Goal: Task Accomplishment & Management: Use online tool/utility

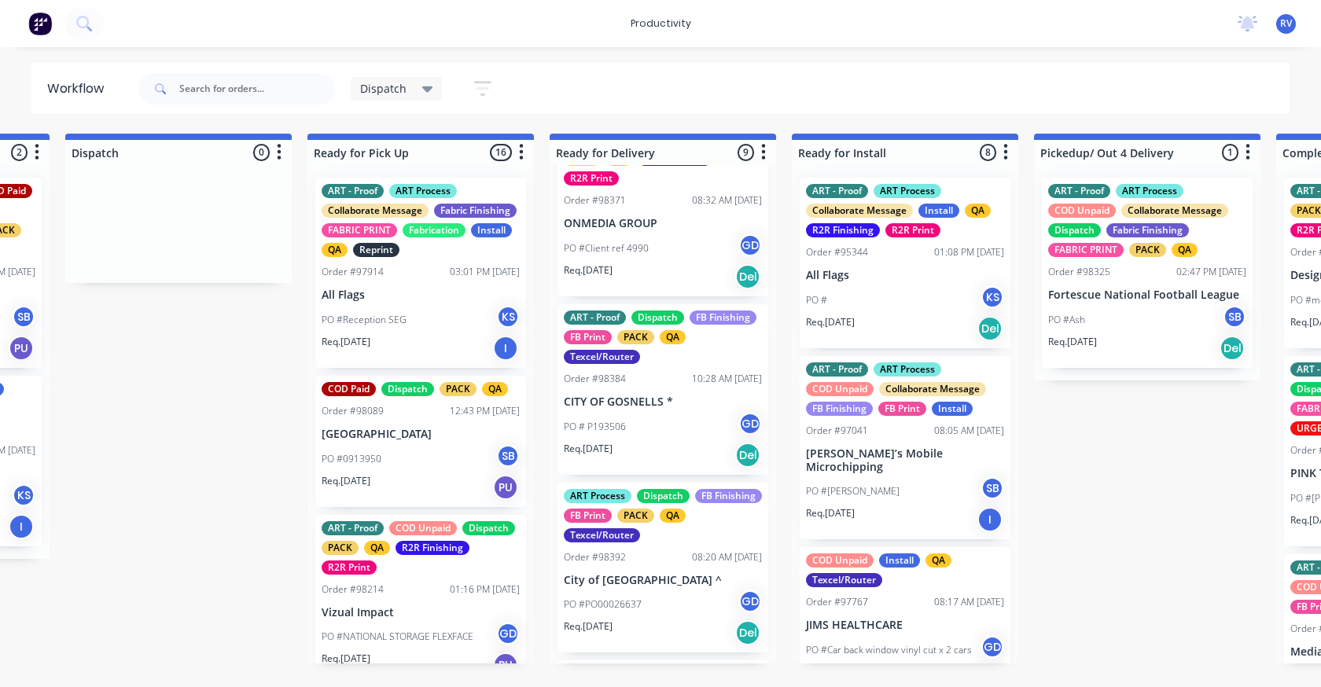
scroll to position [1092, 0]
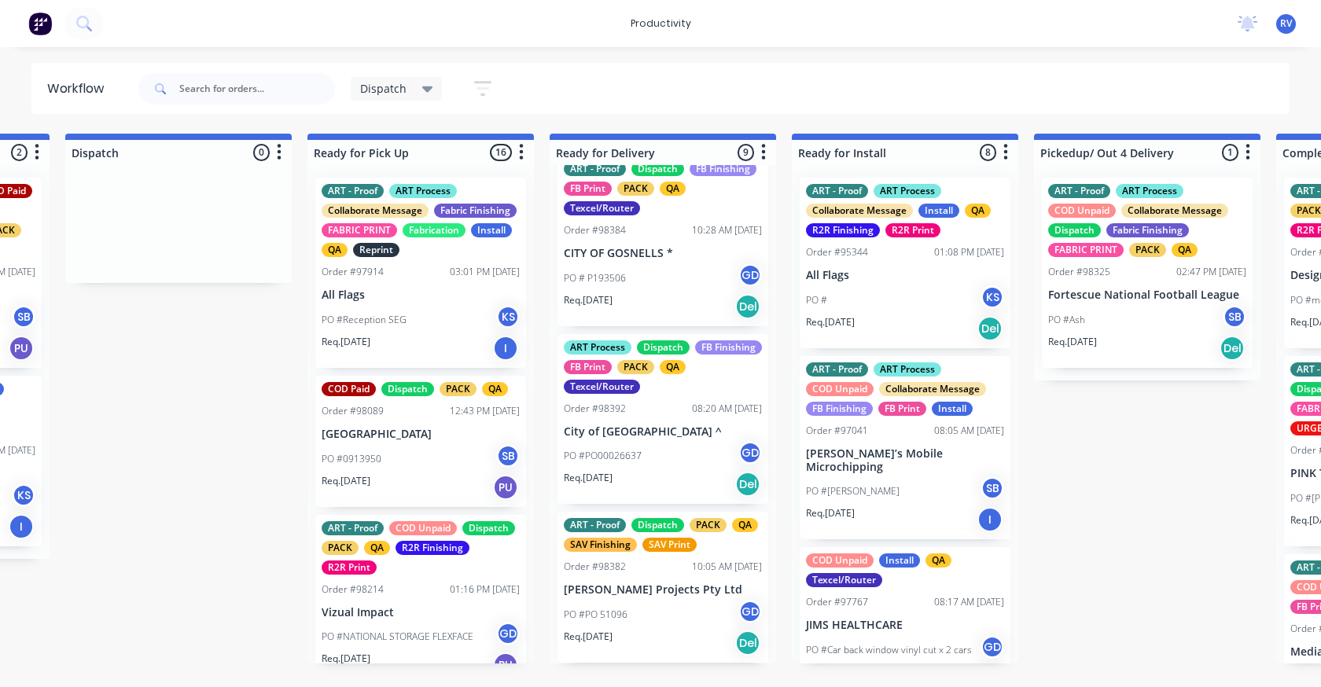
click at [659, 590] on p "[PERSON_NAME] Projects Pty Ltd" at bounding box center [663, 589] width 198 height 13
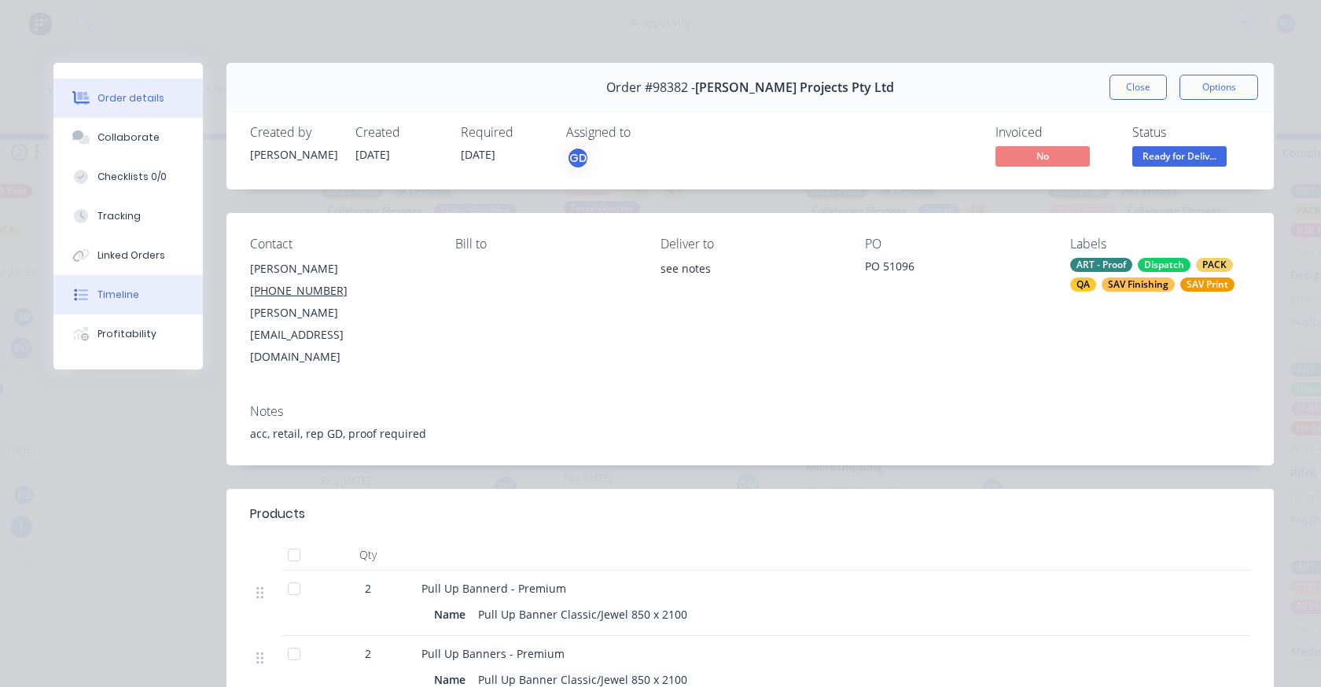
click at [120, 293] on div "Timeline" at bounding box center [118, 295] width 42 height 14
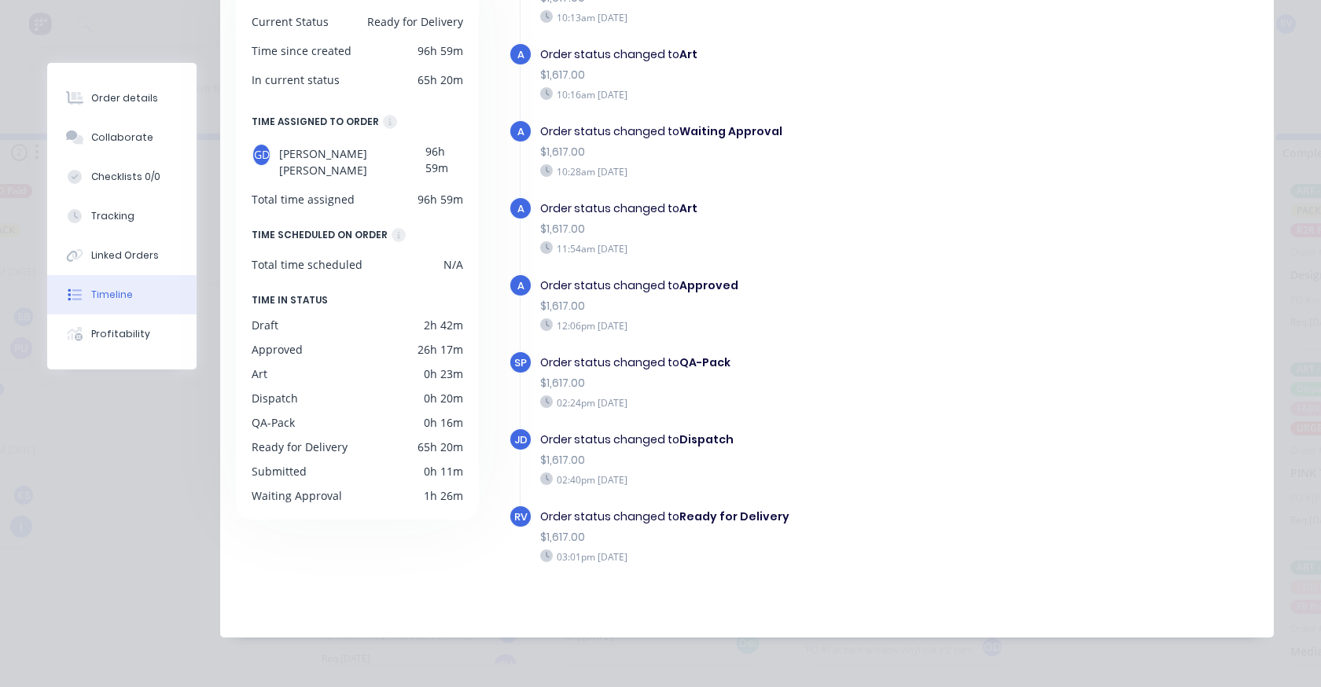
scroll to position [0, 0]
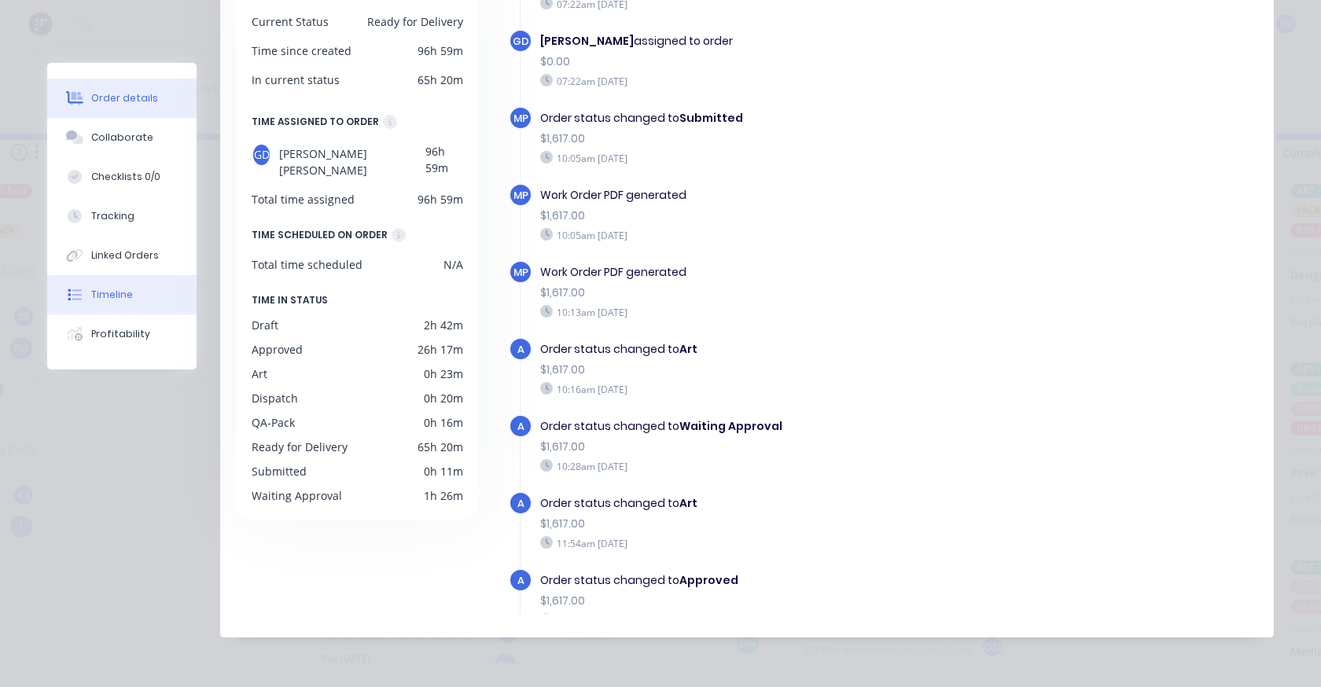
click at [134, 96] on div "Order details" at bounding box center [124, 98] width 67 height 14
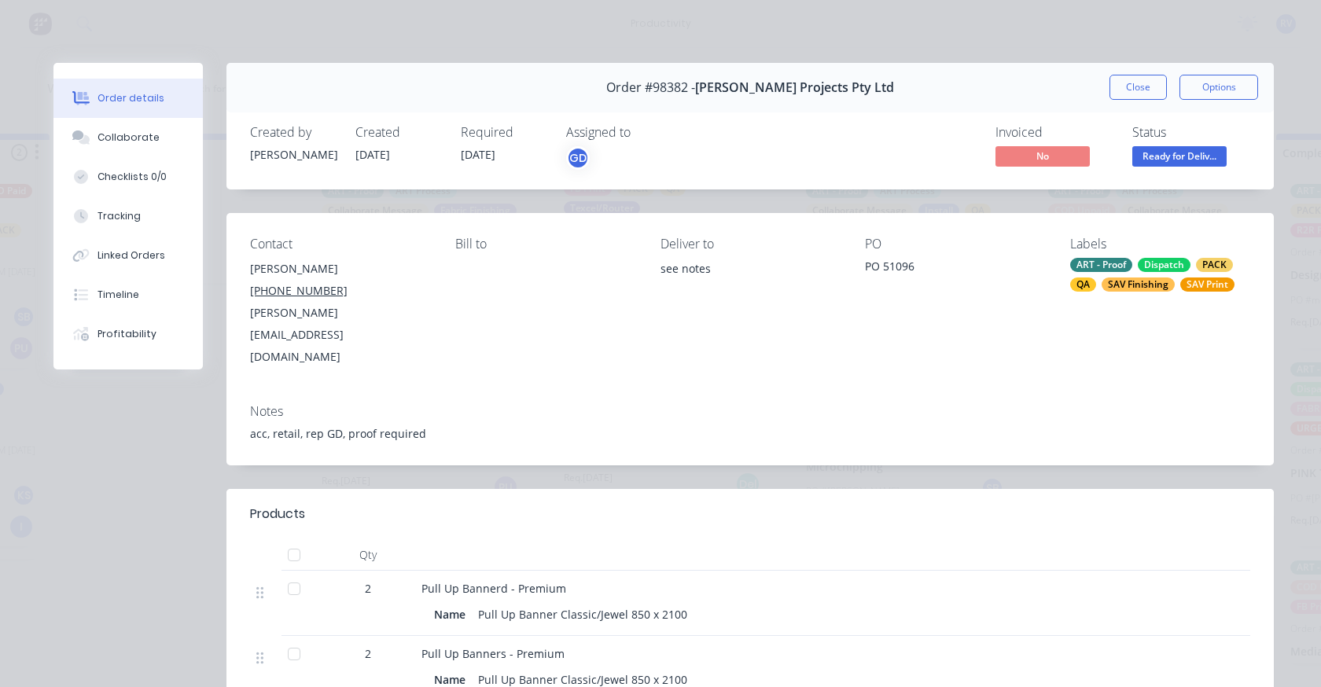
drag, startPoint x: 1138, startPoint y: 91, endPoint x: 1097, endPoint y: 98, distance: 41.5
click at [1139, 91] on button "Close" at bounding box center [1137, 87] width 57 height 25
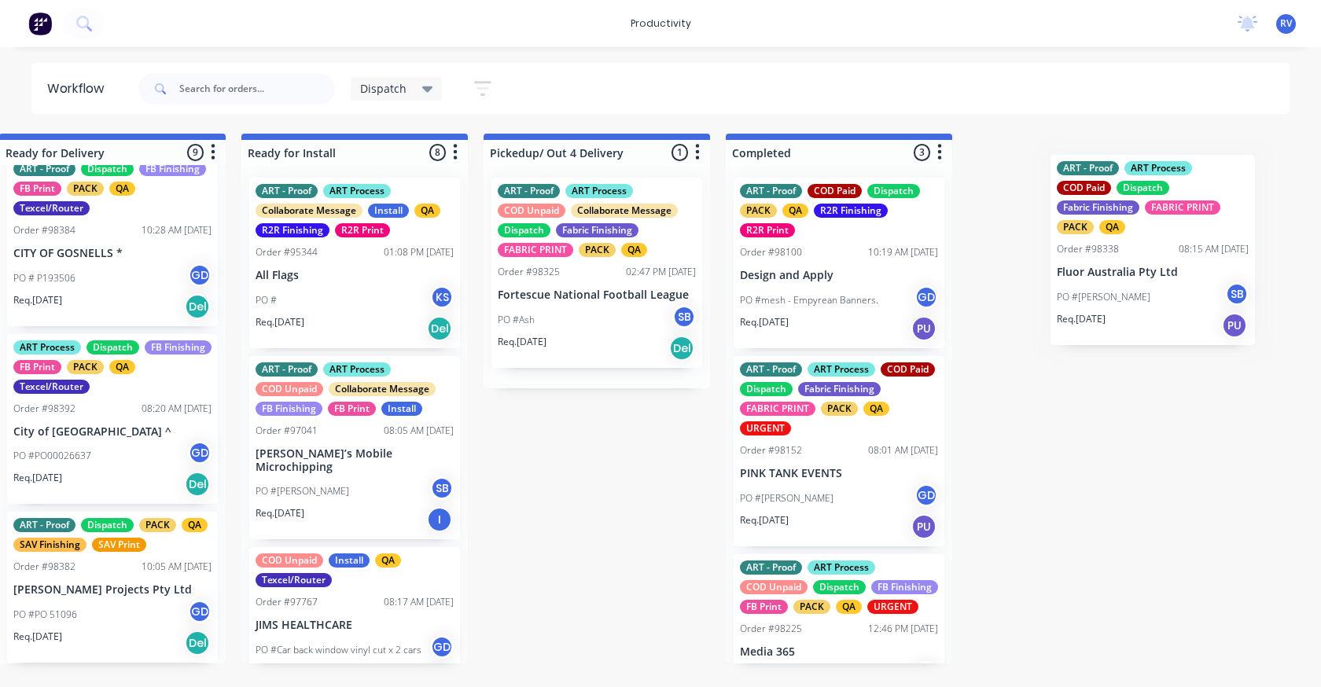
scroll to position [0, 1744]
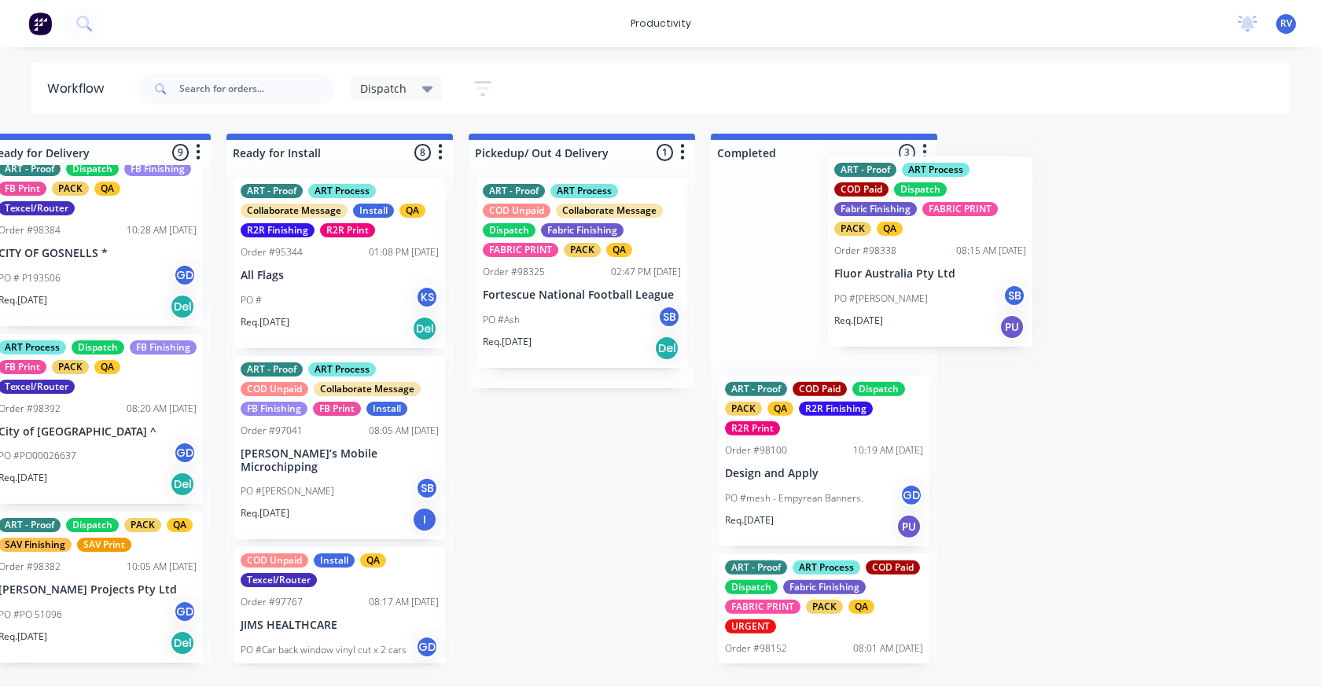
drag, startPoint x: 362, startPoint y: 476, endPoint x: 788, endPoint y: 279, distance: 469.9
click at [803, 281] on div "Submitted 8 Sort By Created date Required date Order number Customer name Most …" at bounding box center [1264, 399] width 6041 height 530
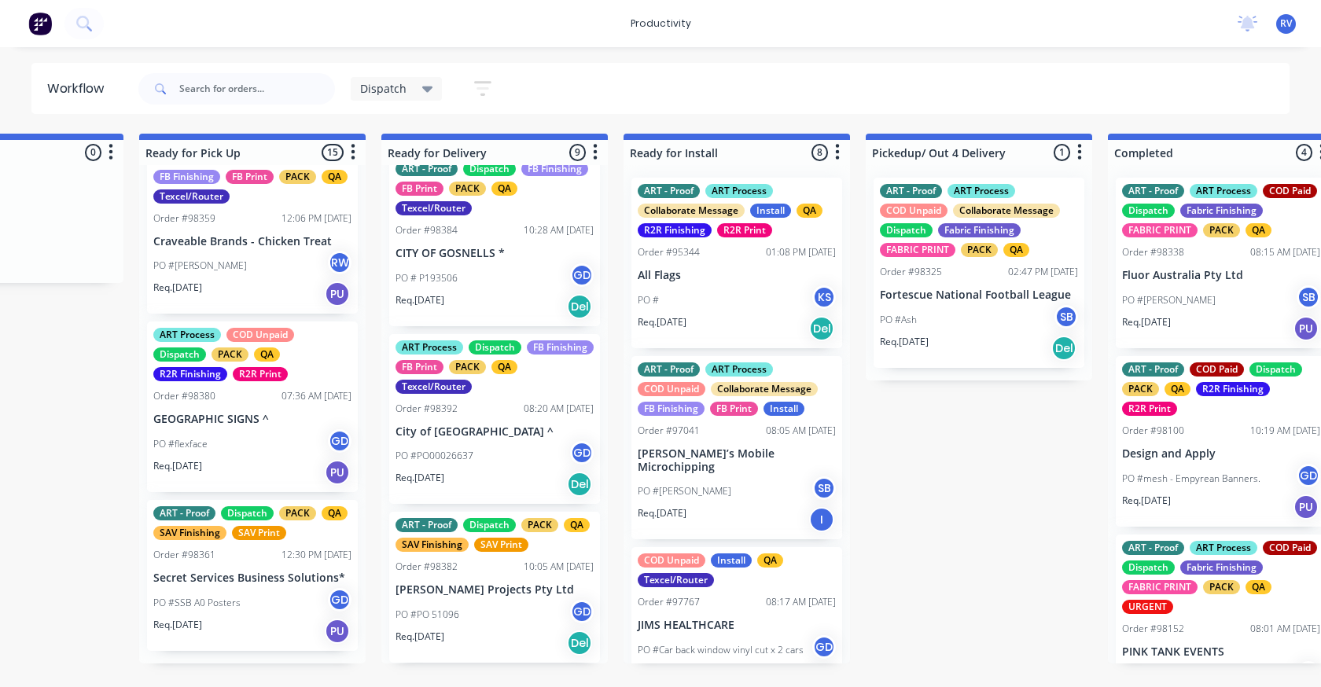
scroll to position [2293, 0]
click at [244, 579] on div "ART - Proof Dispatch PACK QA SAV Finishing SAV Print Order #98361 12:30 PM [DAT…" at bounding box center [252, 575] width 211 height 151
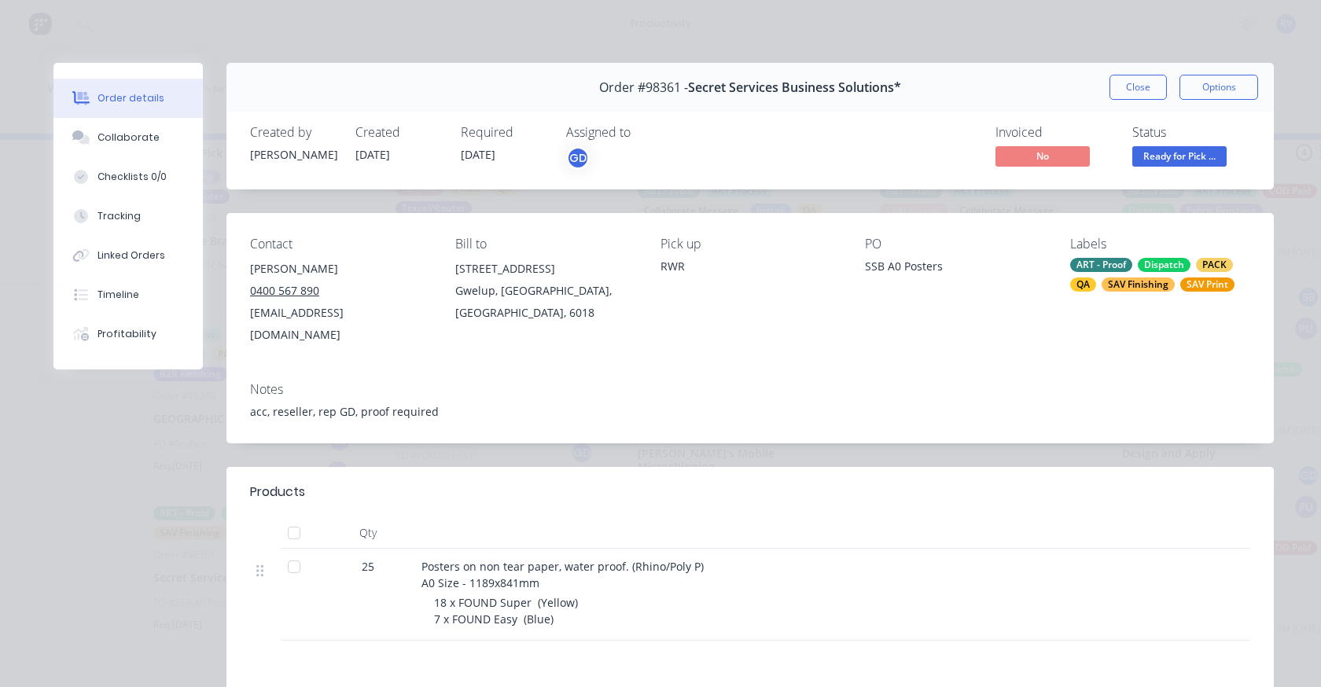
click at [1121, 81] on button "Close" at bounding box center [1137, 87] width 57 height 25
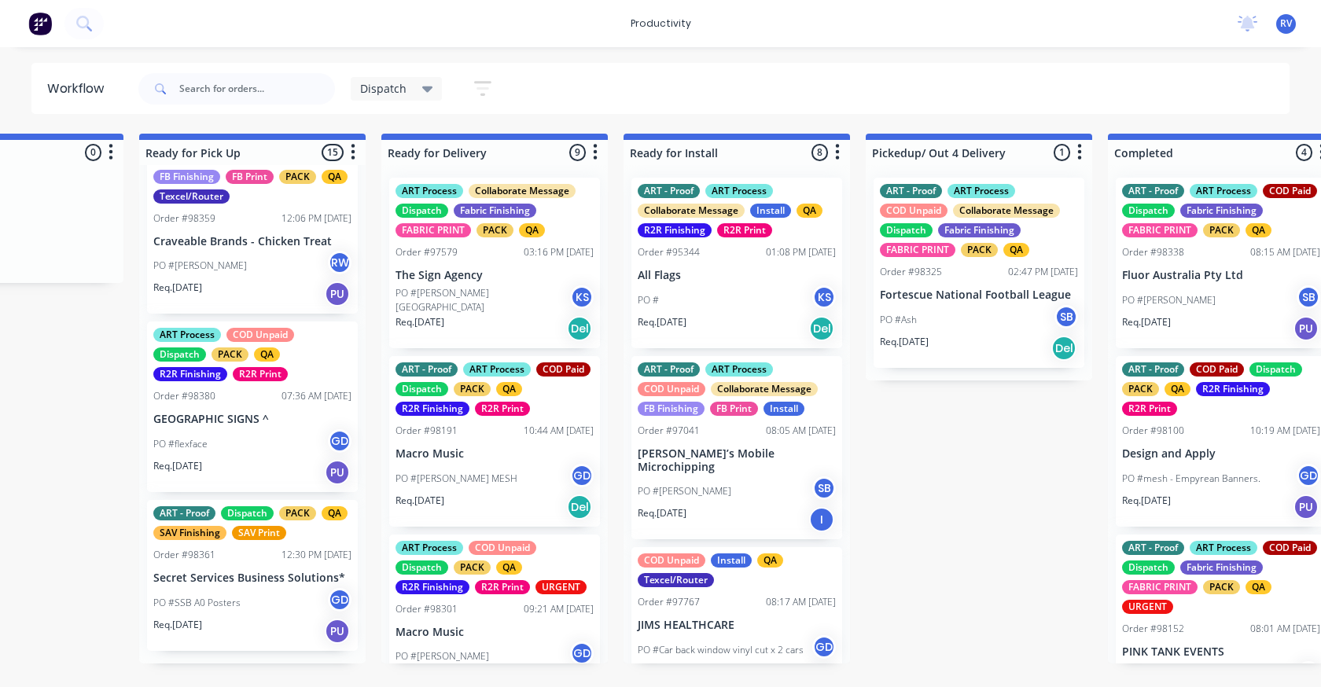
scroll to position [2136, 0]
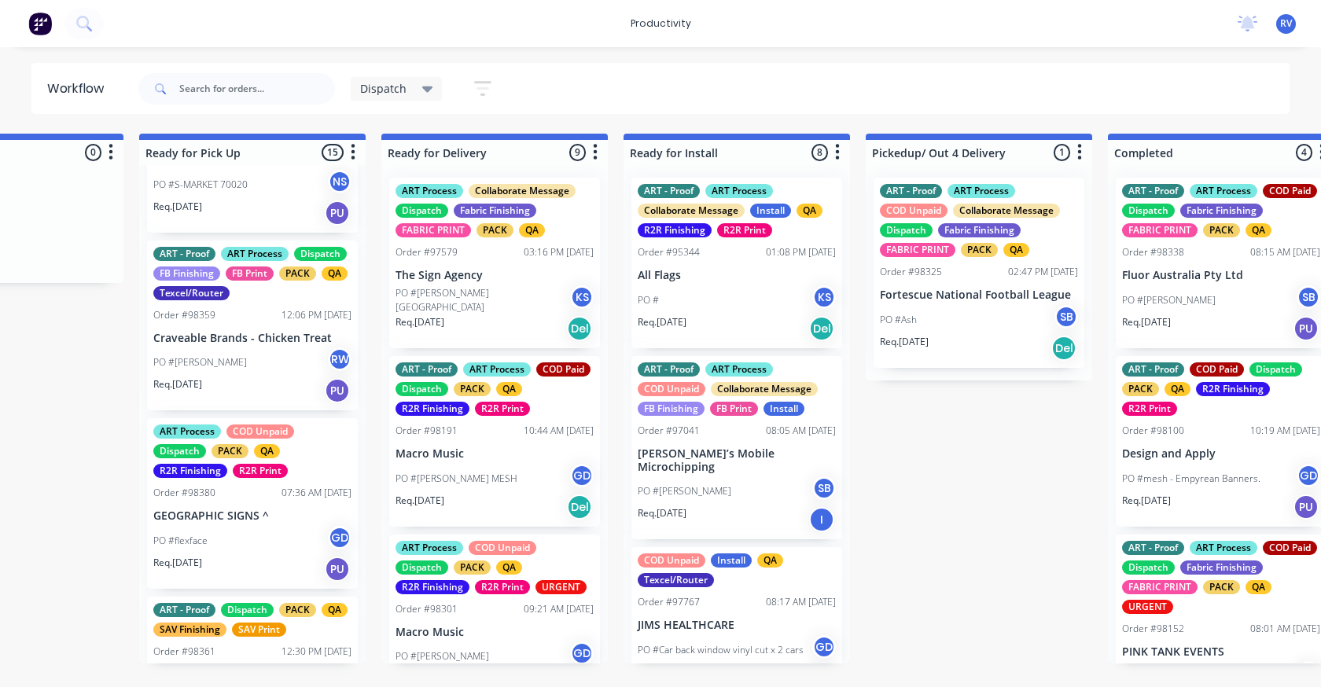
drag, startPoint x: 276, startPoint y: 318, endPoint x: 298, endPoint y: 310, distance: 23.6
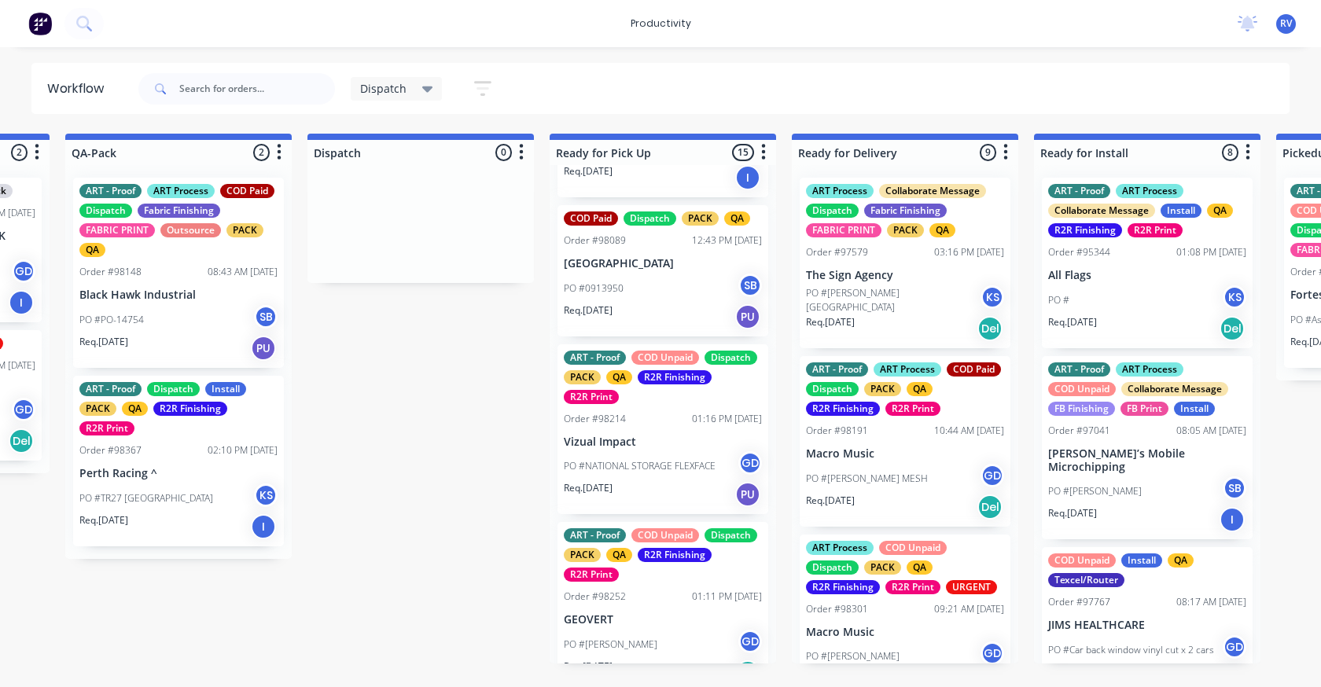
scroll to position [0, 0]
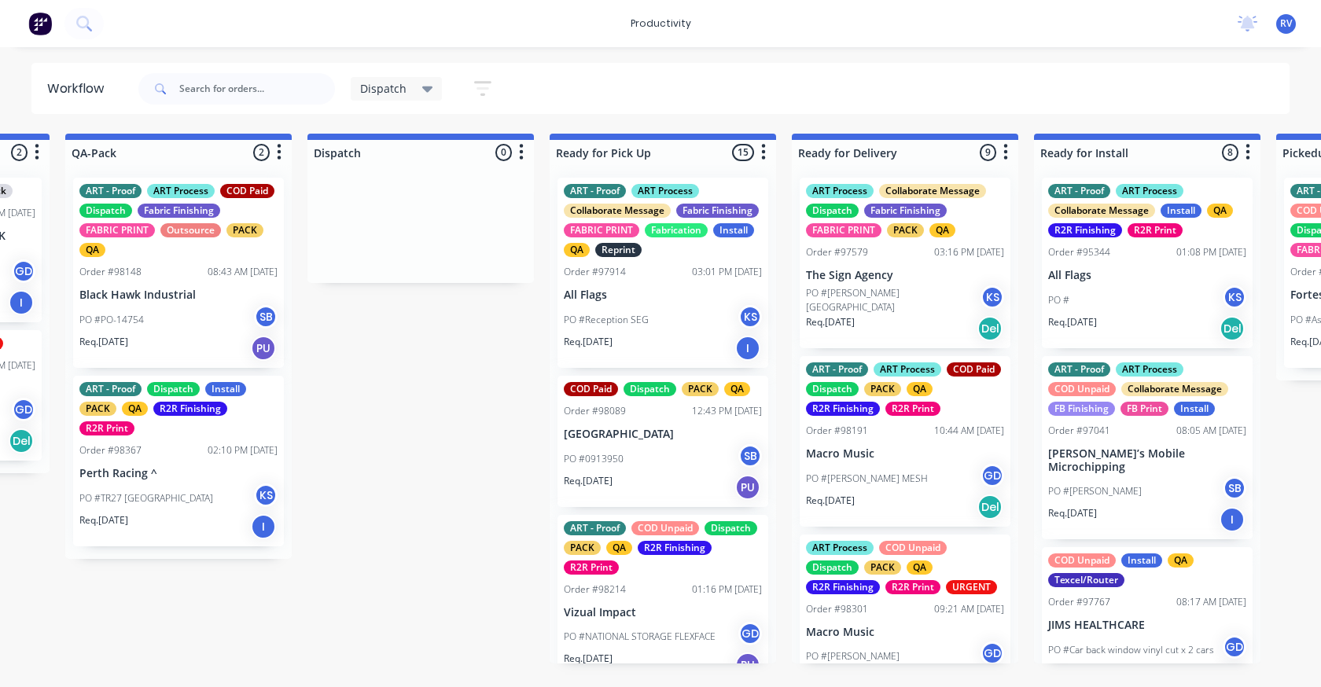
click at [373, 89] on span "Dispatch" at bounding box center [383, 88] width 46 height 17
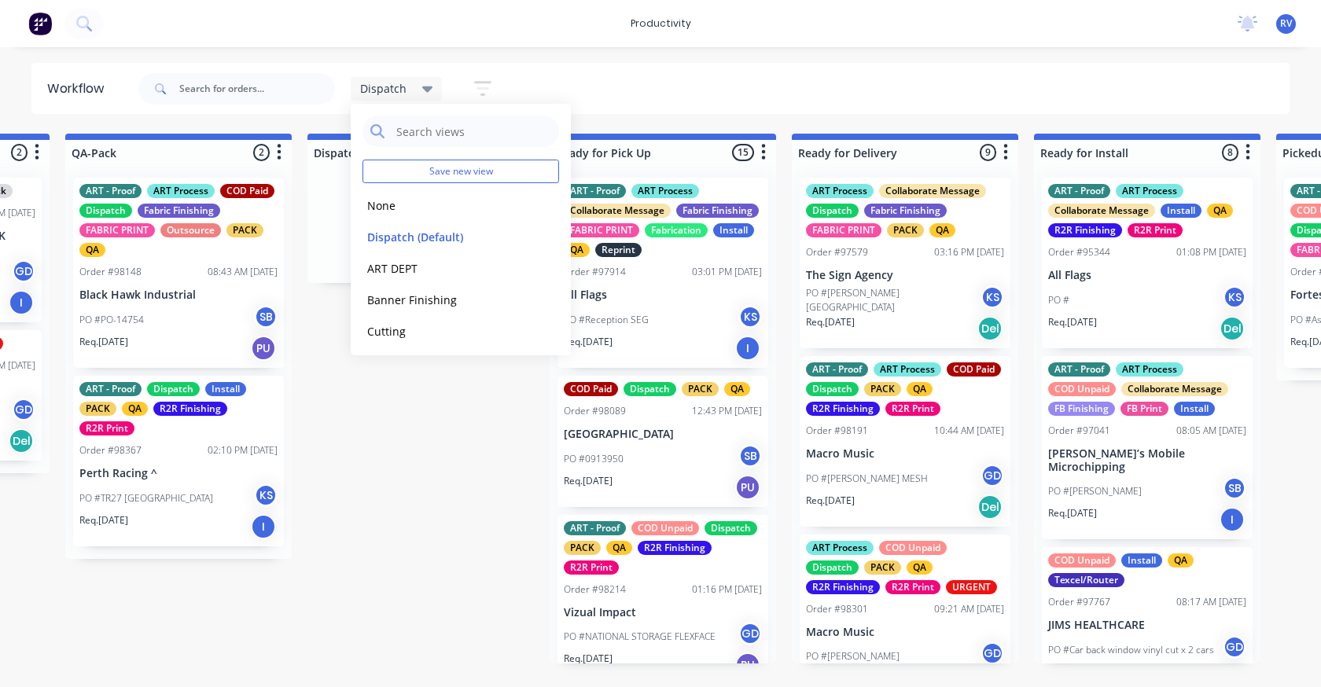
drag, startPoint x: 384, startPoint y: 203, endPoint x: 244, endPoint y: 123, distance: 161.9
click at [380, 204] on button "None" at bounding box center [445, 206] width 167 height 18
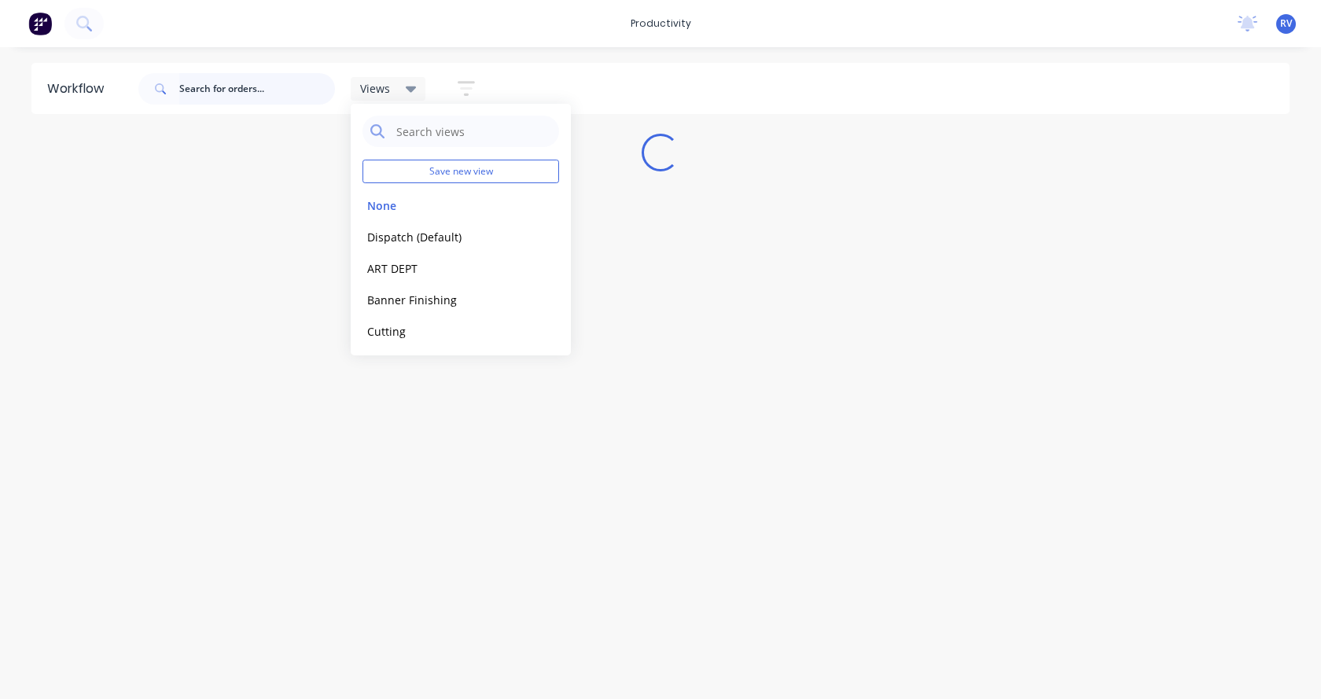
click at [196, 86] on input "text" at bounding box center [257, 88] width 156 height 31
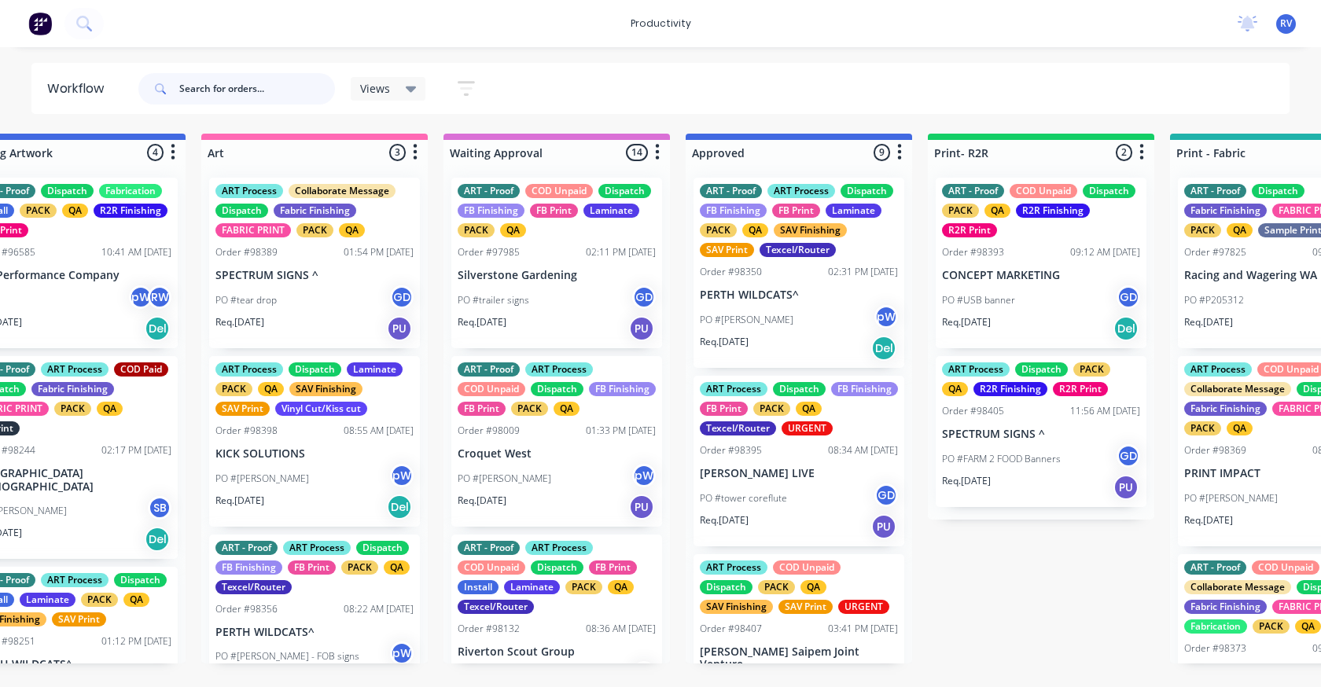
scroll to position [0, 1051]
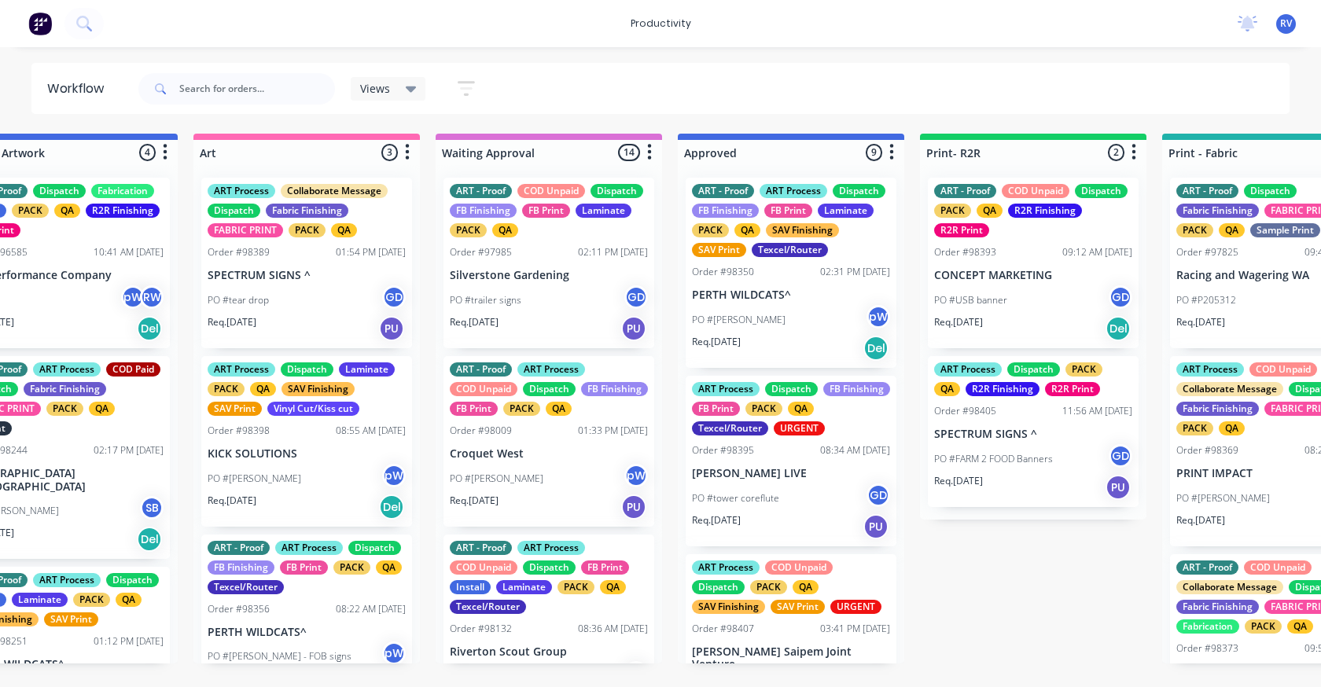
click at [389, 96] on div "Views" at bounding box center [388, 89] width 75 height 24
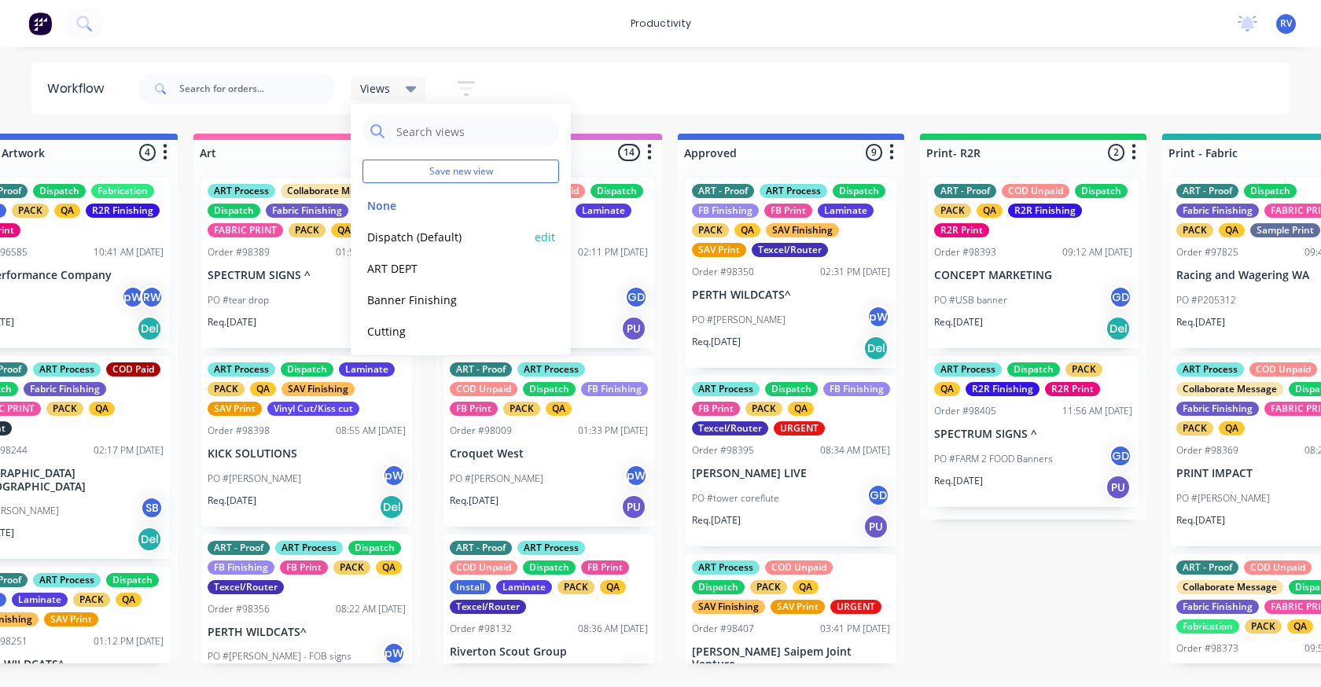
click at [385, 233] on button "Dispatch (Default)" at bounding box center [445, 237] width 167 height 18
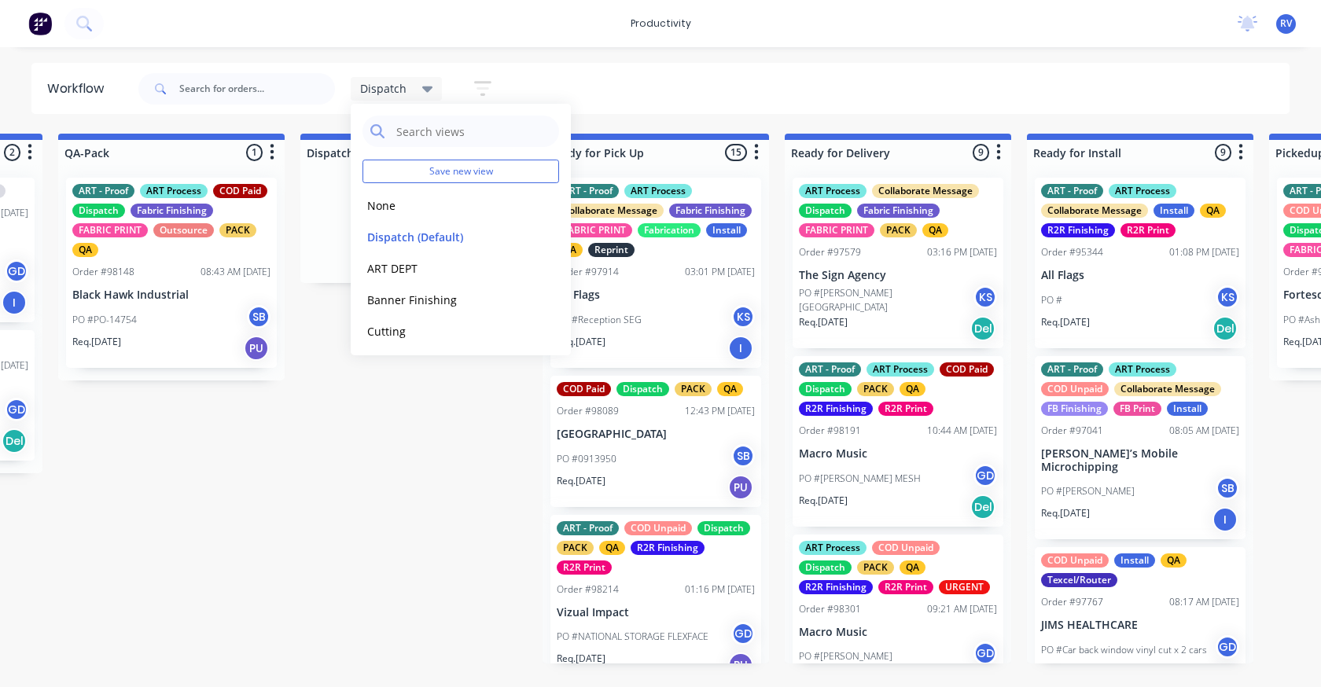
scroll to position [0, 948]
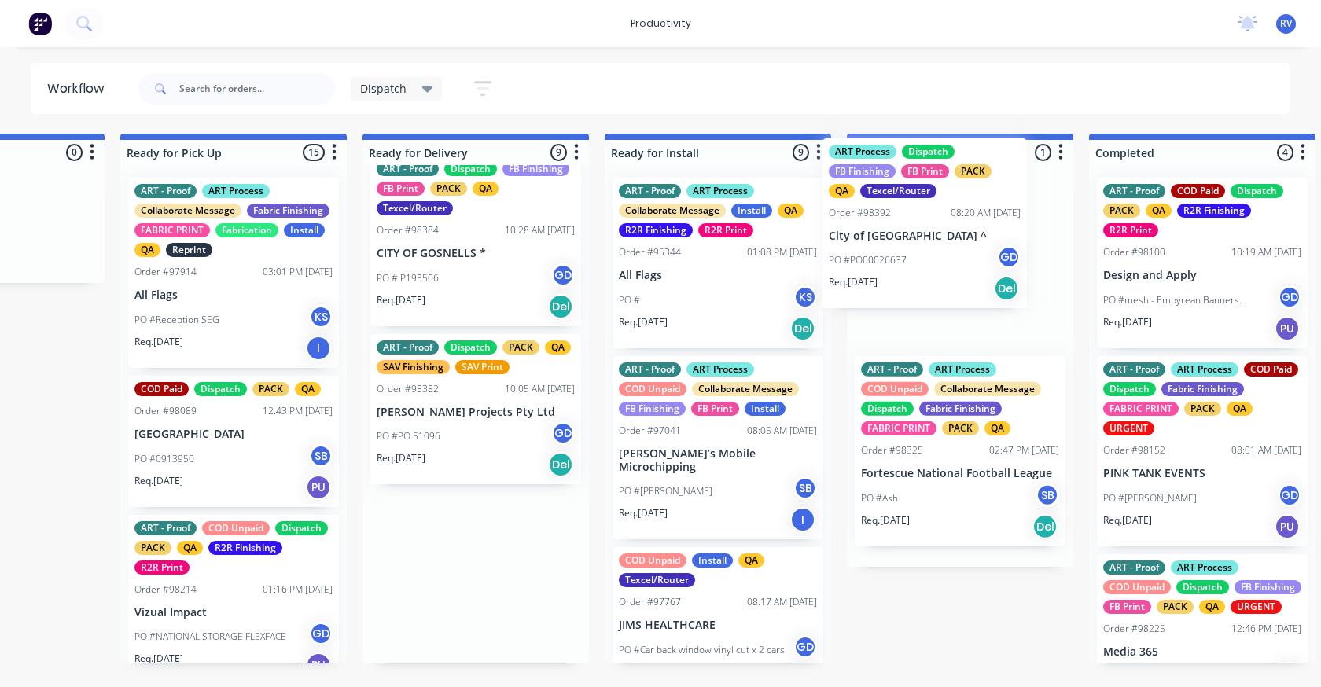
scroll to position [0, 1378]
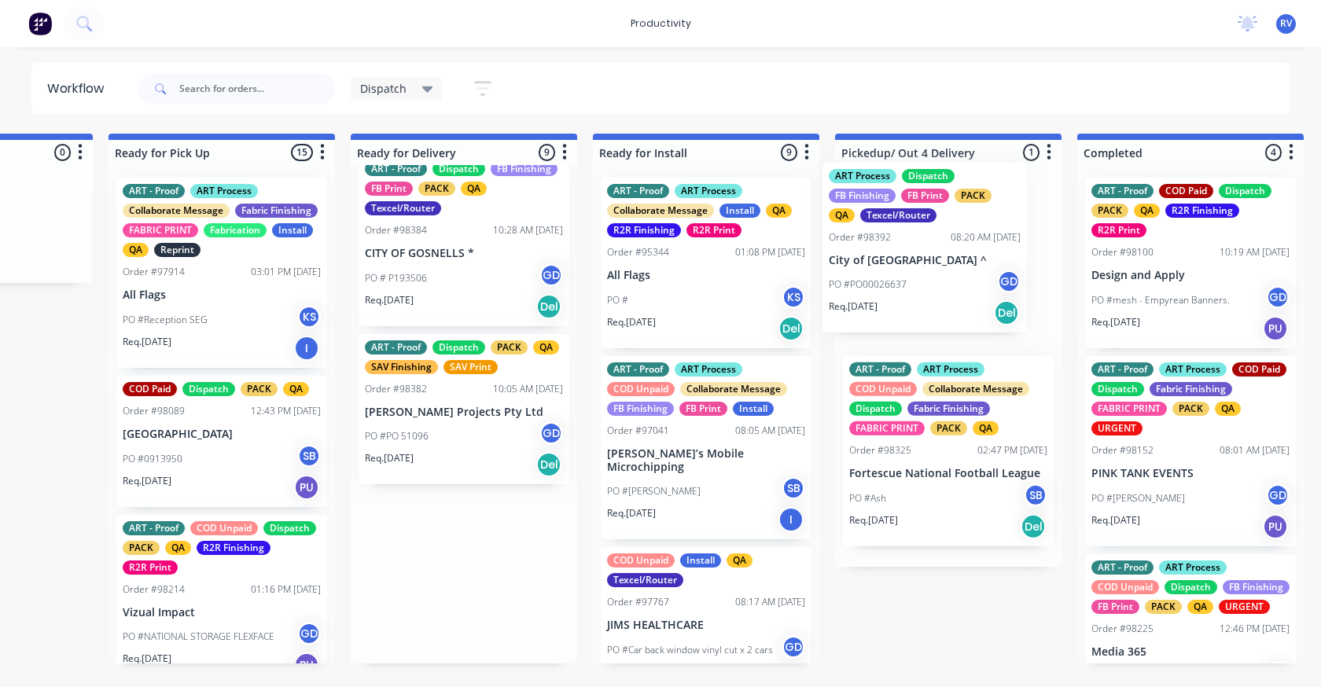
drag, startPoint x: 825, startPoint y: 454, endPoint x: 863, endPoint y: 282, distance: 175.5
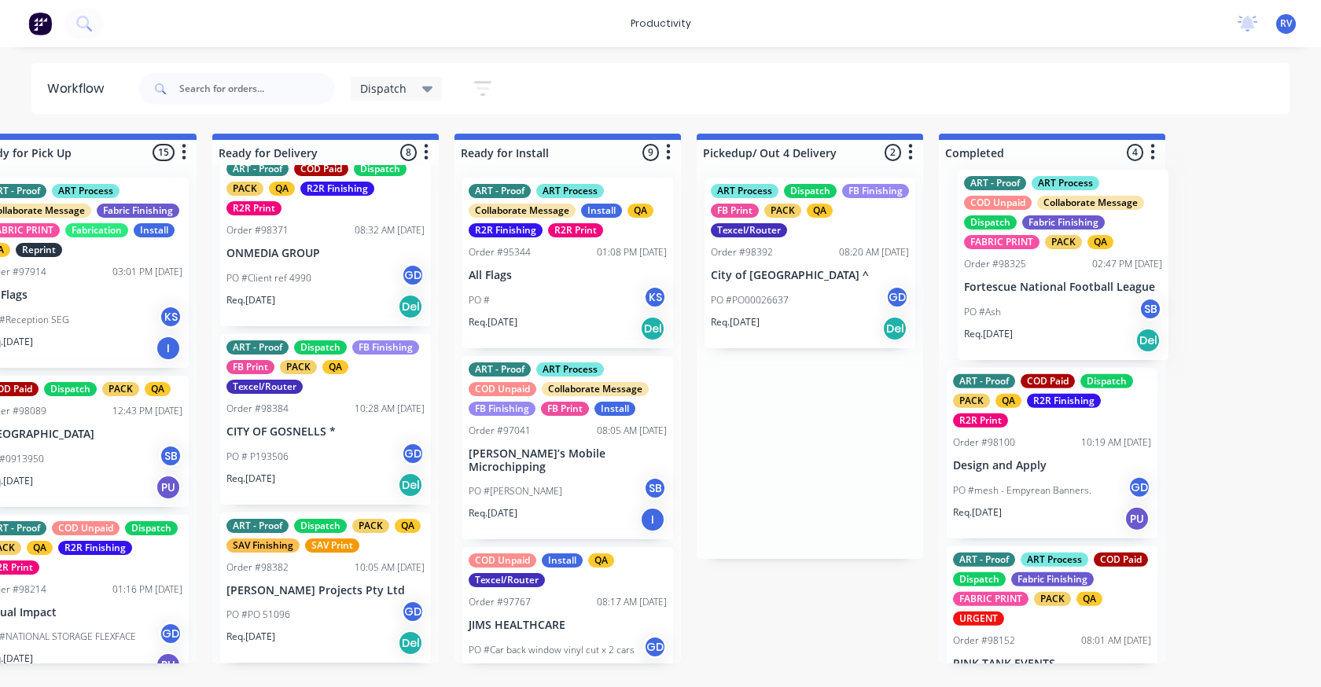
scroll to position [0, 1541]
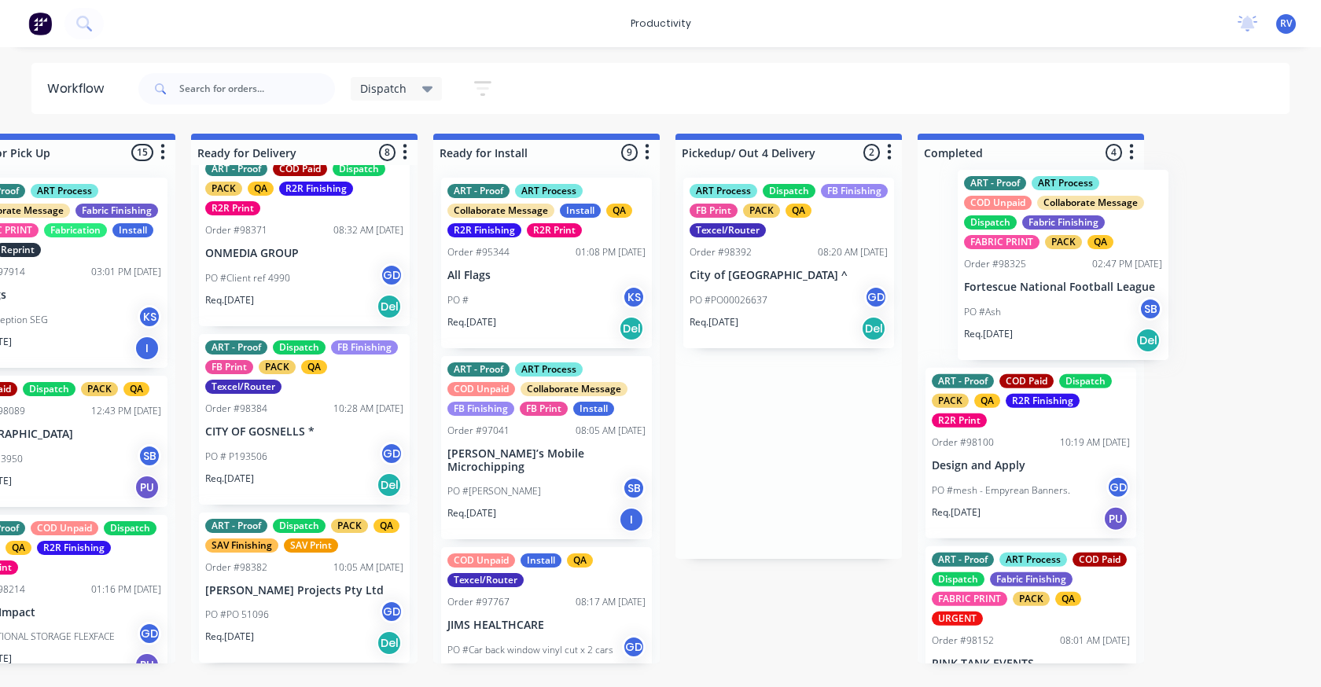
drag, startPoint x: 881, startPoint y: 466, endPoint x: 984, endPoint y: 274, distance: 218.4
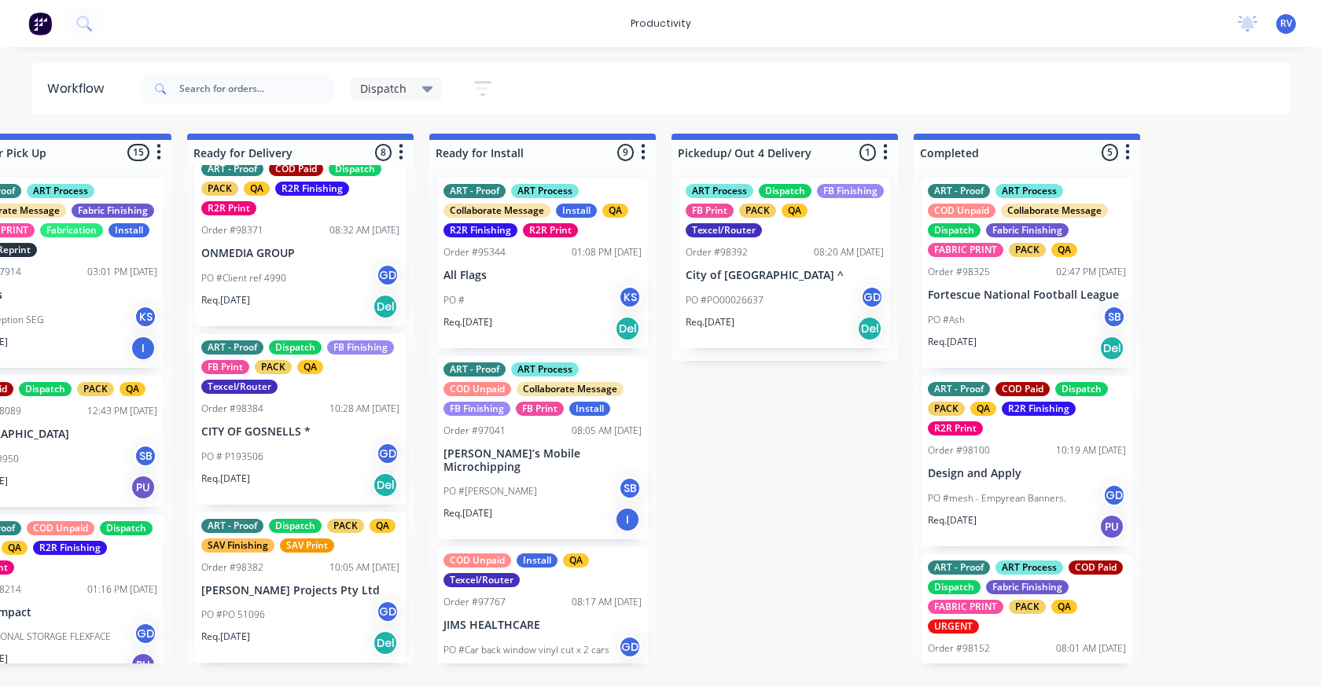
scroll to position [0, 1541]
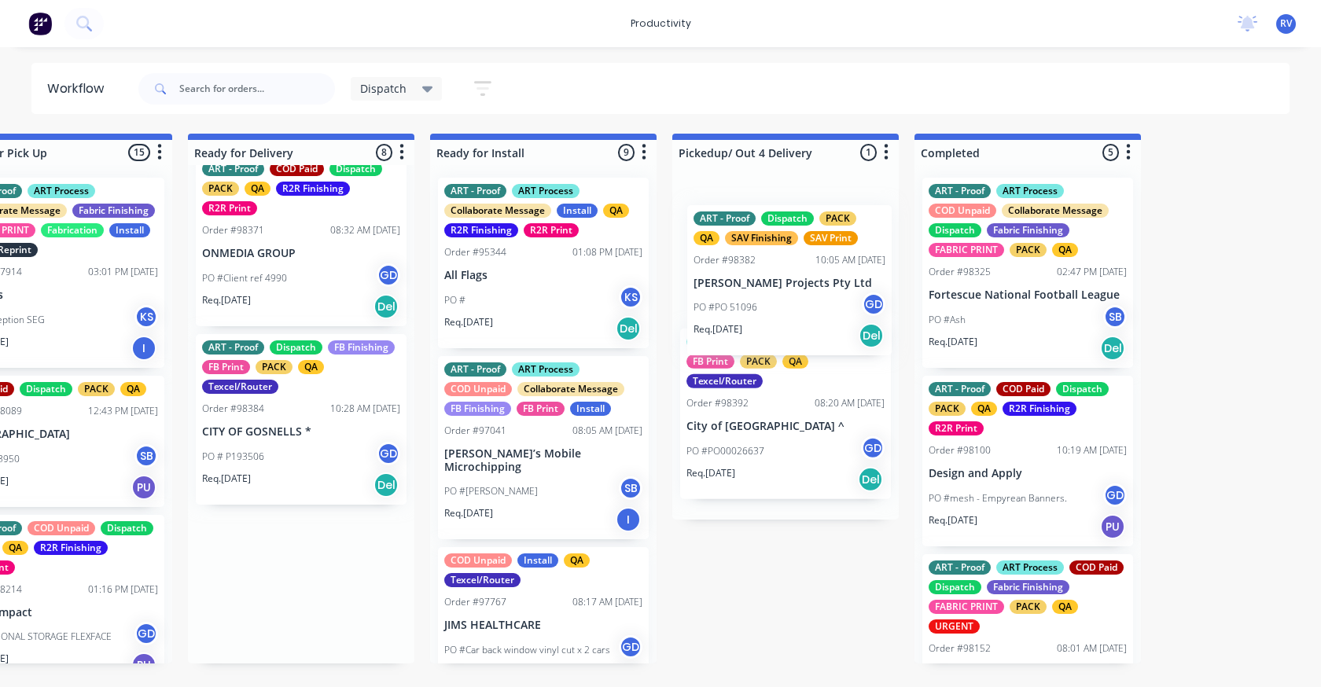
drag, startPoint x: 274, startPoint y: 601, endPoint x: 778, endPoint y: 286, distance: 594.3
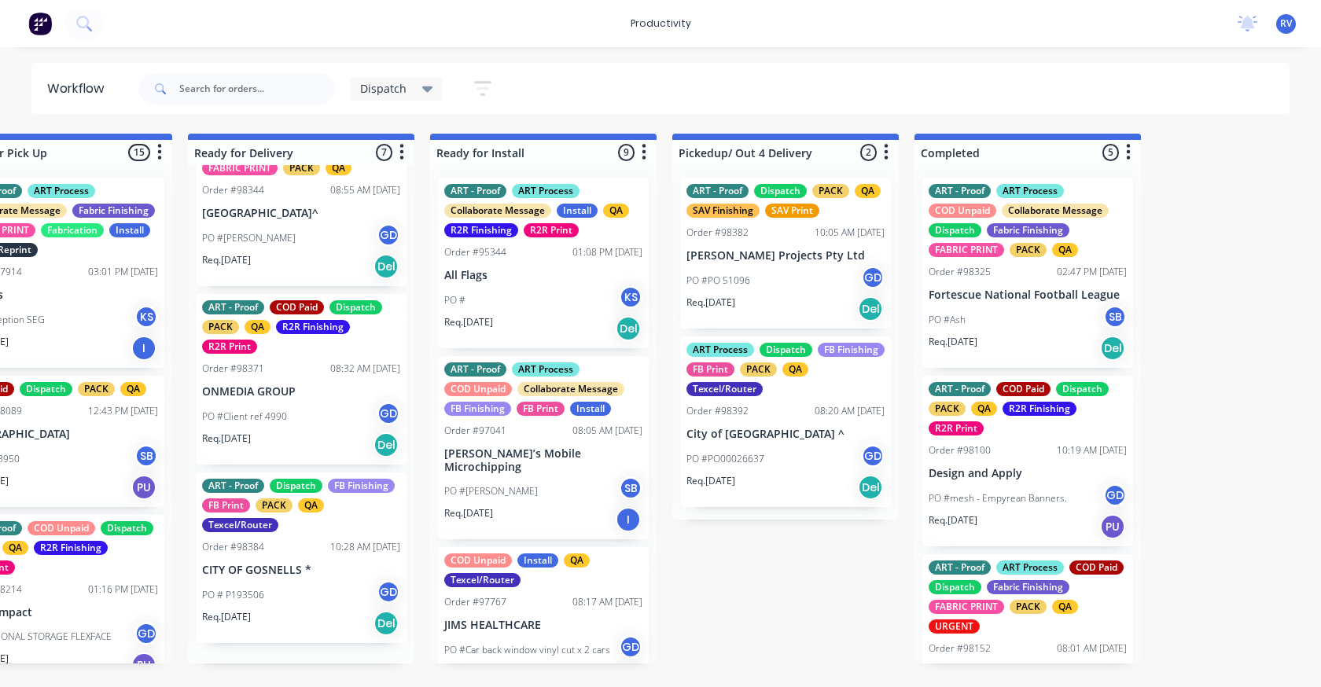
scroll to position [755, 0]
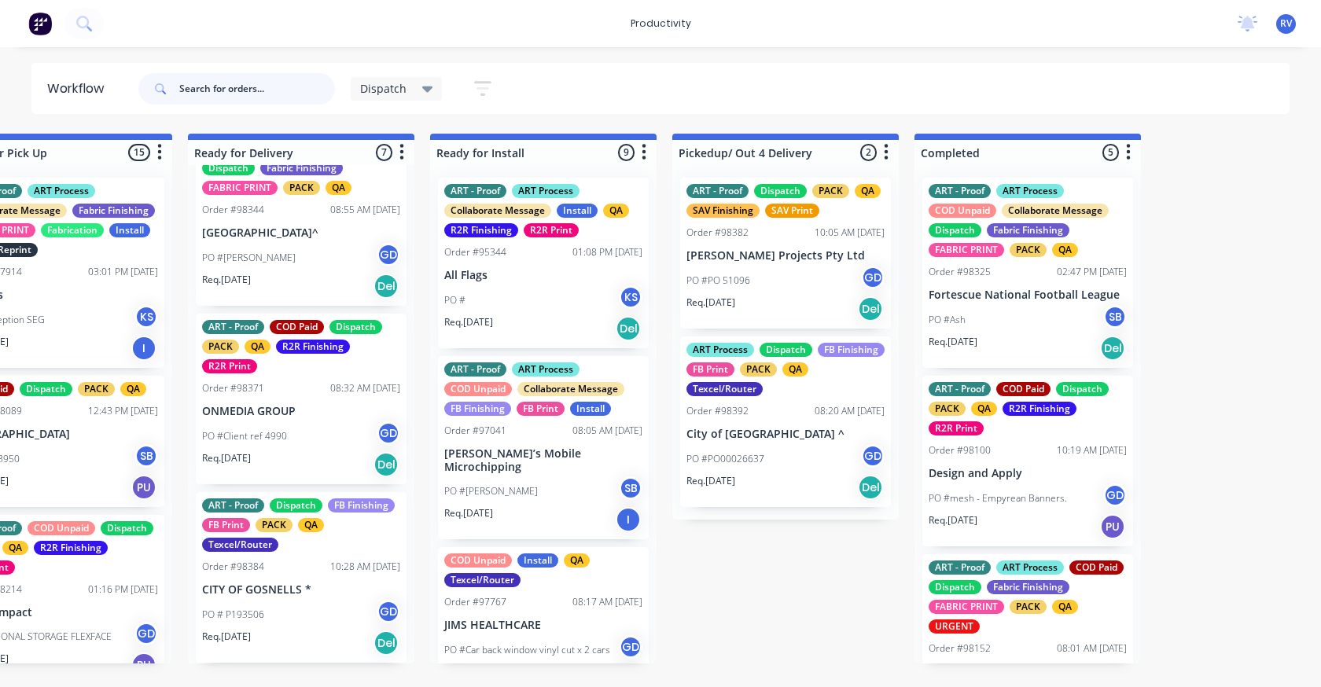
click at [219, 93] on input "text" at bounding box center [257, 88] width 156 height 31
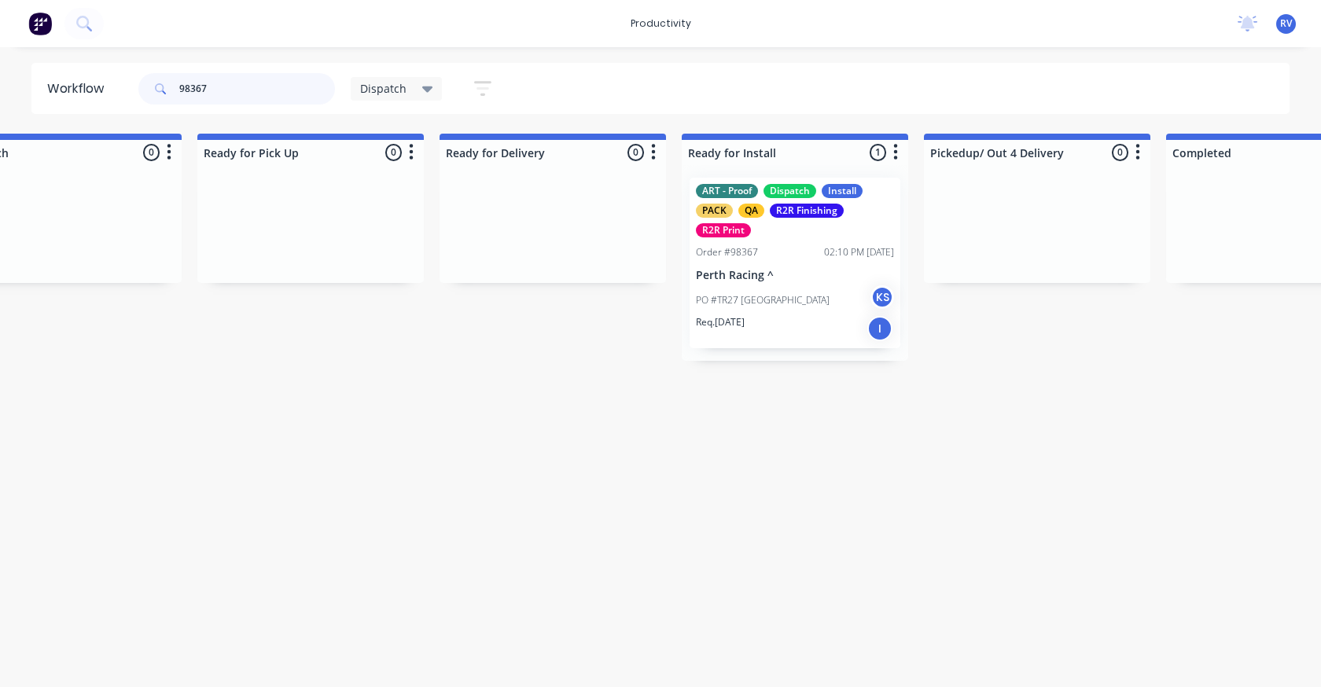
scroll to position [0, 1311]
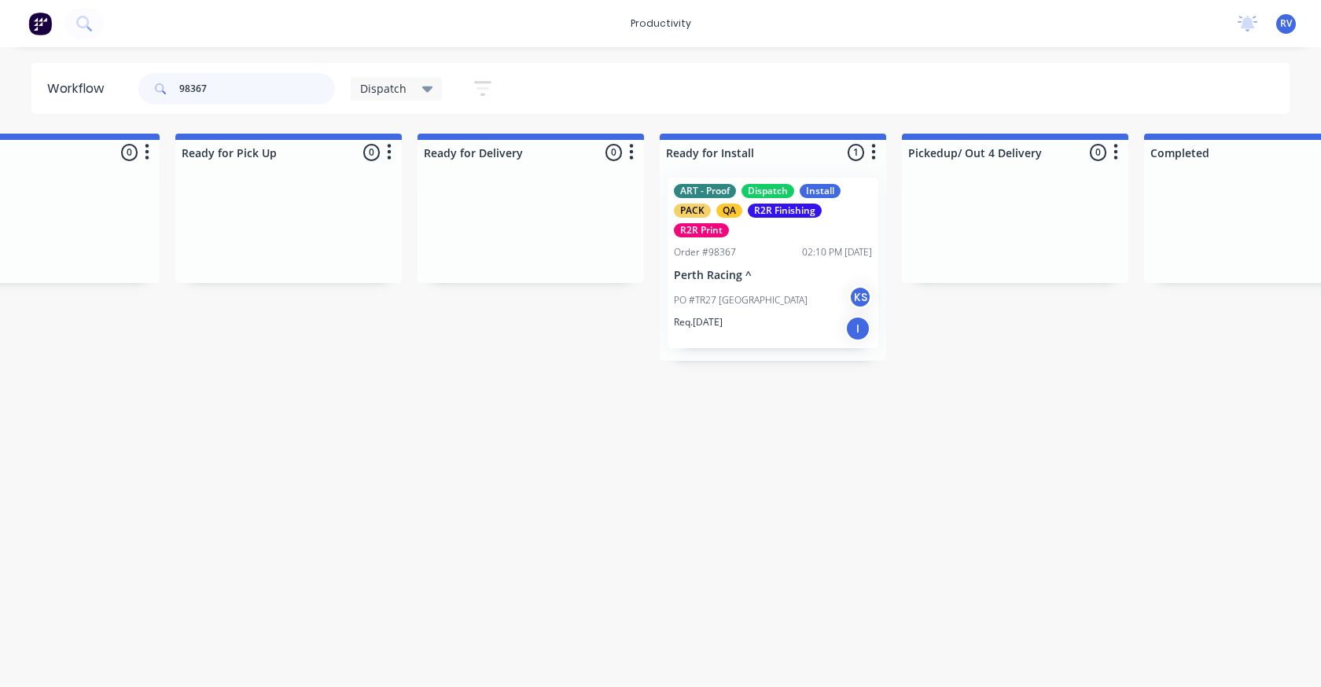
type input "98367"
click at [369, 94] on span "Dispatch" at bounding box center [383, 88] width 46 height 17
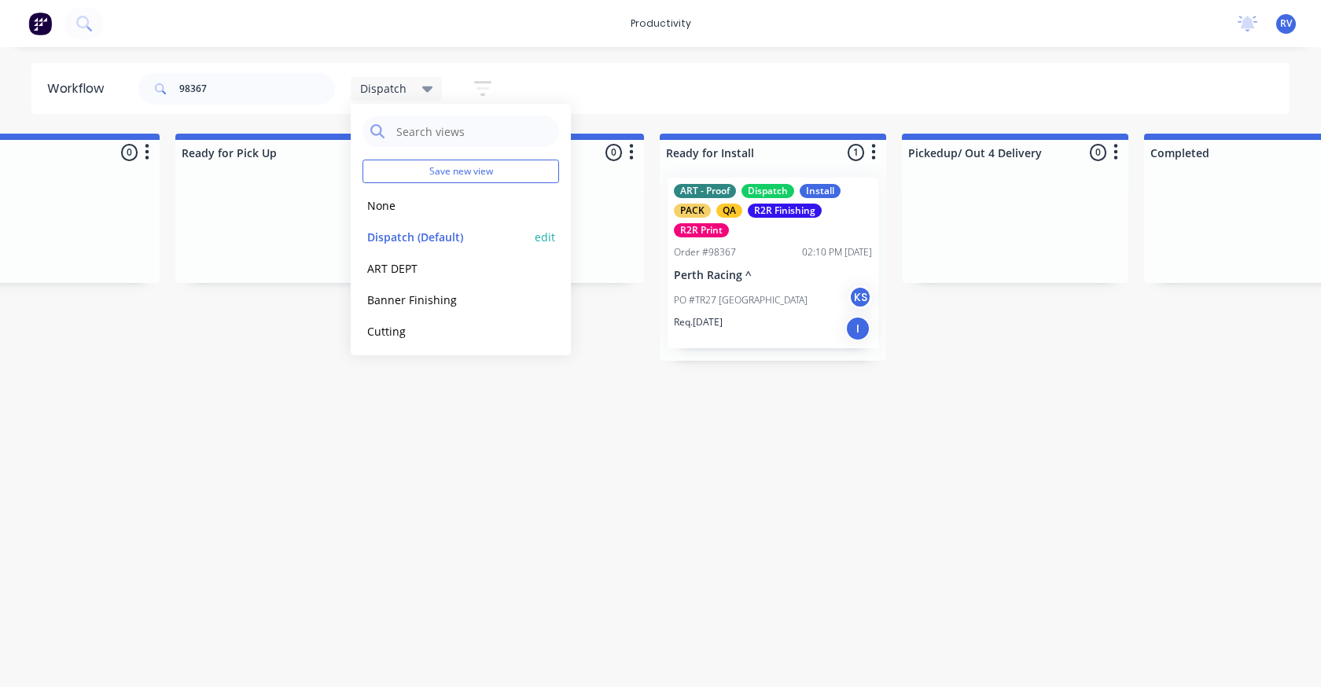
click at [406, 235] on button "Dispatch (Default)" at bounding box center [445, 237] width 167 height 18
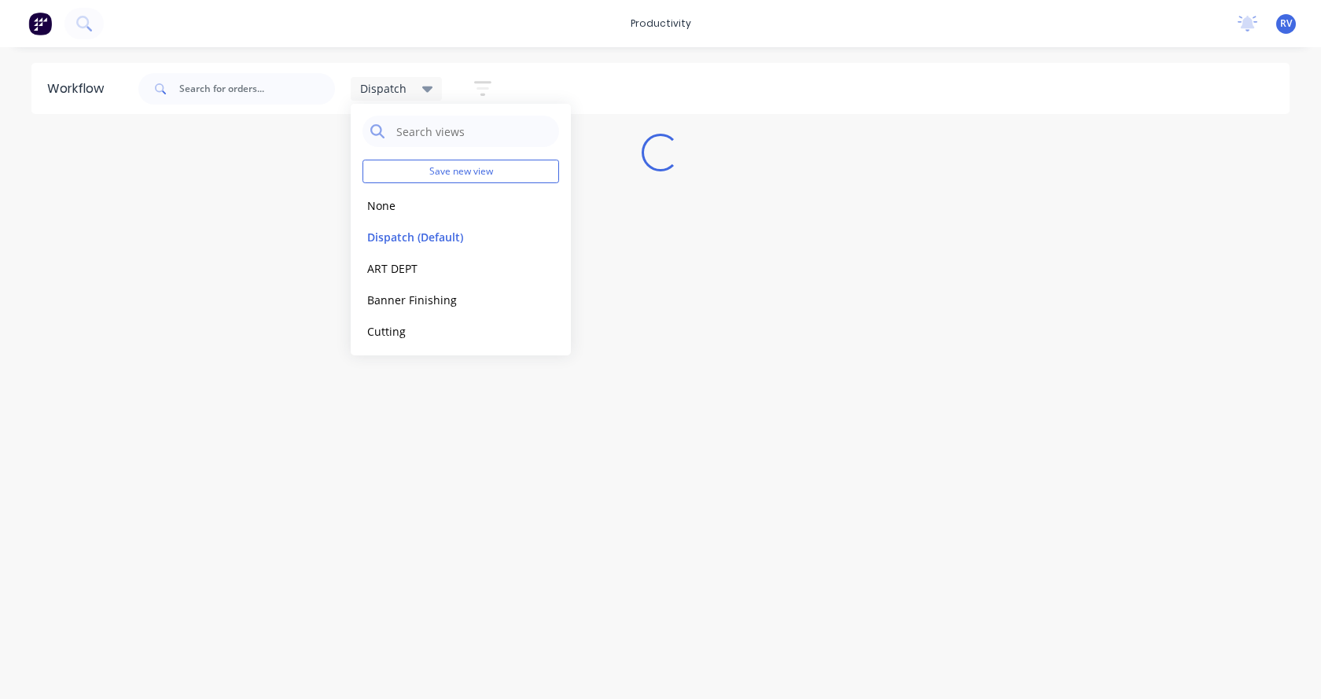
click at [455, 377] on div "Workflow Dispatch Save new view None edit Dispatch (Default) edit ART DEPT edit…" at bounding box center [660, 365] width 1321 height 604
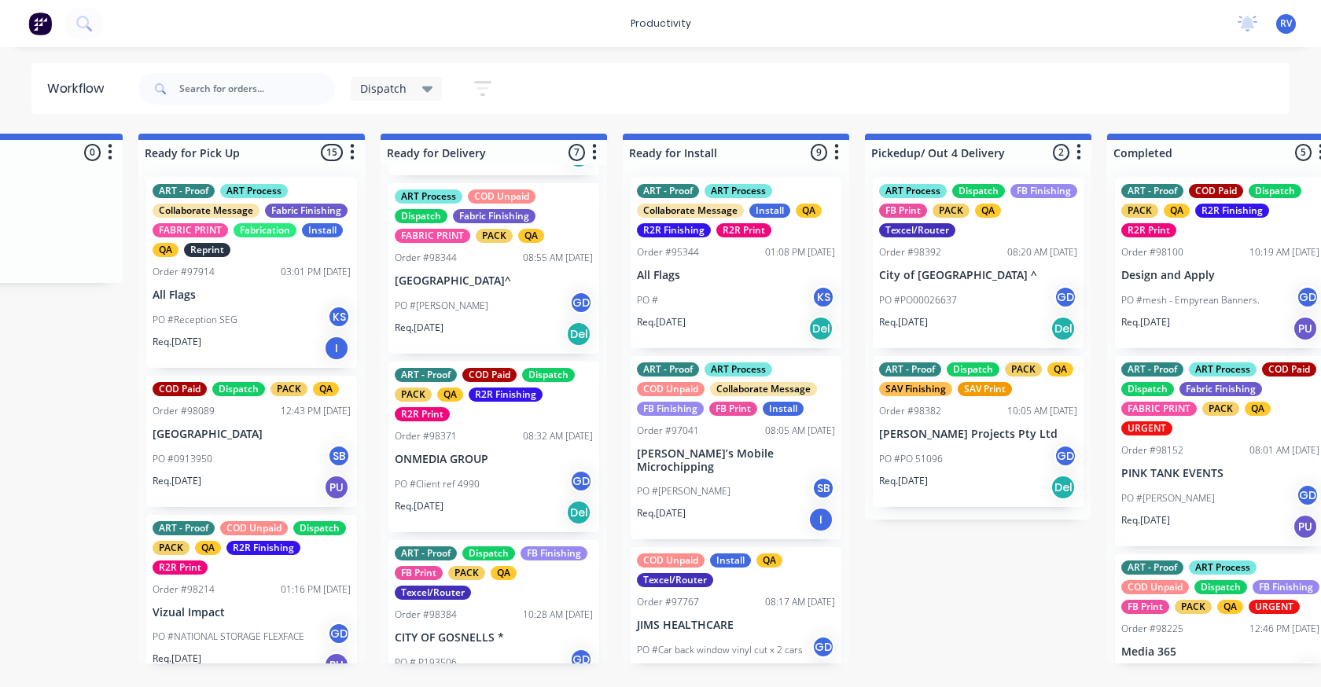
scroll to position [755, 0]
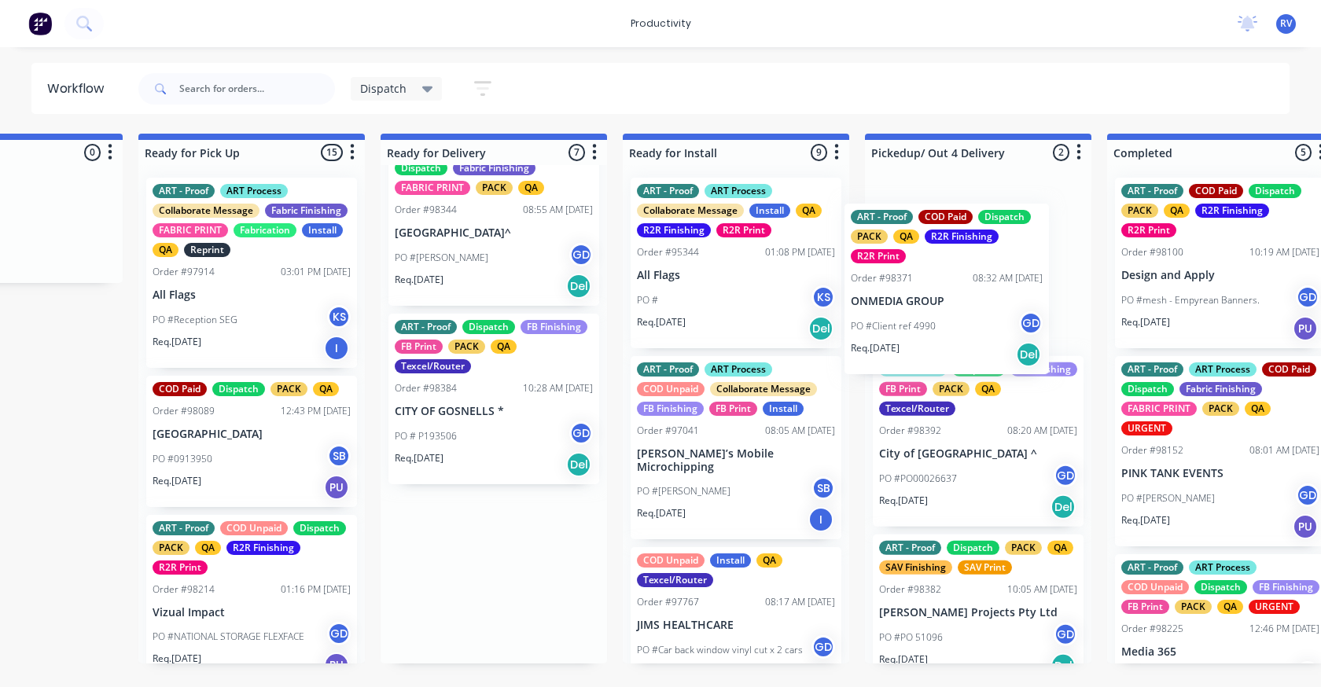
drag, startPoint x: 480, startPoint y: 414, endPoint x: 943, endPoint y: 303, distance: 476.2
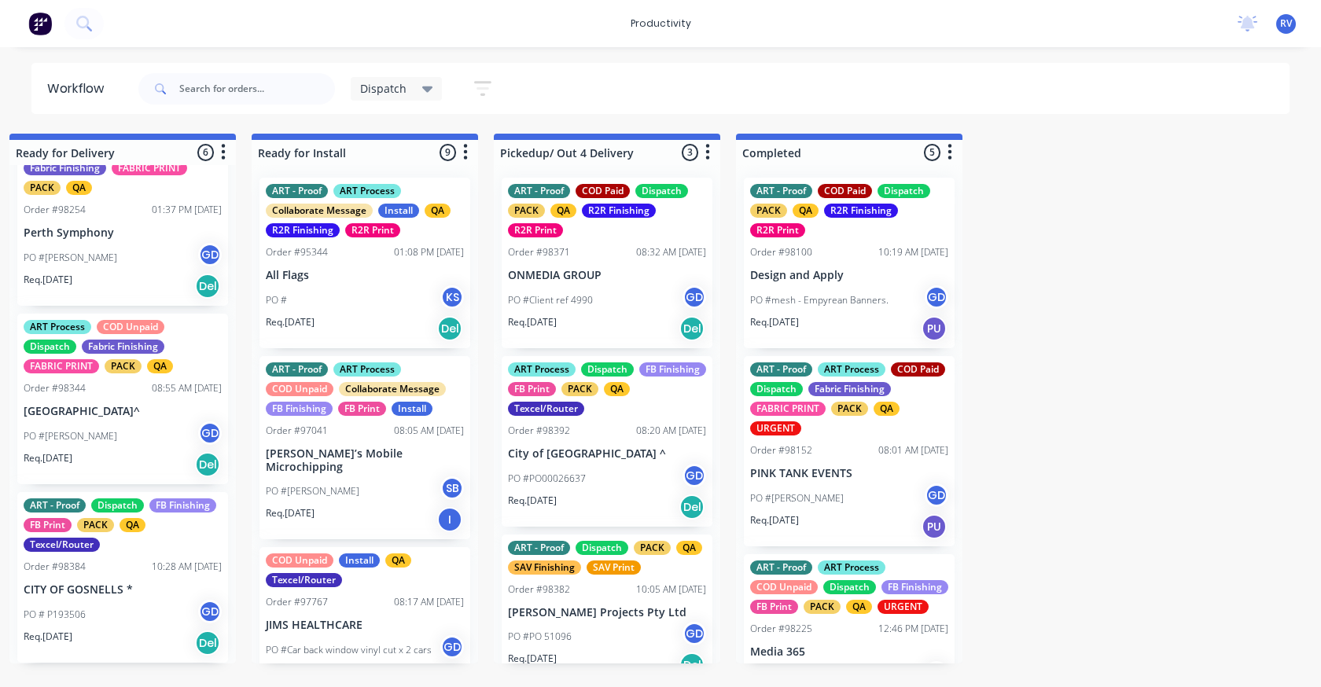
scroll to position [0, 1715]
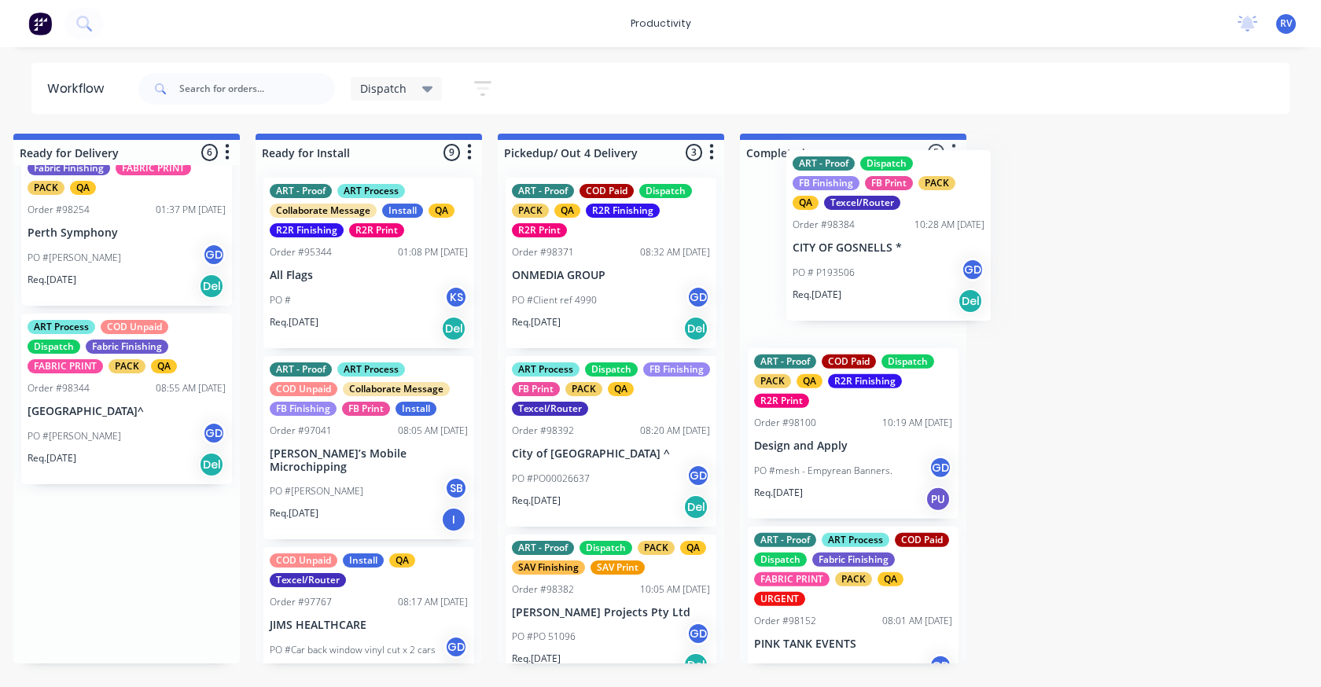
drag, startPoint x: 133, startPoint y: 582, endPoint x: 904, endPoint y: 237, distance: 845.1
click at [904, 237] on div "Submitted 8 Sort By Created date Required date Order number Customer name Most …" at bounding box center [1293, 399] width 6041 height 530
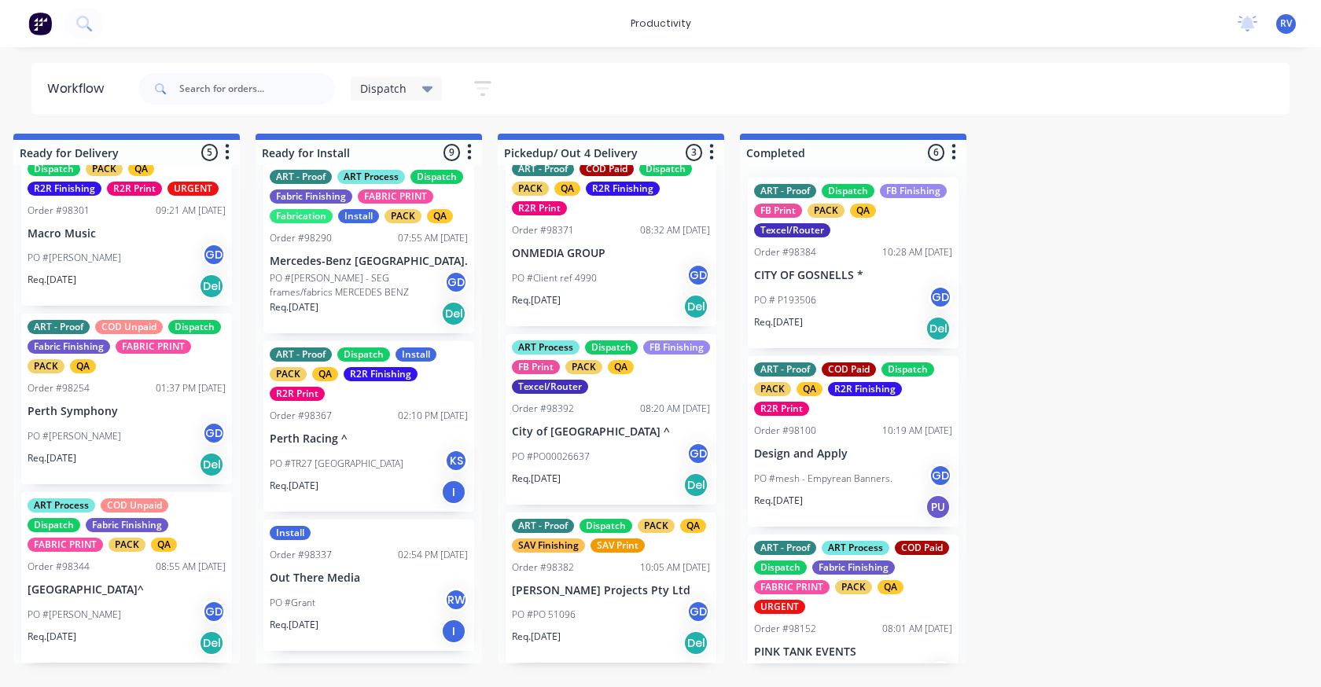
scroll to position [1111, 0]
click at [373, 86] on span "Dispatch" at bounding box center [383, 88] width 46 height 17
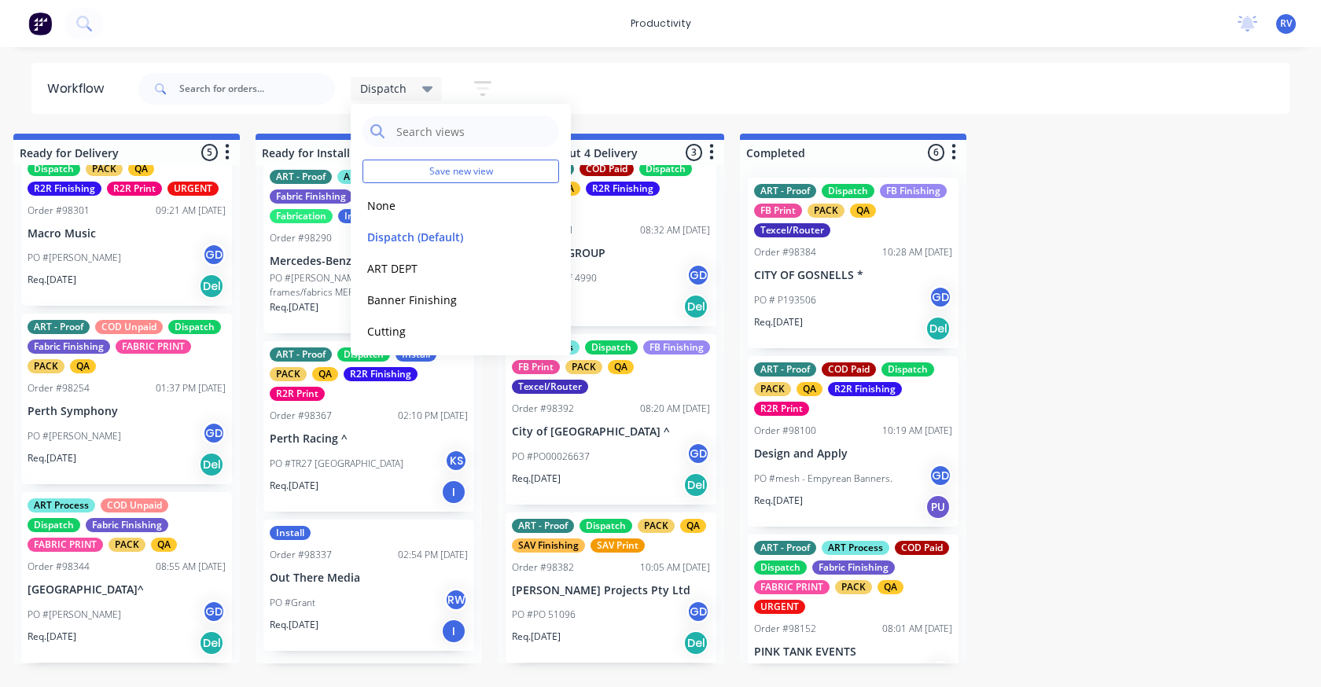
drag, startPoint x: 390, startPoint y: 203, endPoint x: 244, endPoint y: 120, distance: 167.2
click at [385, 197] on button "None" at bounding box center [445, 206] width 167 height 18
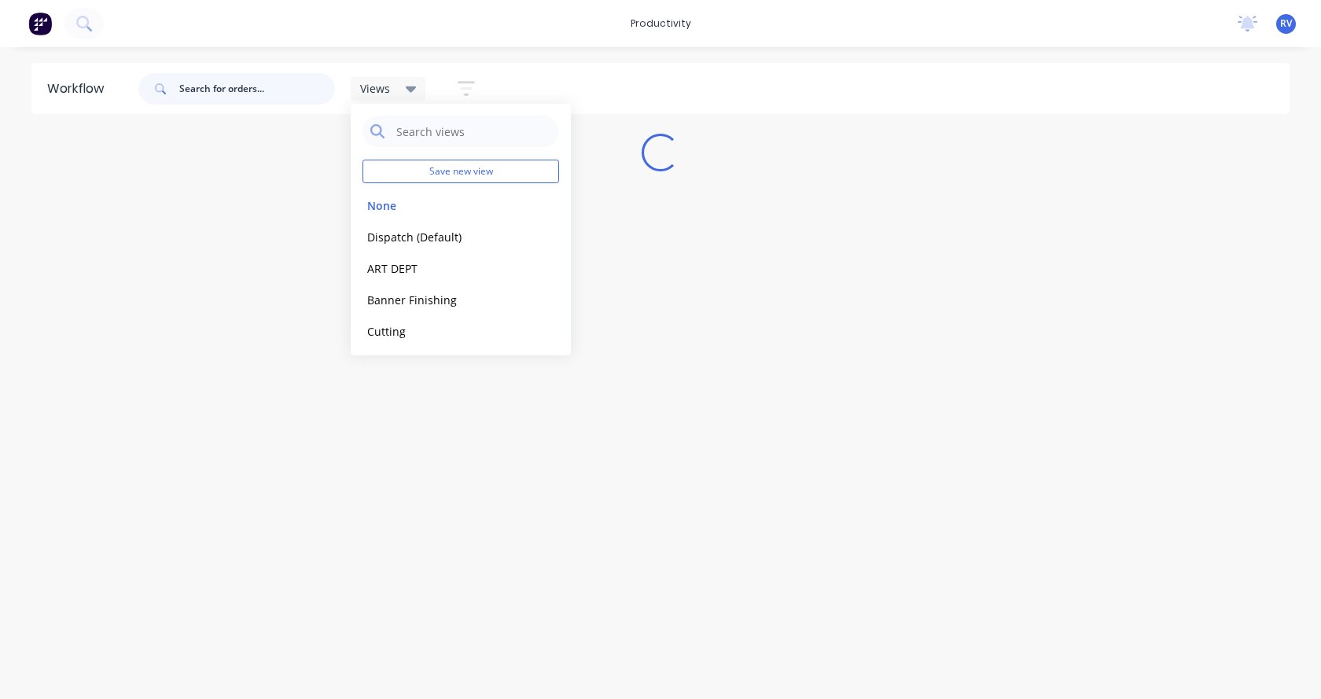
click at [219, 96] on input "text" at bounding box center [257, 88] width 156 height 31
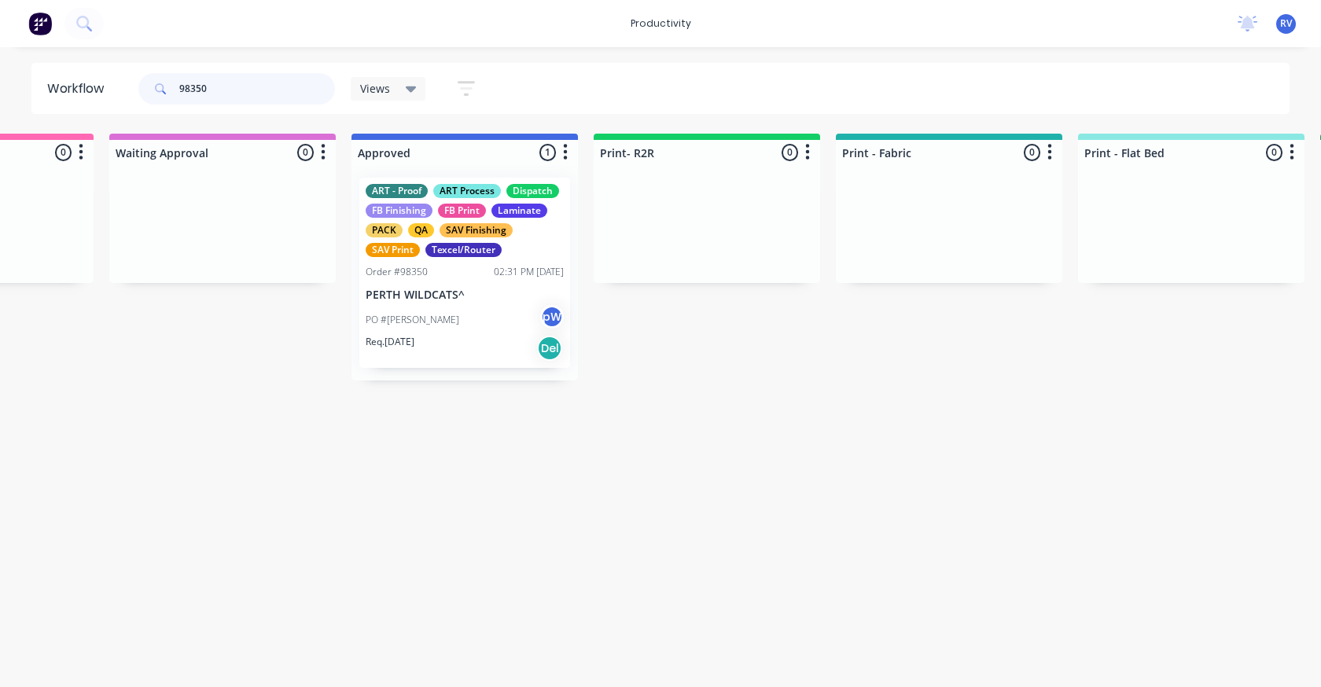
scroll to position [0, 1480]
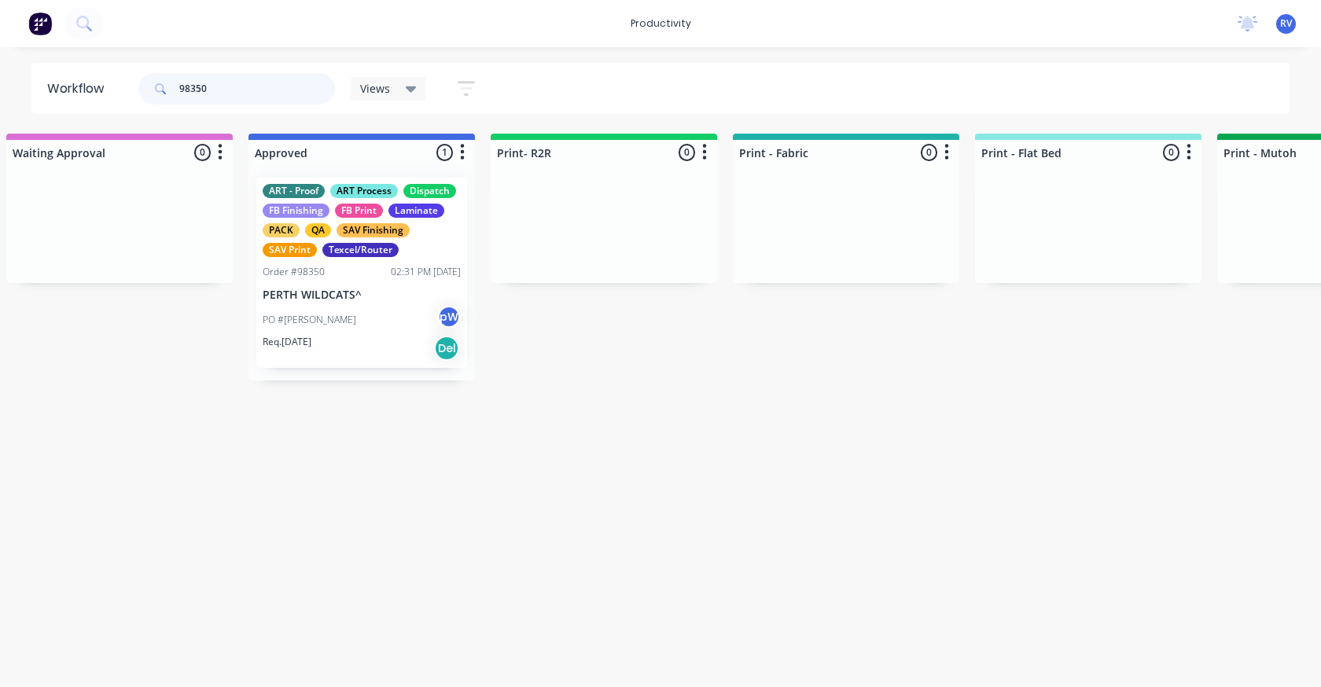
type input "98350"
click at [369, 323] on div "PO #[PERSON_NAME]" at bounding box center [362, 320] width 198 height 30
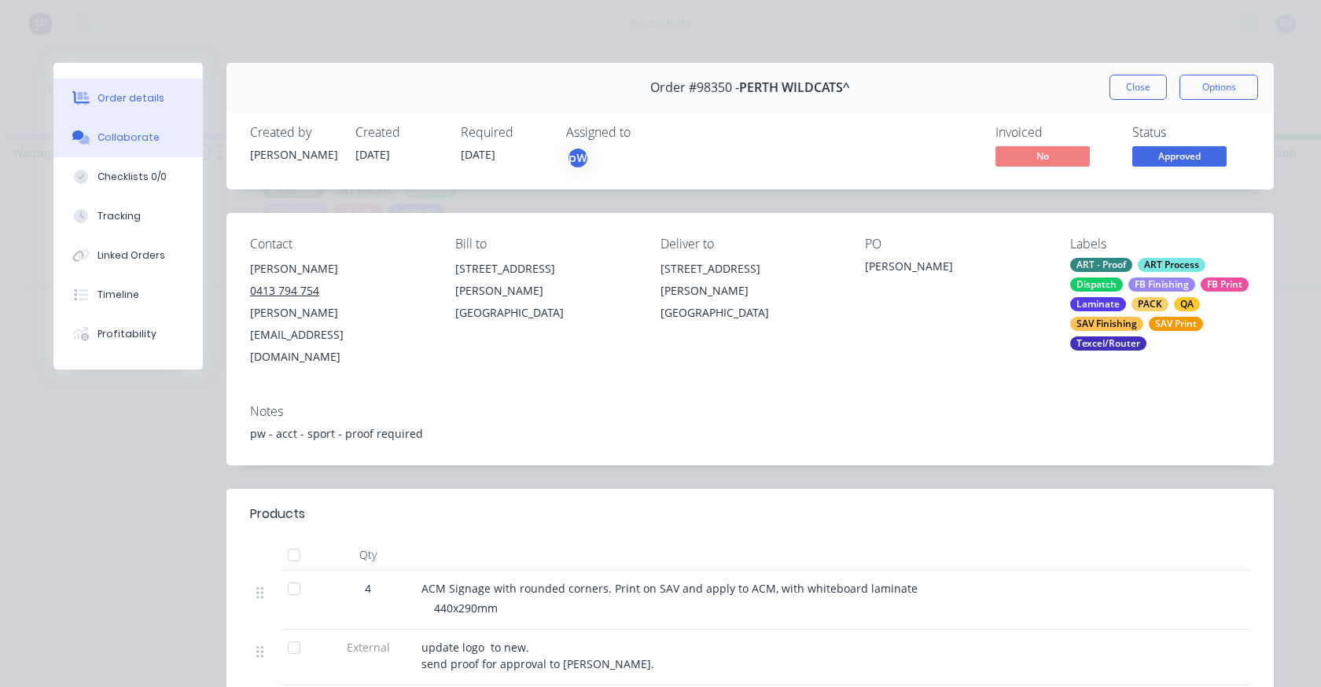
click at [131, 138] on div "Collaborate" at bounding box center [128, 137] width 62 height 14
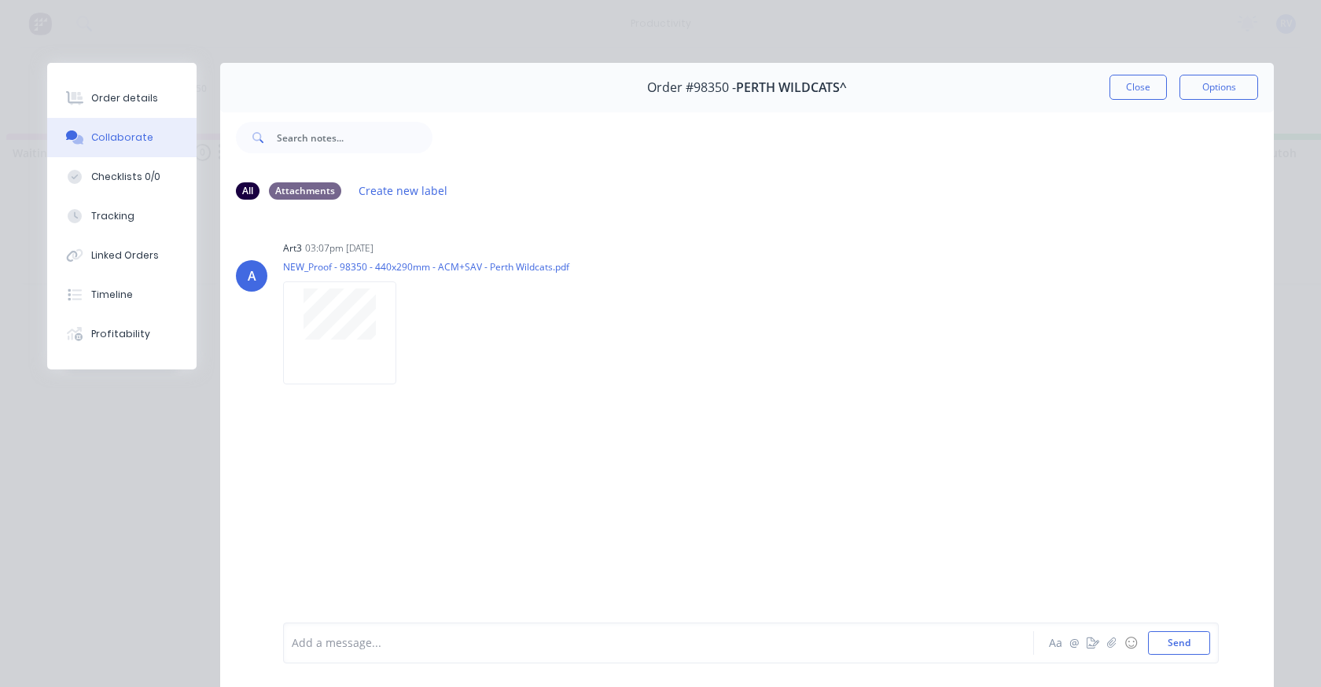
drag, startPoint x: 115, startPoint y: 104, endPoint x: 146, endPoint y: 128, distance: 39.8
click at [116, 104] on div "Order details" at bounding box center [124, 98] width 67 height 14
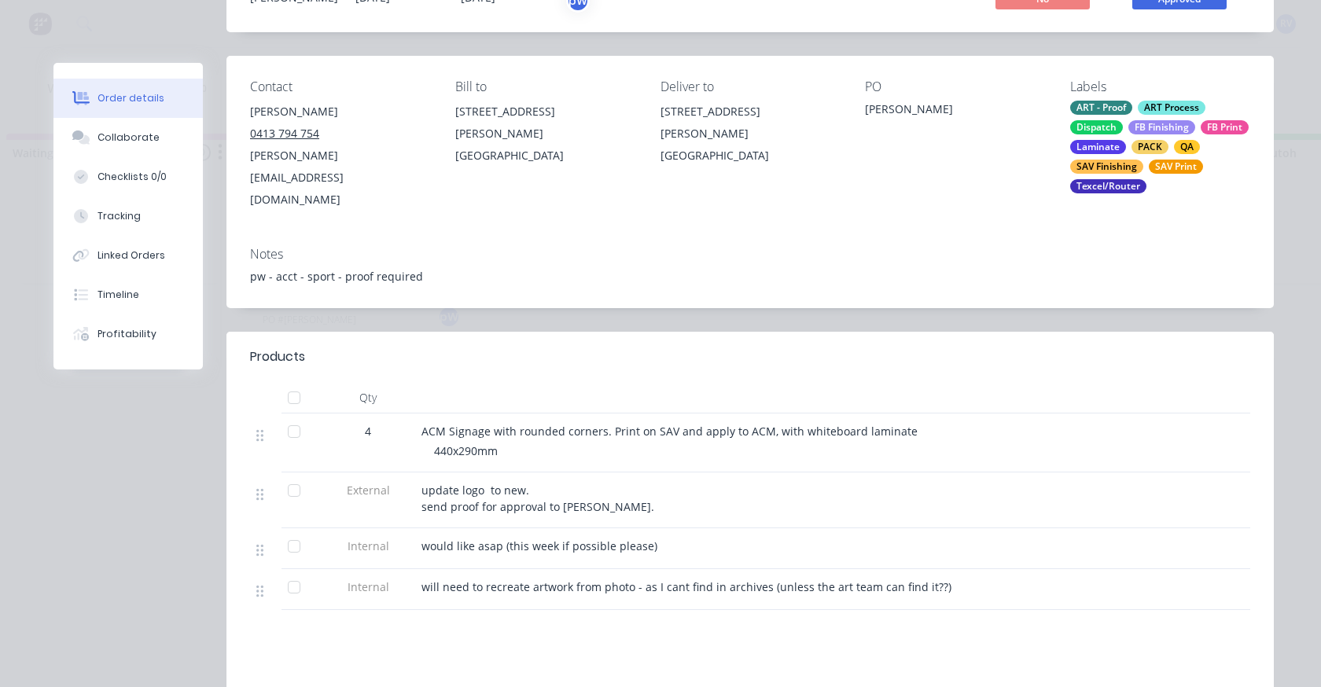
scroll to position [0, 0]
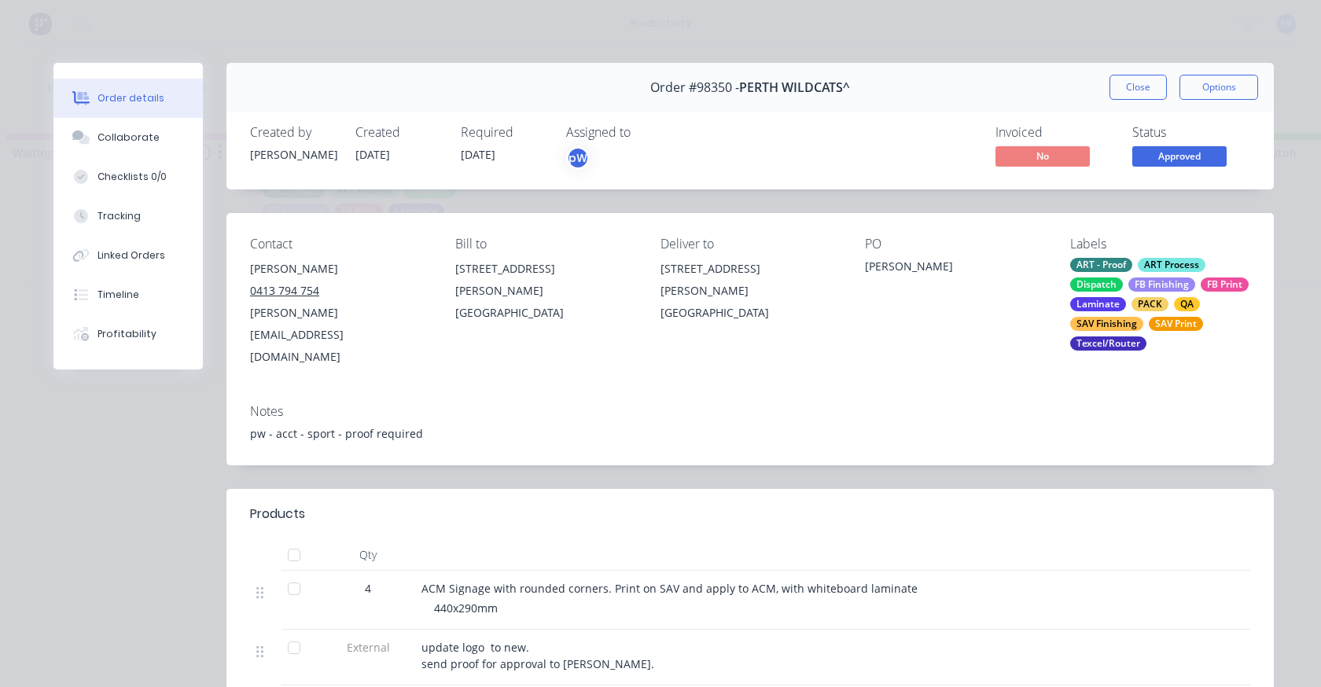
click at [1139, 90] on button "Close" at bounding box center [1137, 87] width 57 height 25
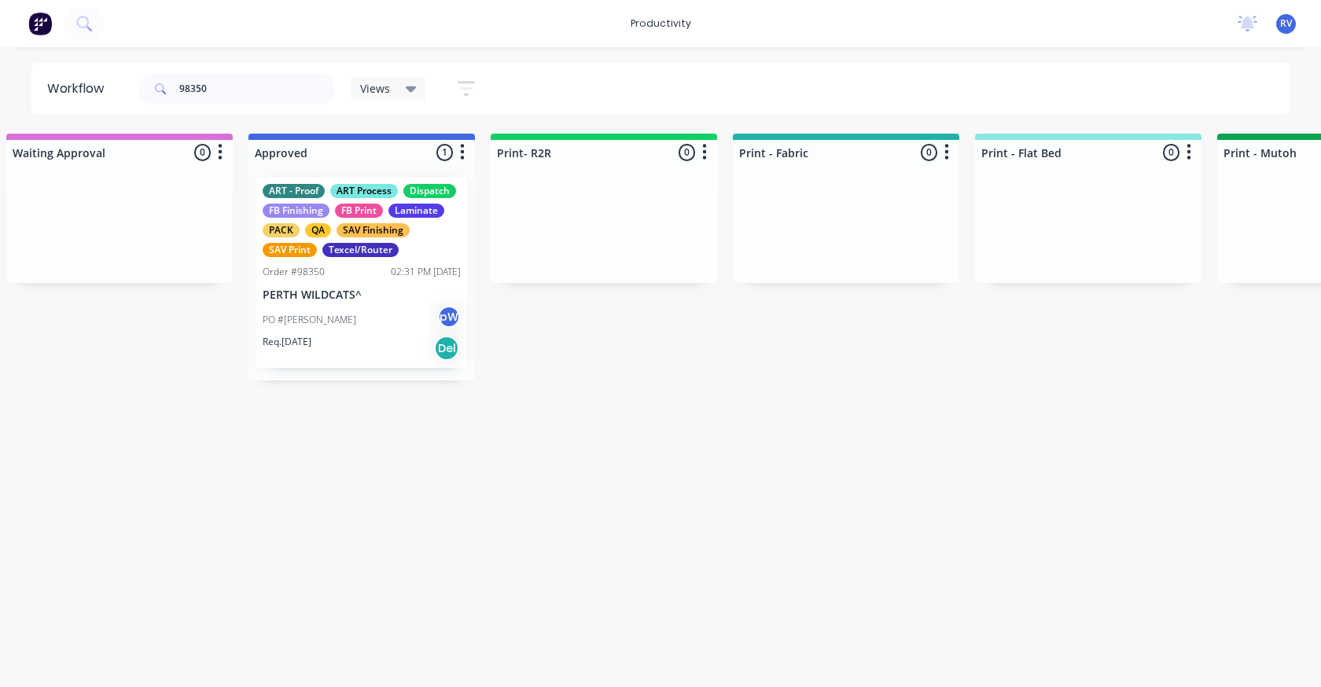
click at [389, 101] on div "Views Save new view None edit Dispatch (Default) edit ART DEPT edit Banner Fini…" at bounding box center [421, 88] width 141 height 31
click at [374, 91] on span "Views" at bounding box center [375, 88] width 30 height 17
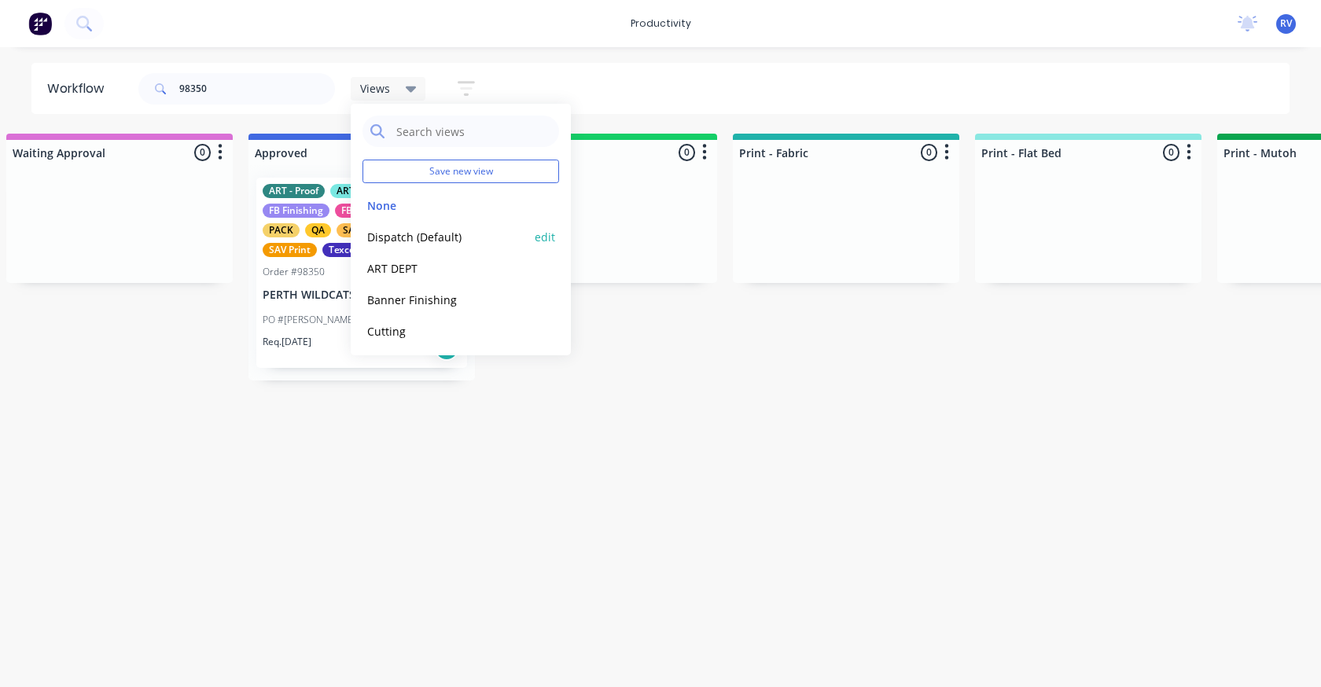
click at [405, 244] on button "Dispatch (Default)" at bounding box center [445, 237] width 167 height 18
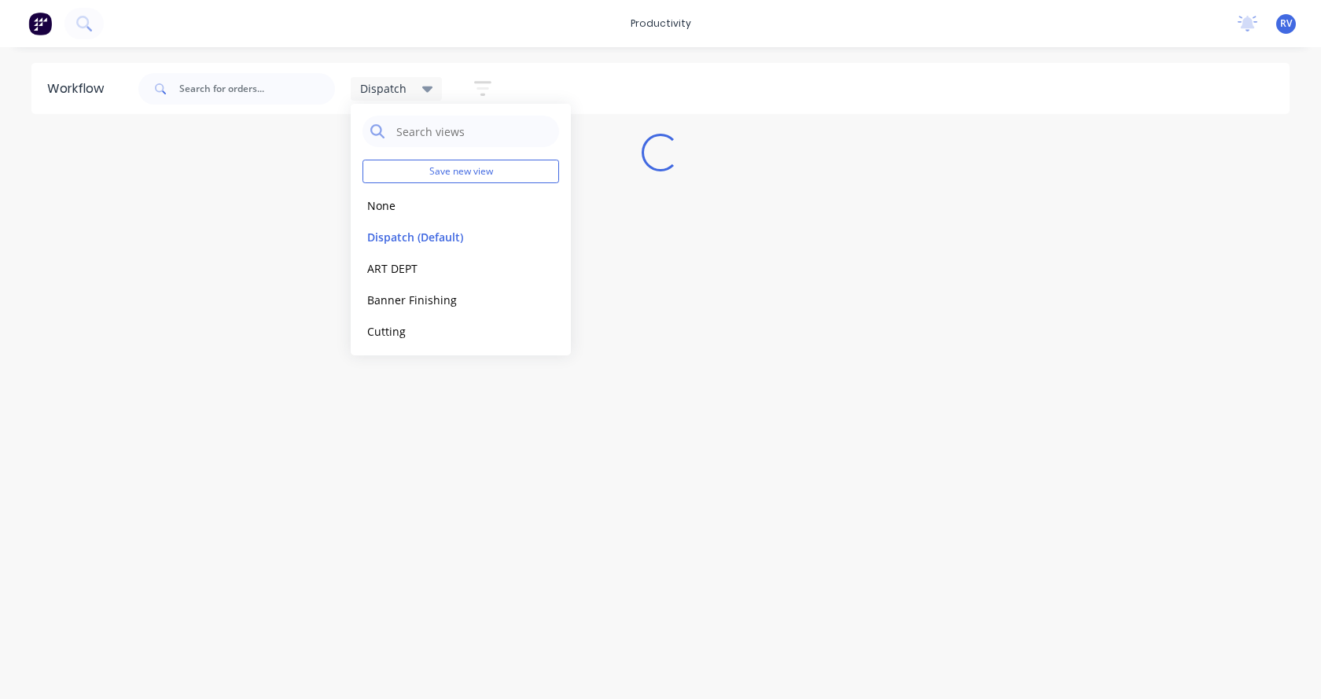
click at [340, 445] on div "Workflow Dispatch Save new view None edit Dispatch (Default) edit ART DEPT edit…" at bounding box center [660, 365] width 1321 height 604
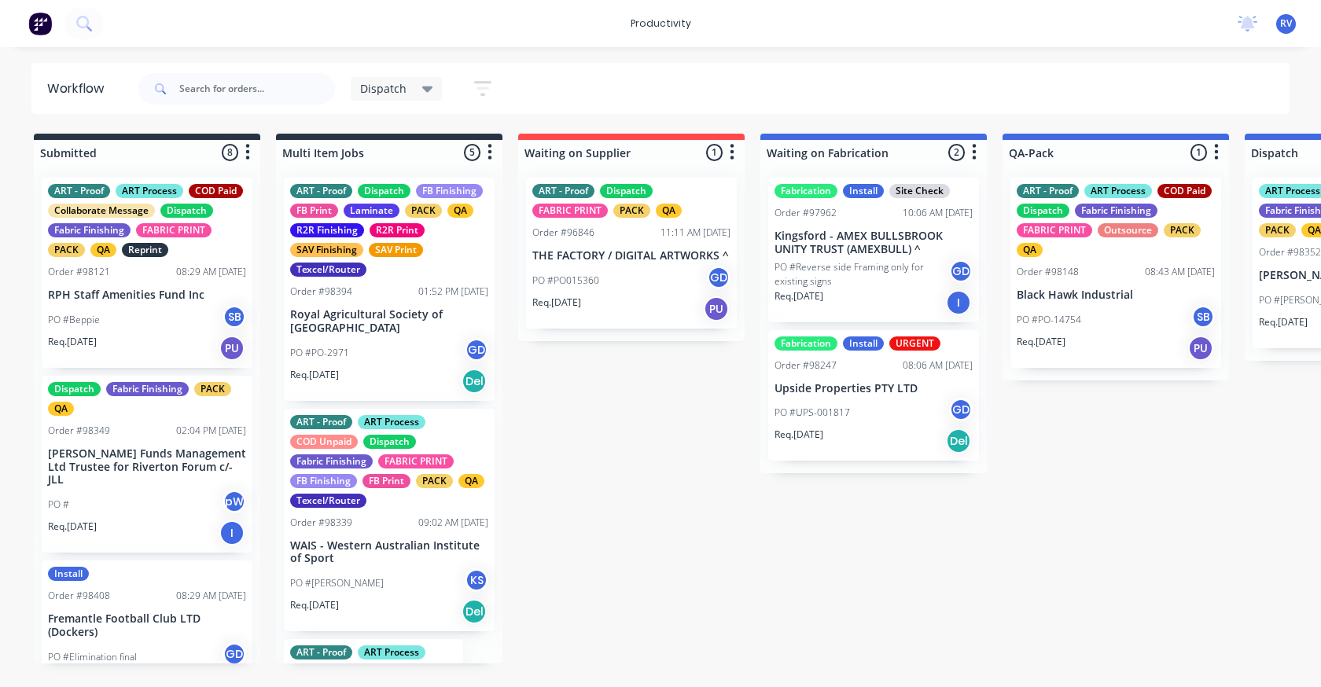
click at [373, 87] on span "Dispatch" at bounding box center [383, 88] width 46 height 17
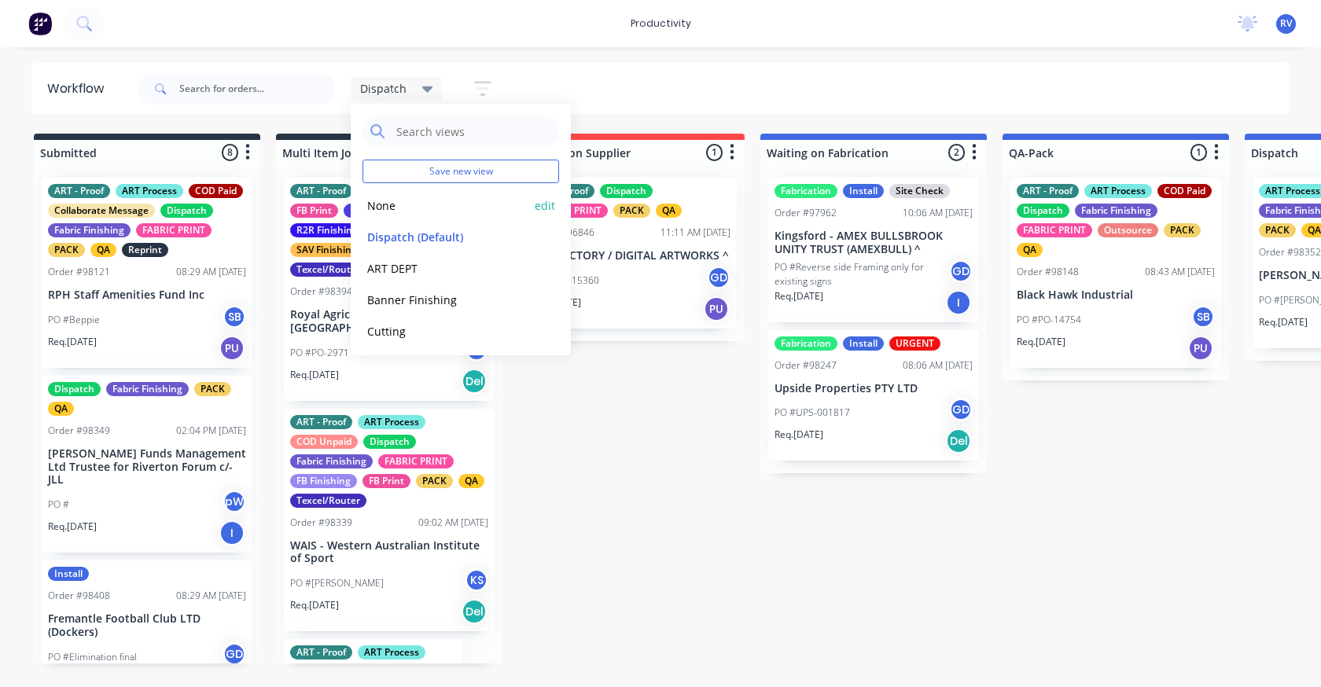
click at [384, 207] on button "None" at bounding box center [445, 206] width 167 height 18
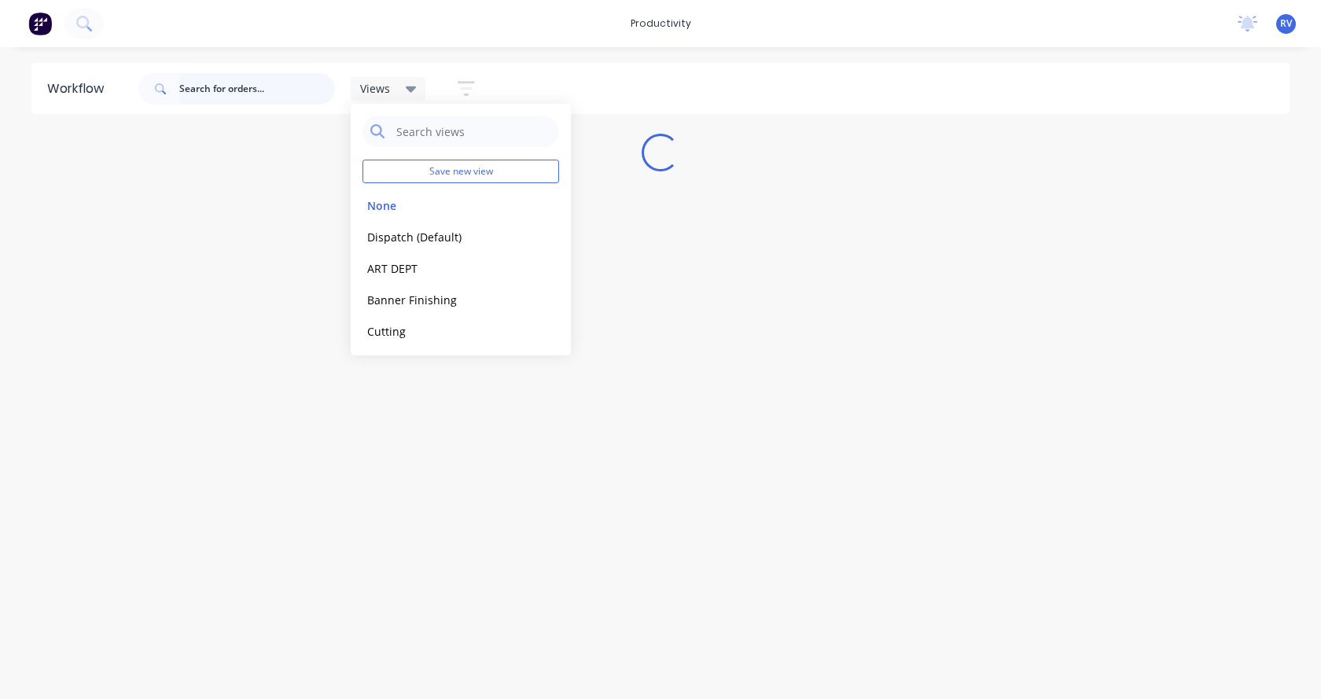
click at [212, 84] on input "text" at bounding box center [257, 88] width 156 height 31
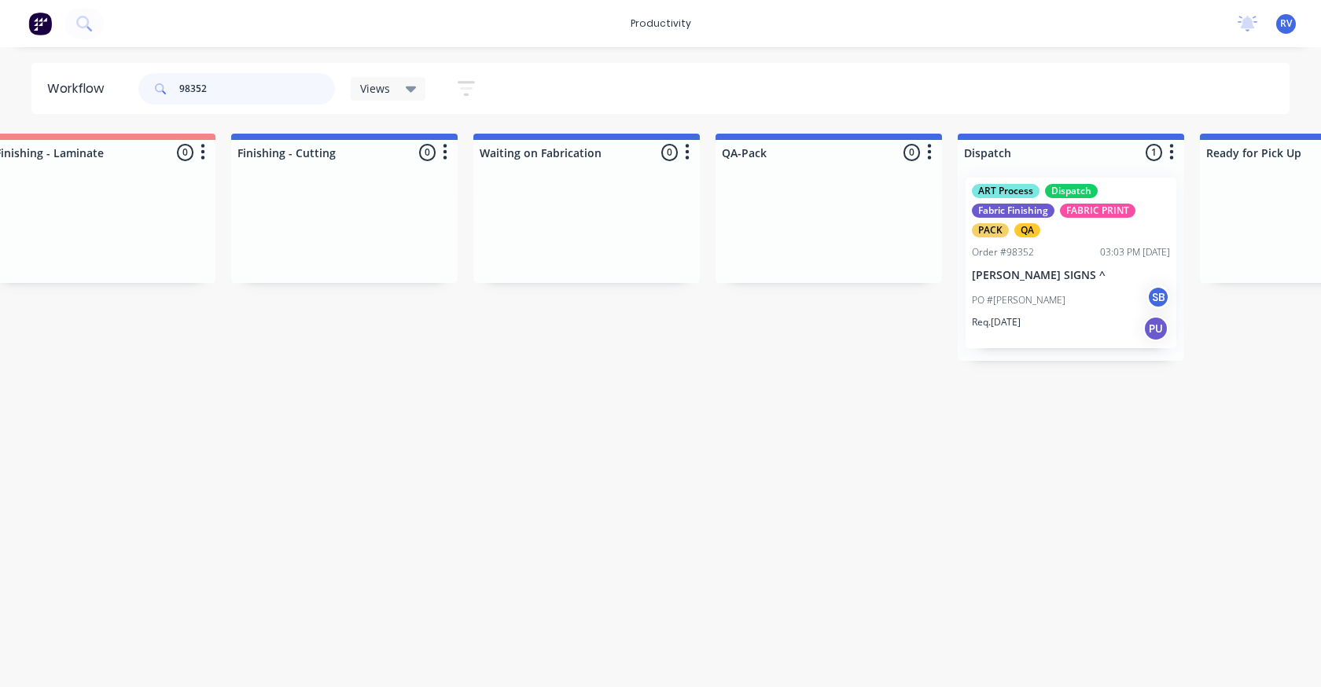
scroll to position [0, 3559]
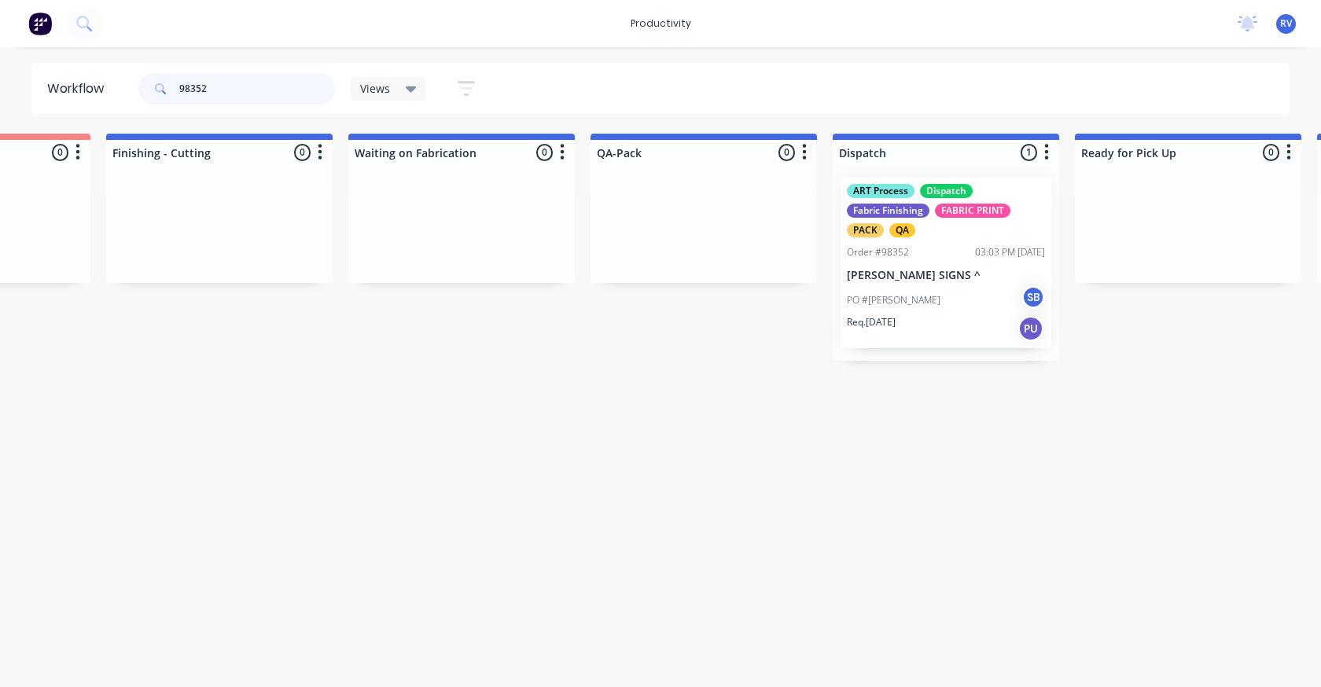
type input "98352"
click at [375, 97] on div "Views" at bounding box center [388, 89] width 75 height 24
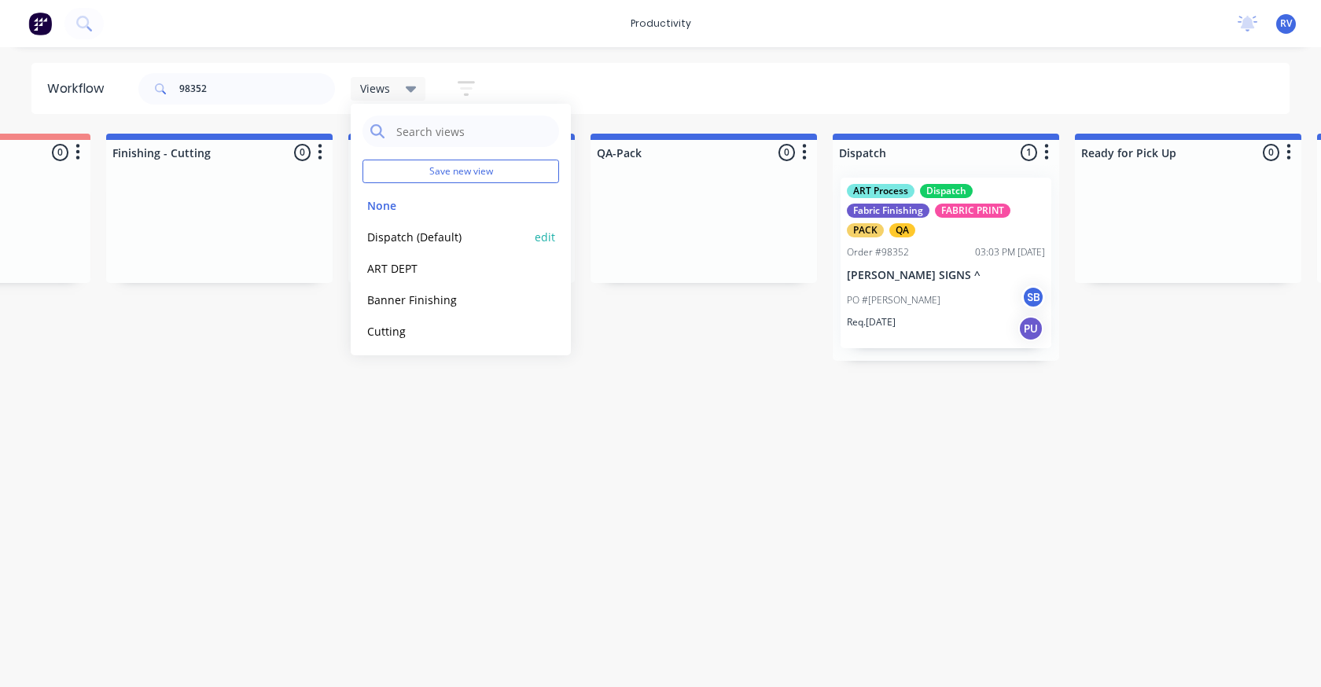
click at [403, 243] on button "Dispatch (Default)" at bounding box center [445, 237] width 167 height 18
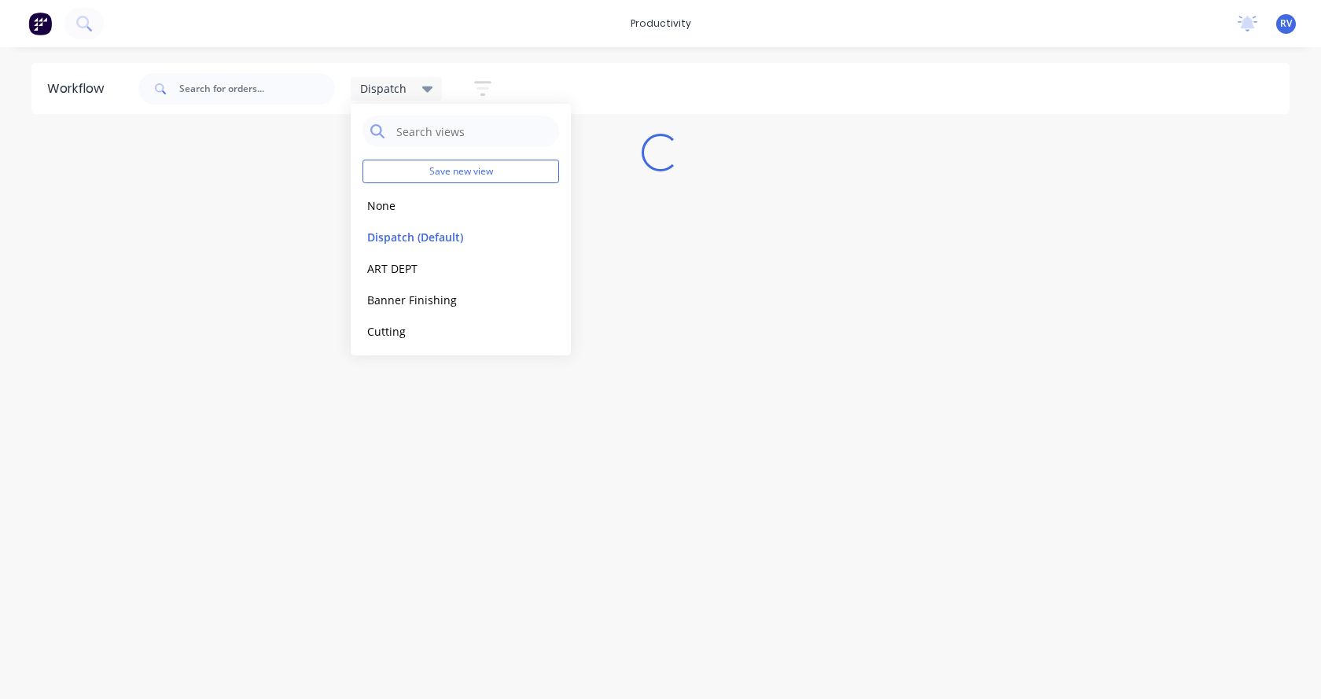
drag, startPoint x: 370, startPoint y: 485, endPoint x: 365, endPoint y: 450, distance: 35.8
click at [371, 479] on div "Workflow Dispatch Save new view None edit Dispatch (Default) edit ART DEPT edit…" at bounding box center [660, 365] width 1321 height 604
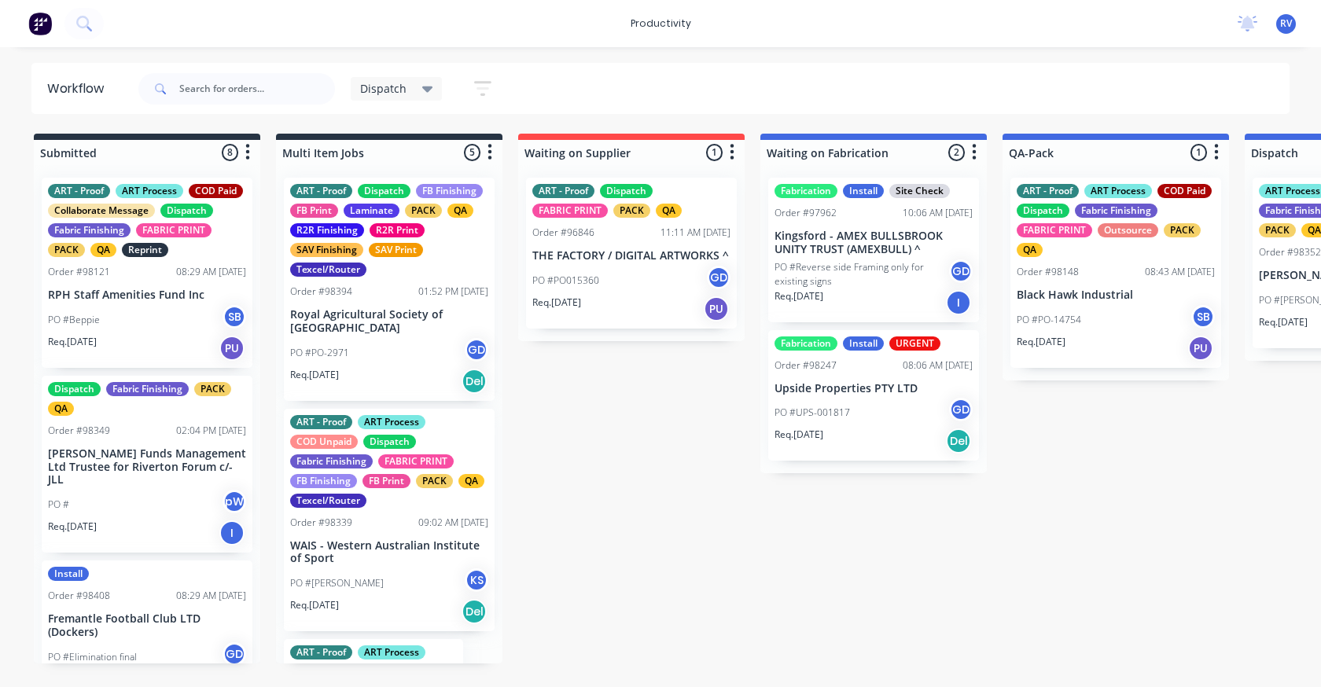
click at [399, 94] on span "Dispatch" at bounding box center [383, 88] width 46 height 17
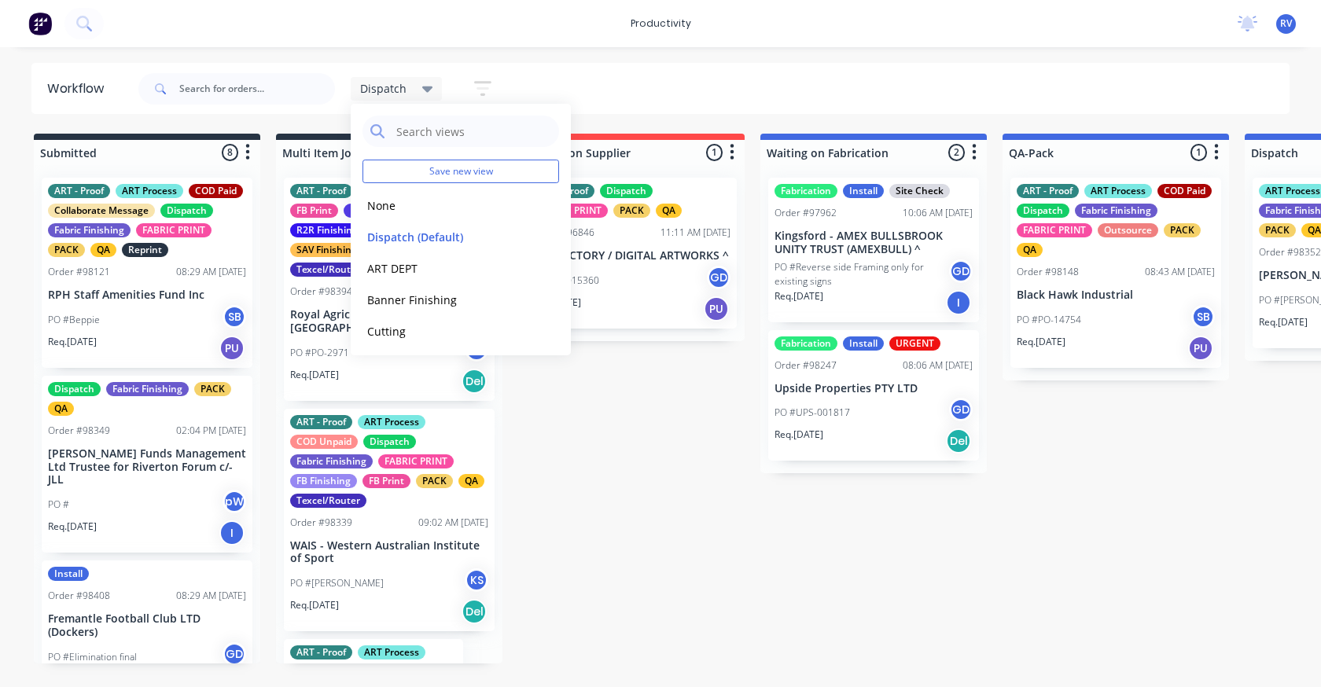
click at [1282, 248] on div "Order #98352" at bounding box center [1289, 252] width 62 height 14
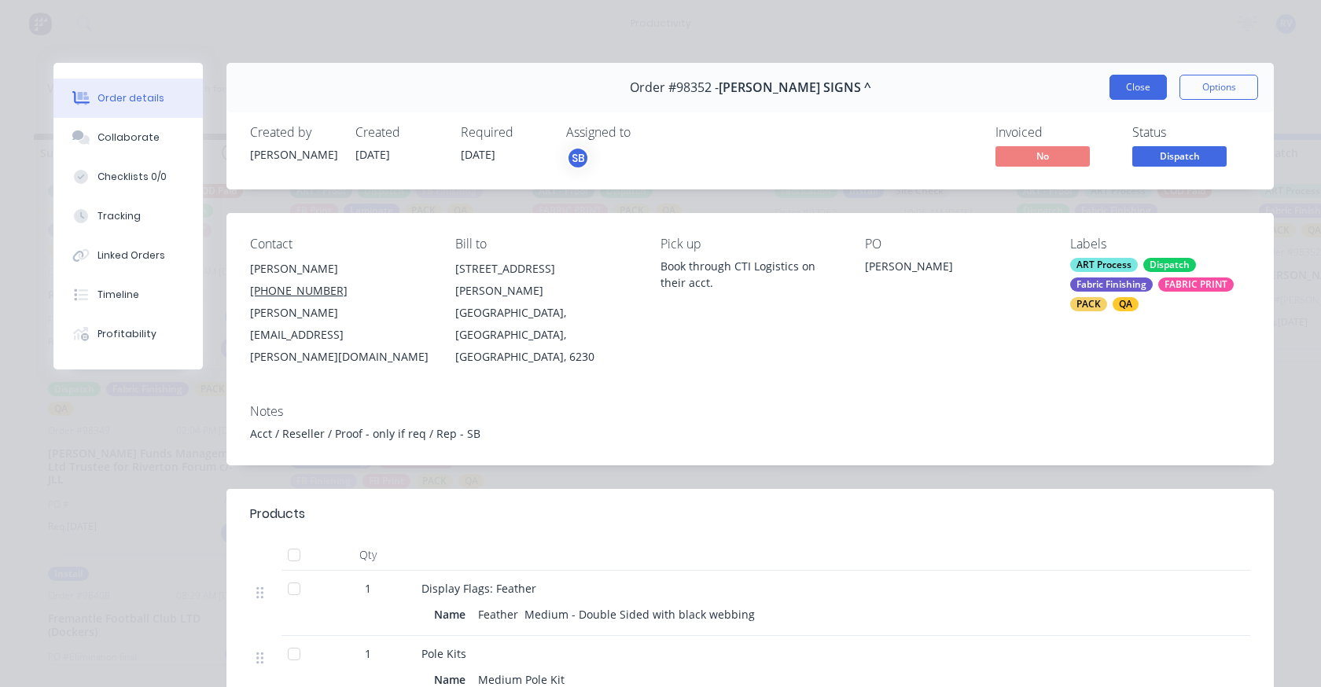
drag, startPoint x: 1121, startPoint y: 85, endPoint x: 820, endPoint y: 190, distance: 318.9
click at [1119, 85] on button "Close" at bounding box center [1137, 87] width 57 height 25
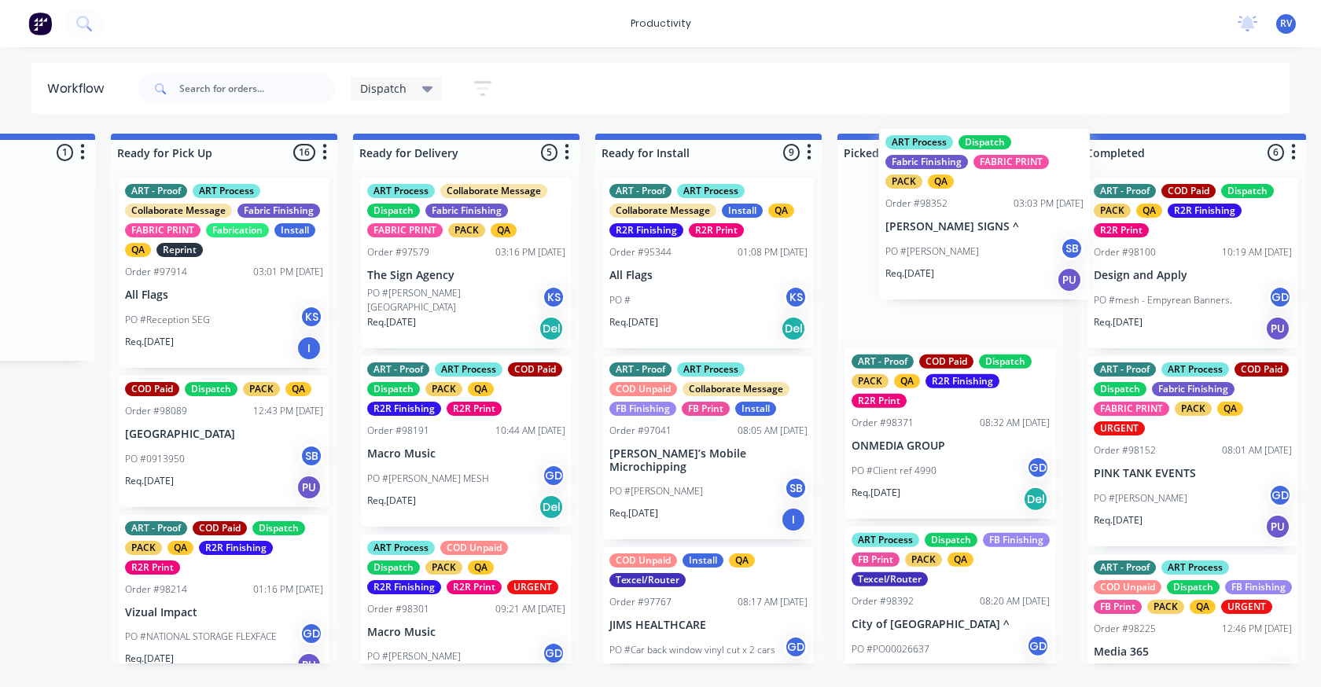
scroll to position [0, 1379]
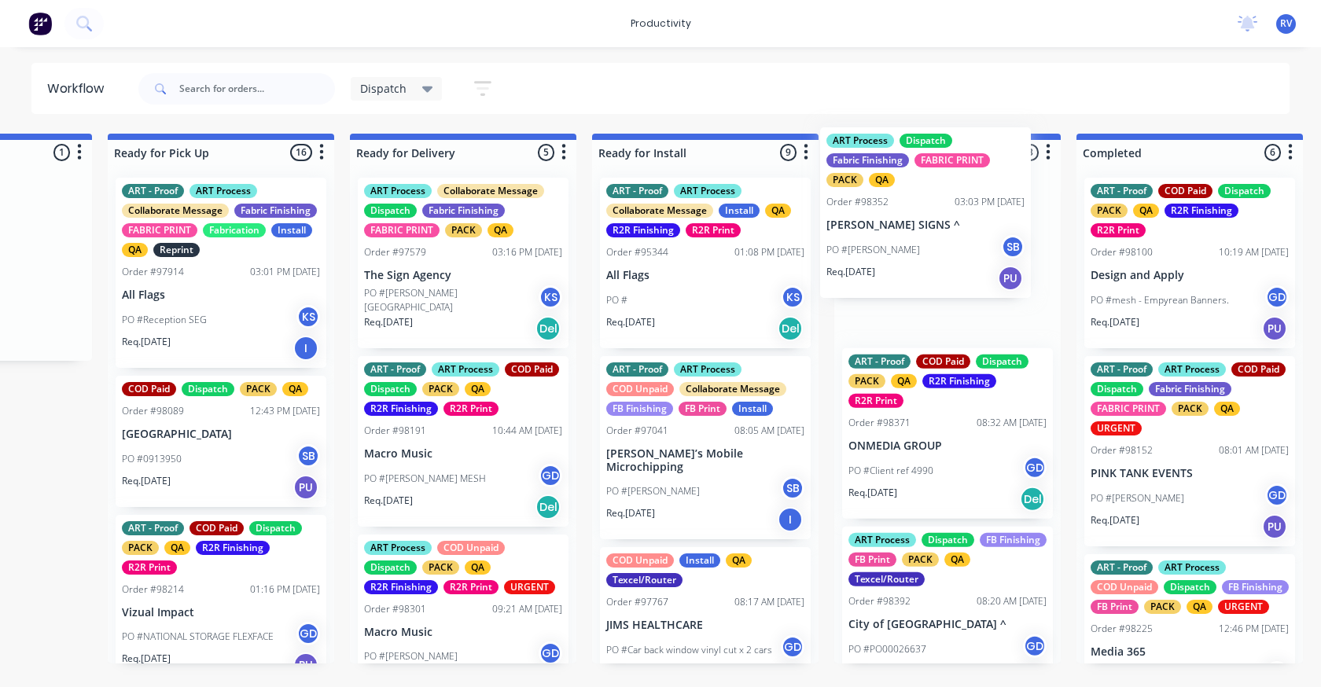
drag, startPoint x: 382, startPoint y: 255, endPoint x: 862, endPoint y: 202, distance: 483.2
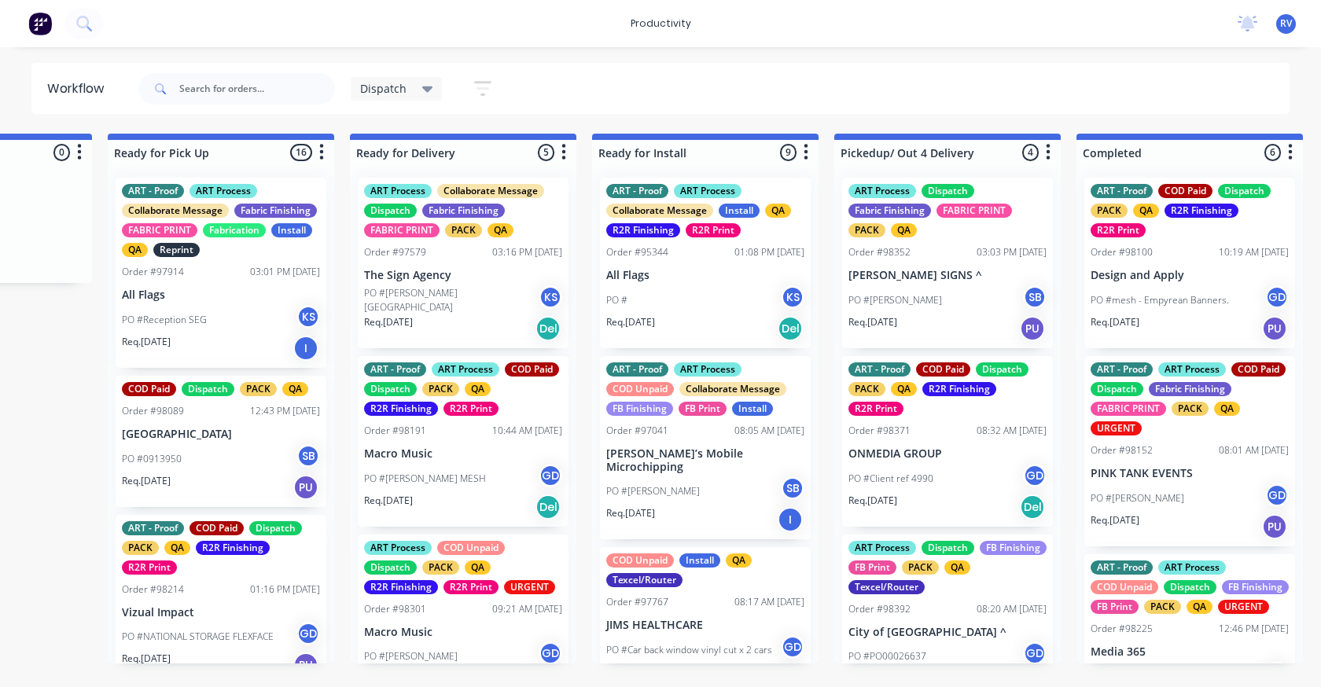
click at [397, 105] on div "Dispatch Save new view None edit Dispatch (Default) edit ART DEPT edit Banner F…" at bounding box center [321, 88] width 373 height 47
click at [378, 90] on span "Dispatch" at bounding box center [383, 88] width 46 height 17
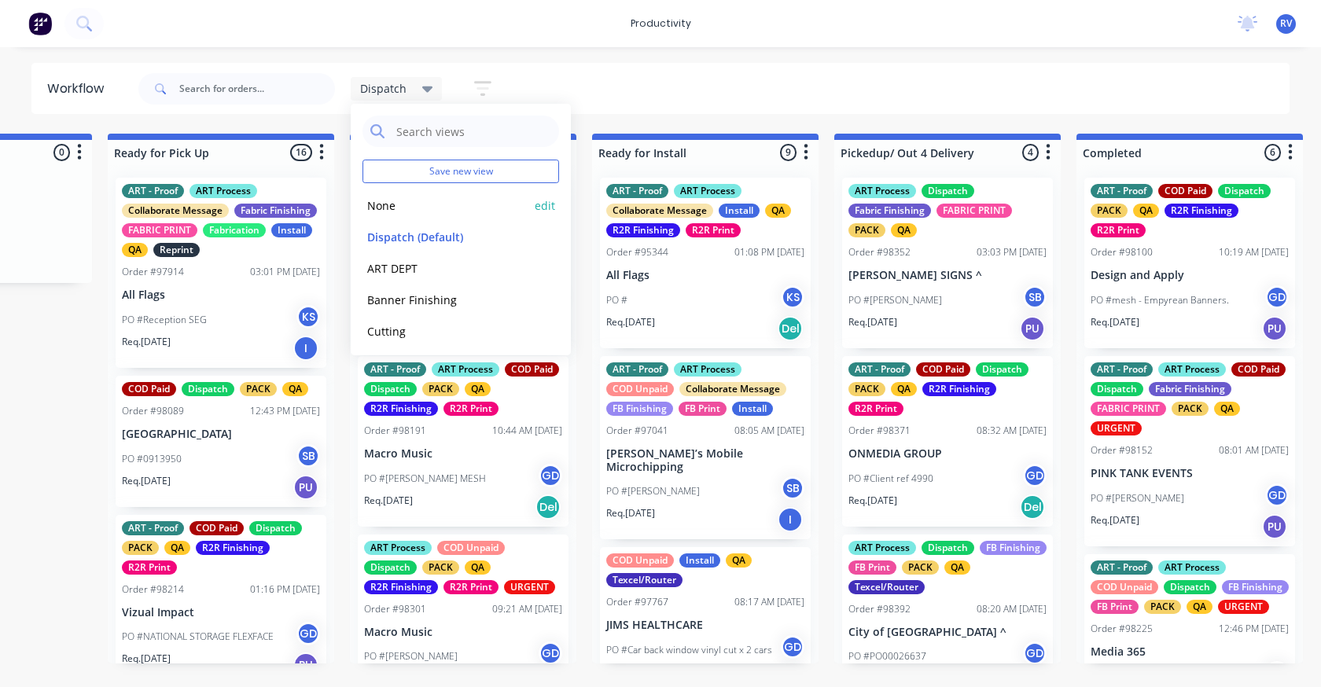
click at [381, 194] on div "None edit" at bounding box center [460, 204] width 197 height 31
drag, startPoint x: 377, startPoint y: 199, endPoint x: 372, endPoint y: 182, distance: 18.1
click at [377, 189] on div "Save new view None edit Dispatch (Default) edit ART DEPT edit Banner Finishing …" at bounding box center [461, 230] width 220 height 252
click at [257, 88] on input "text" at bounding box center [257, 88] width 156 height 31
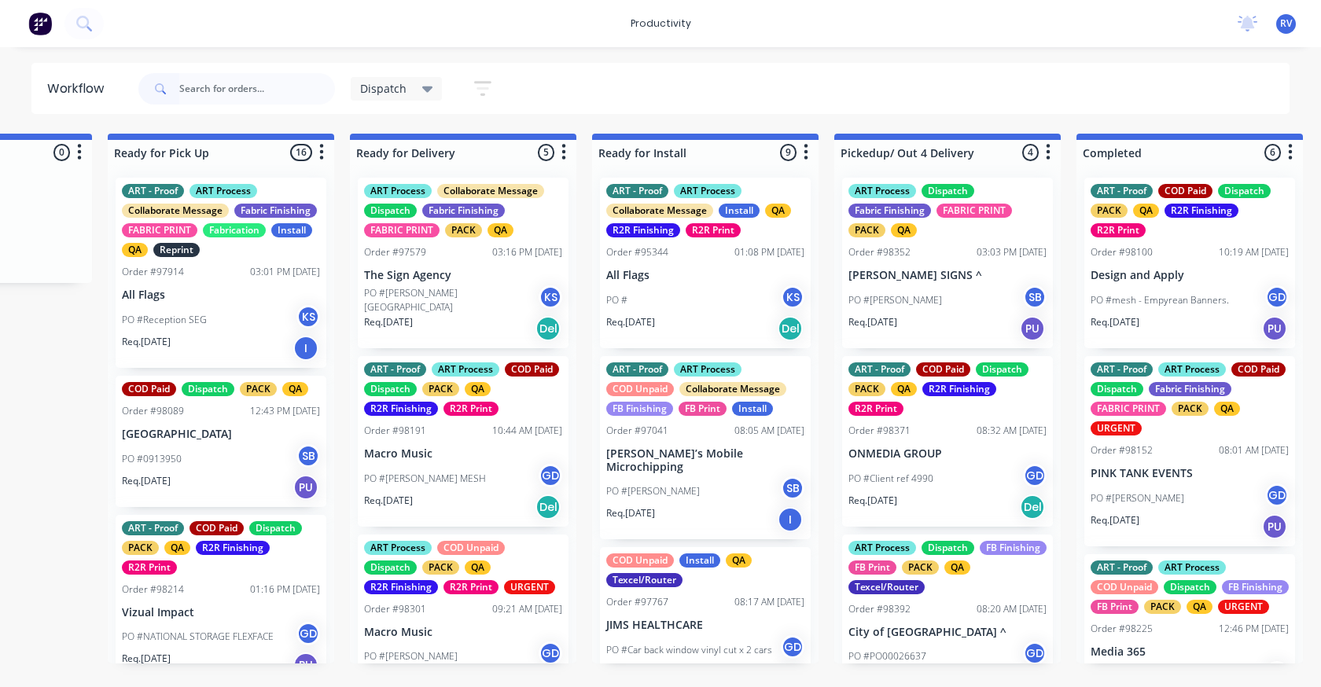
click at [377, 95] on span "Dispatch" at bounding box center [383, 88] width 46 height 17
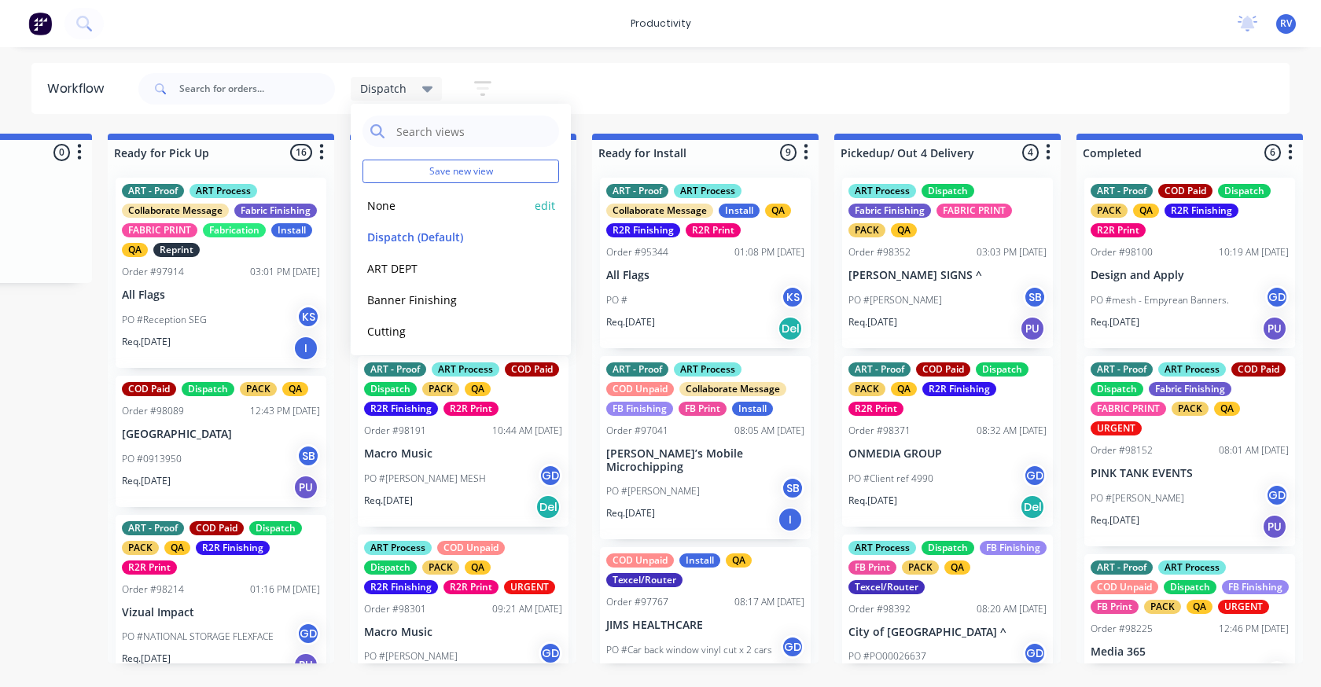
click at [382, 199] on button "None" at bounding box center [445, 206] width 167 height 18
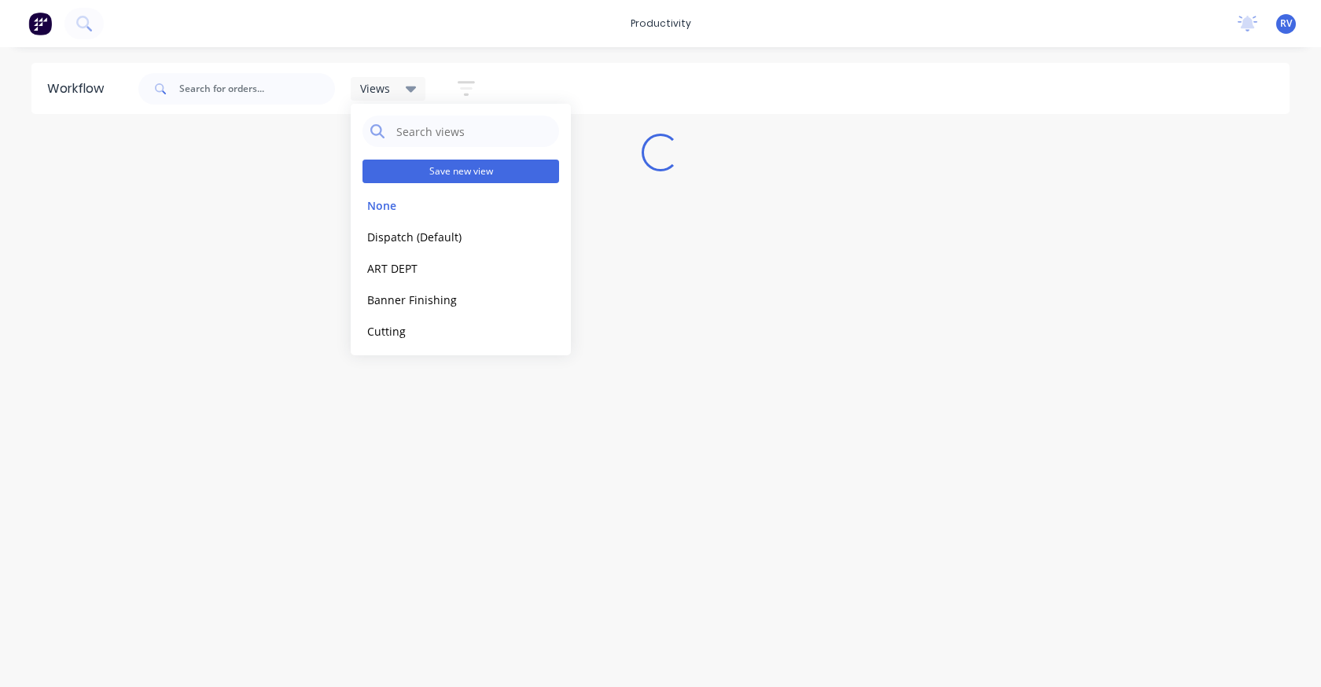
scroll to position [0, 0]
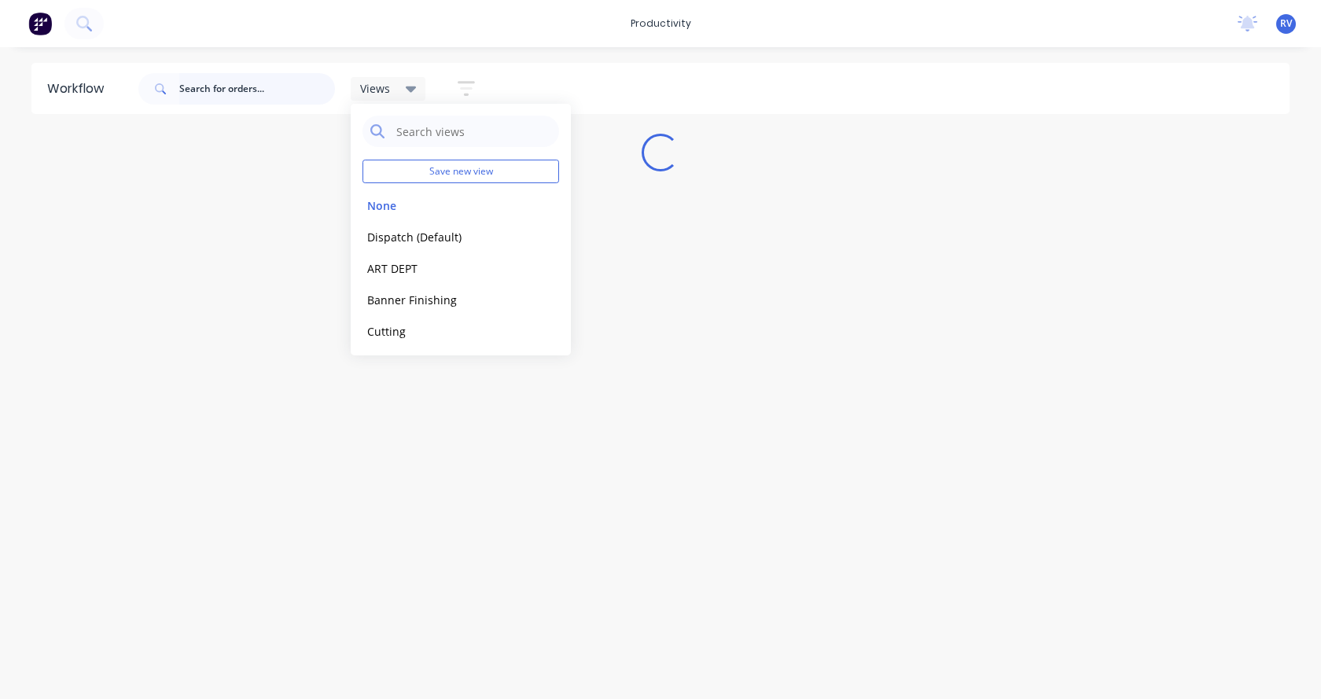
click at [240, 97] on input "text" at bounding box center [257, 88] width 156 height 31
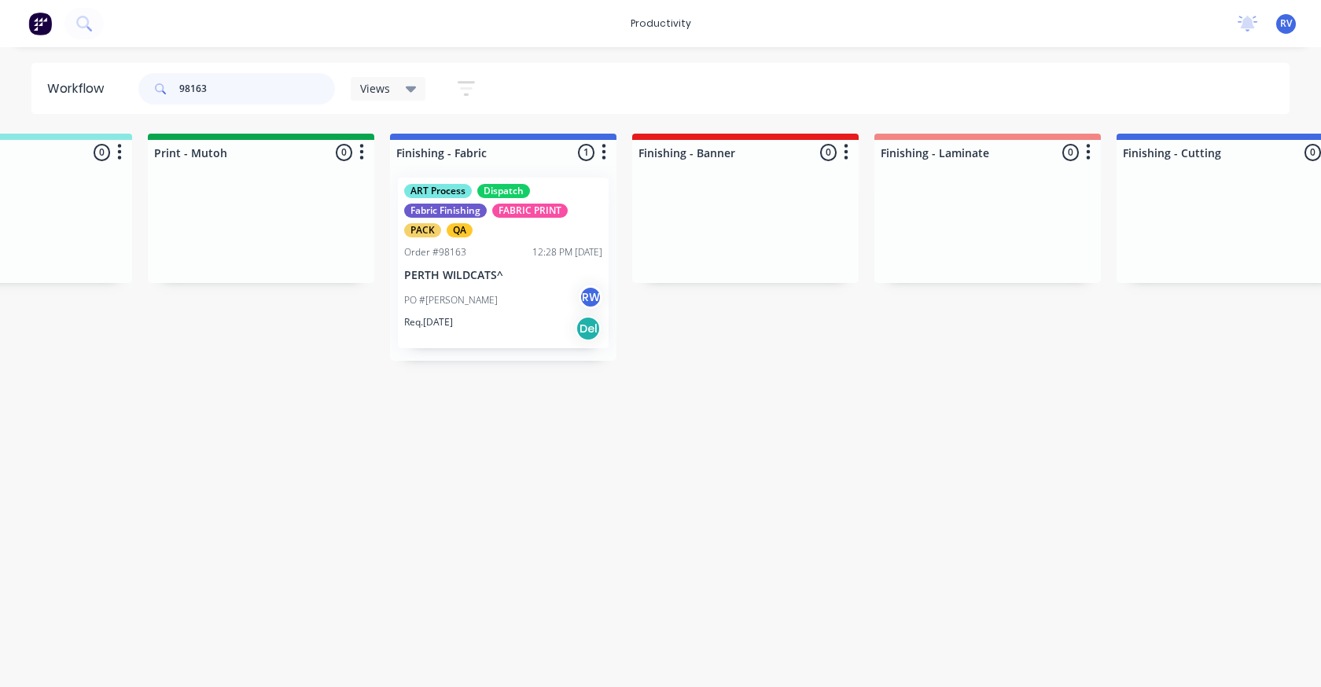
scroll to position [0, 2656]
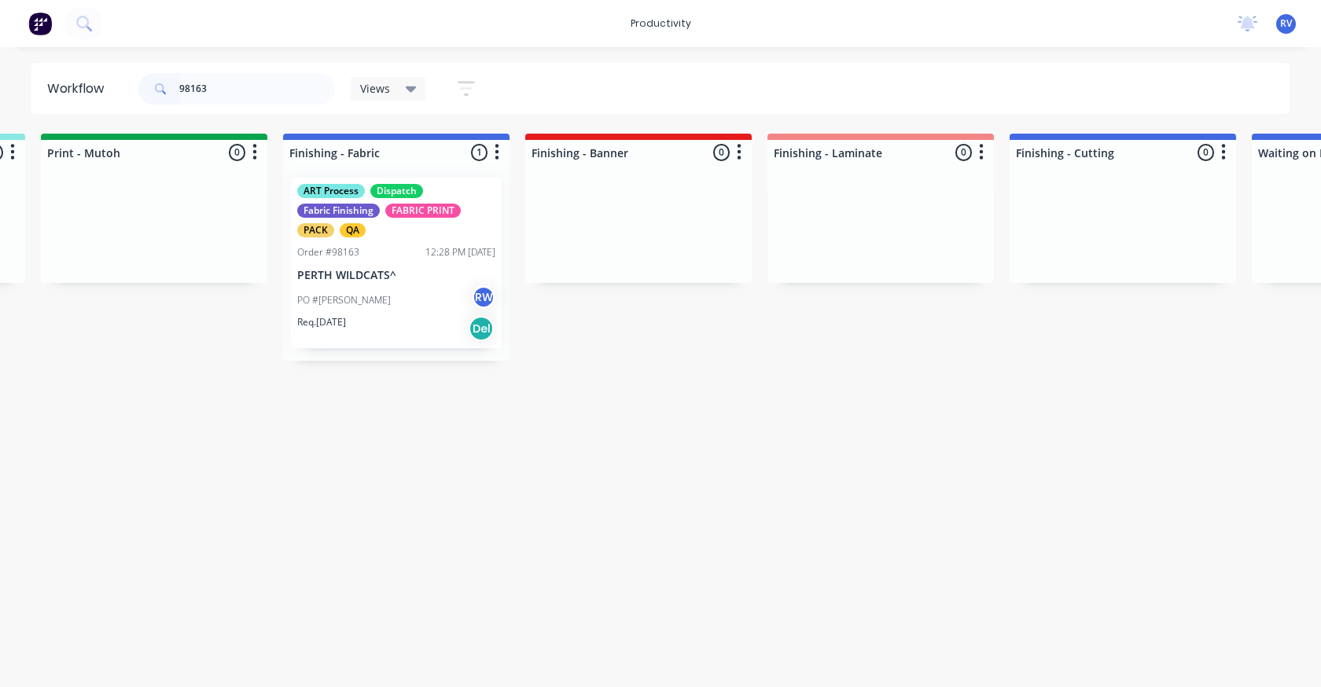
click at [446, 263] on div "ART Process Dispatch Fabric Finishing FABRIC PRINT PACK QA Order #98163 12:28 P…" at bounding box center [396, 263] width 211 height 171
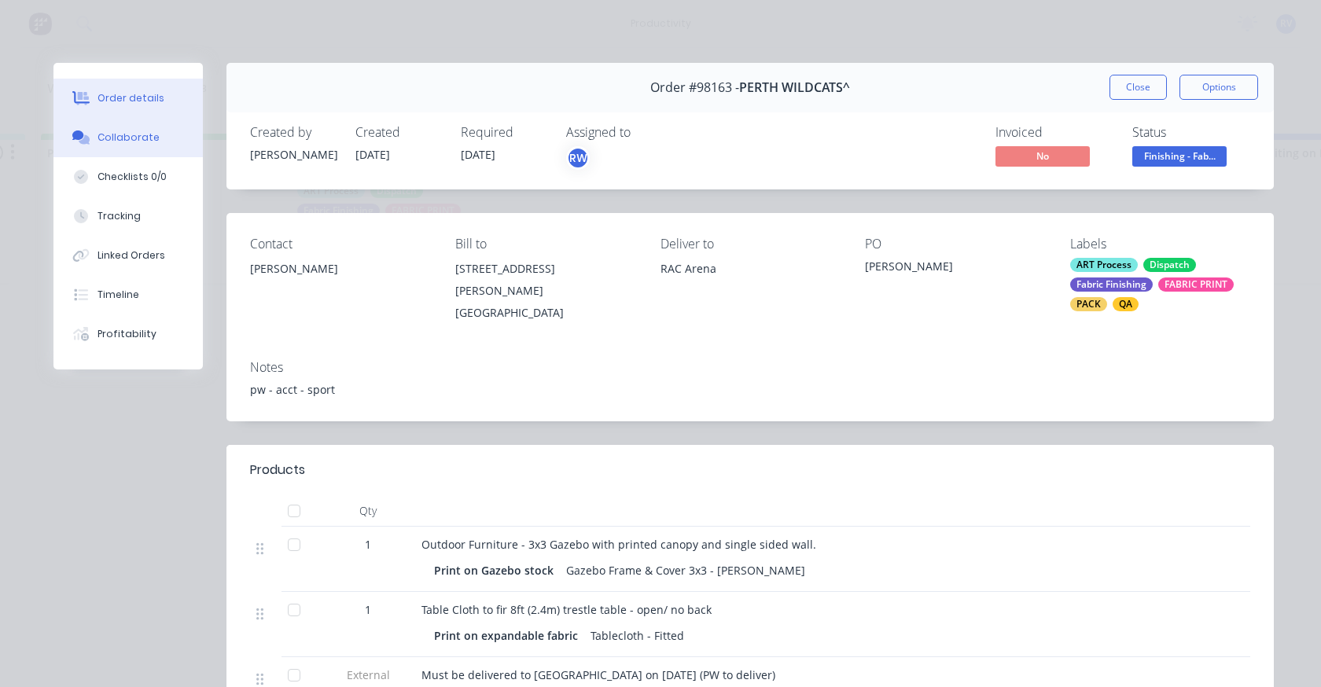
click at [116, 135] on div "Collaborate" at bounding box center [128, 137] width 62 height 14
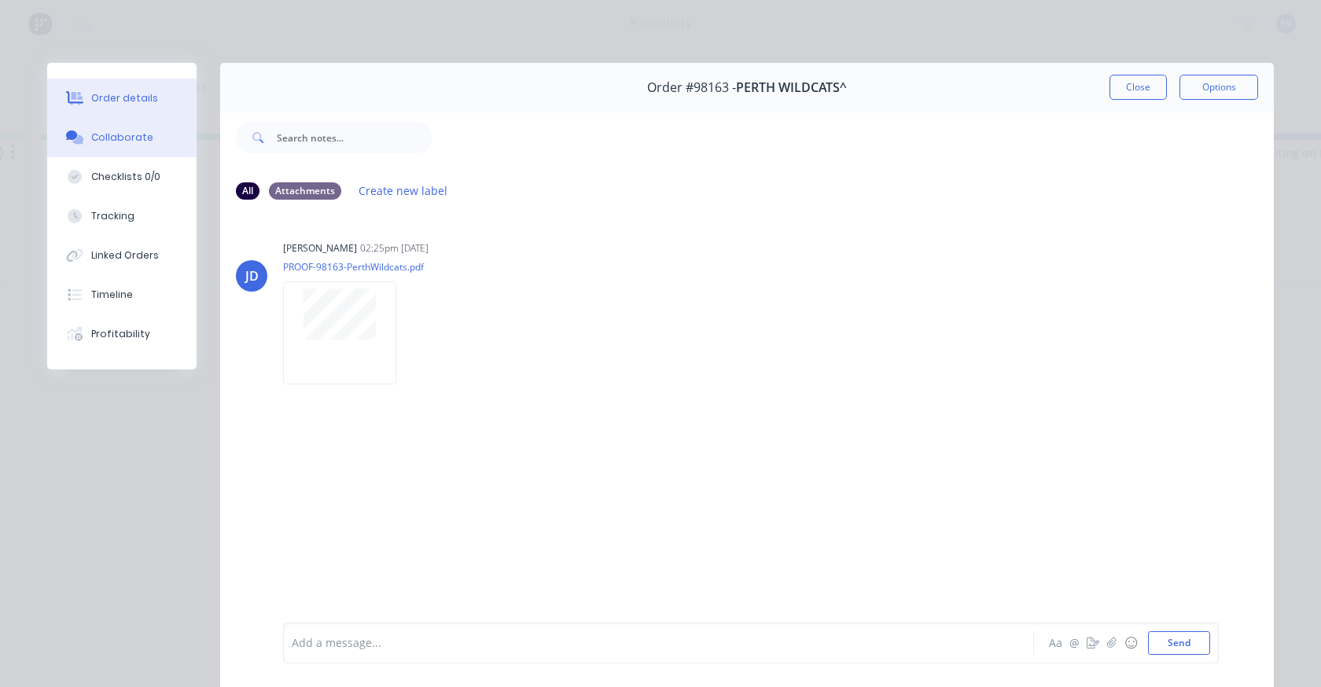
click at [130, 96] on div "Order details" at bounding box center [124, 98] width 67 height 14
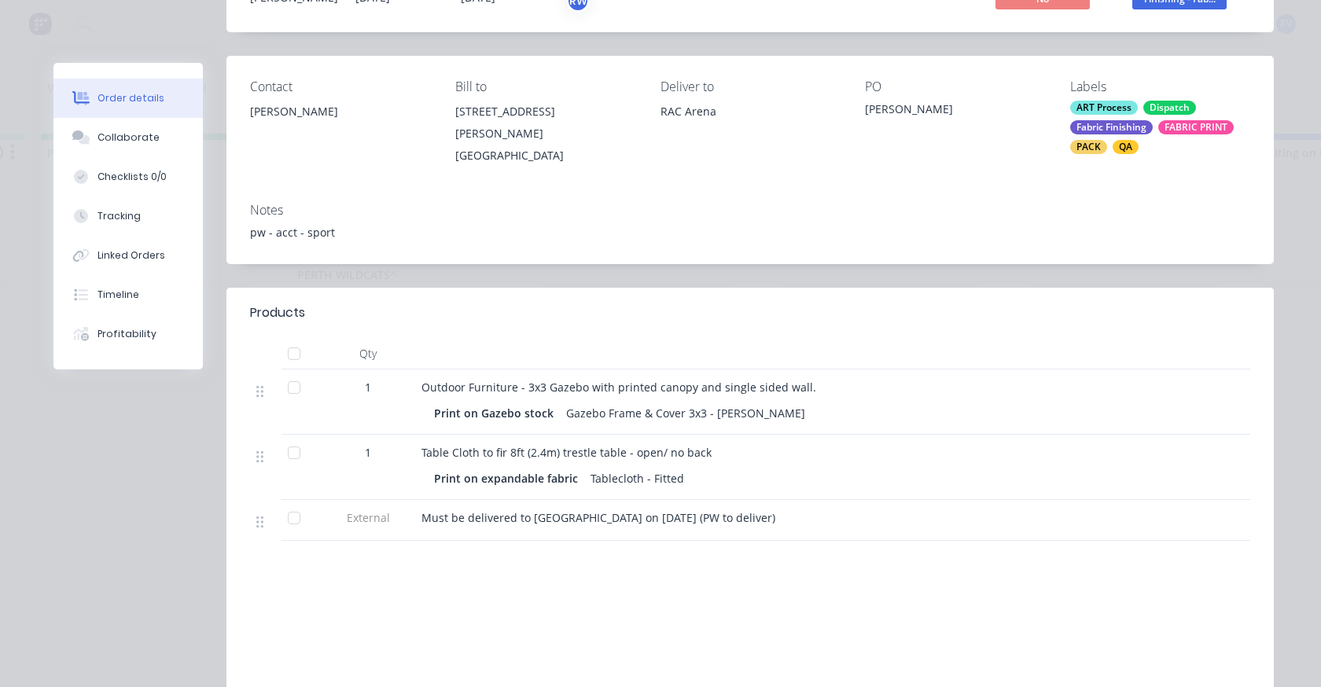
scroll to position [0, 0]
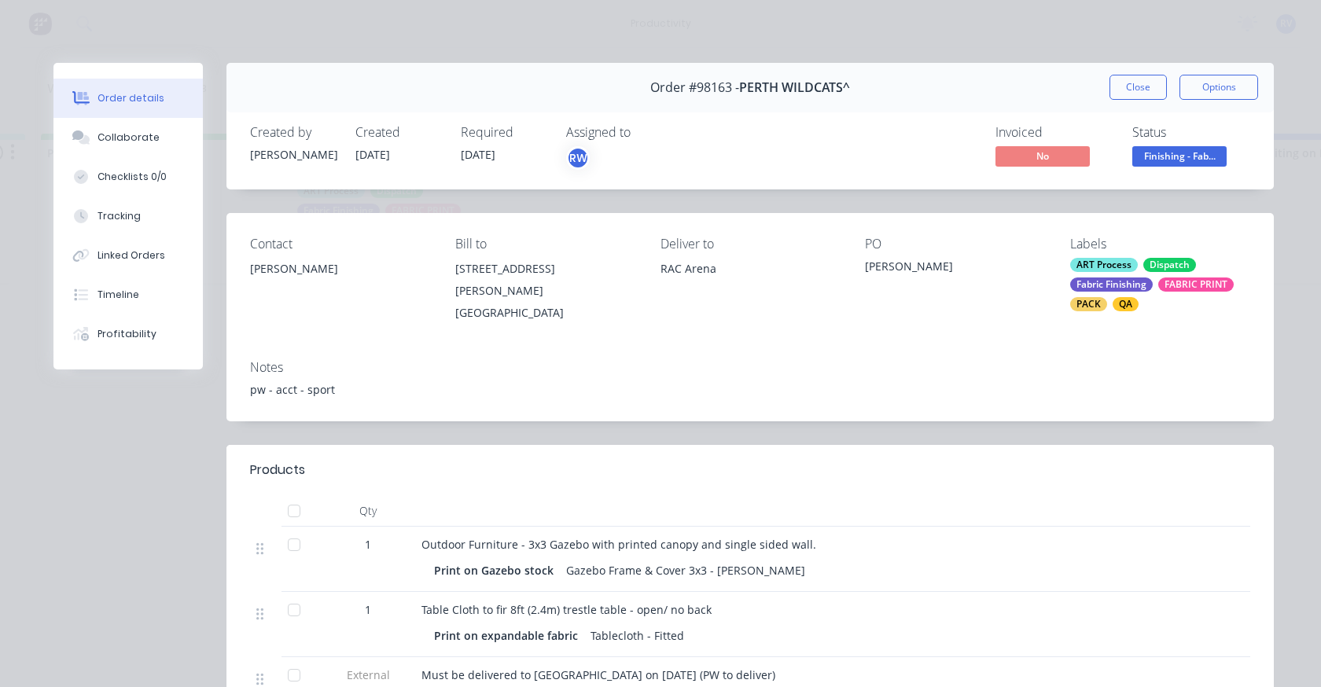
drag, startPoint x: 1156, startPoint y: 79, endPoint x: 1104, endPoint y: 107, distance: 59.8
click at [1155, 79] on button "Close" at bounding box center [1137, 87] width 57 height 25
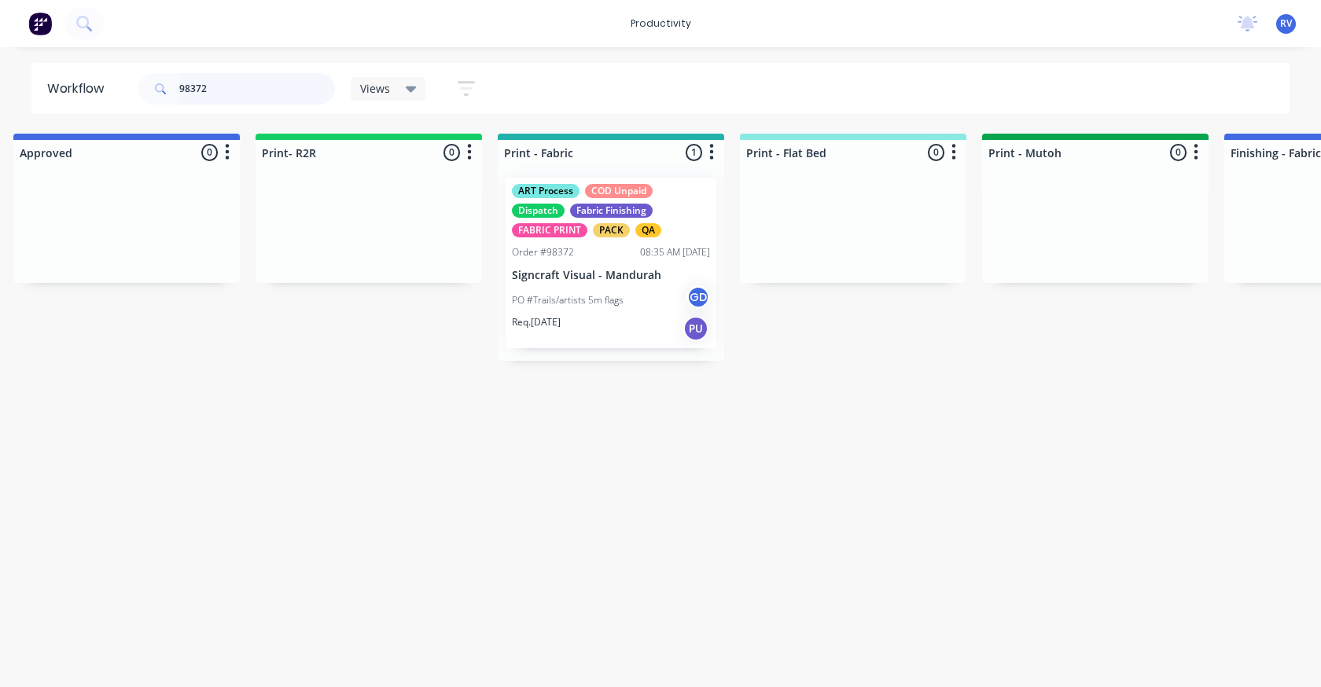
scroll to position [0, 1800]
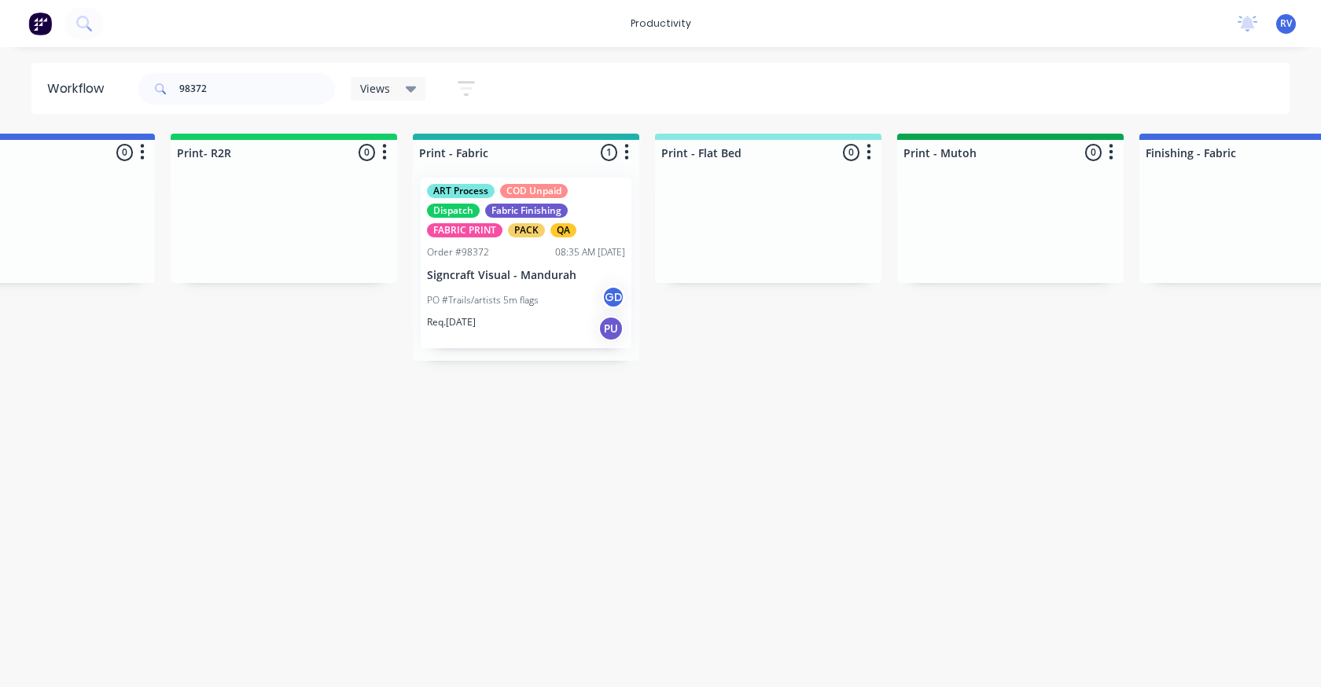
click at [515, 287] on div "PO #Trails/artists 5m flags GD" at bounding box center [526, 300] width 198 height 30
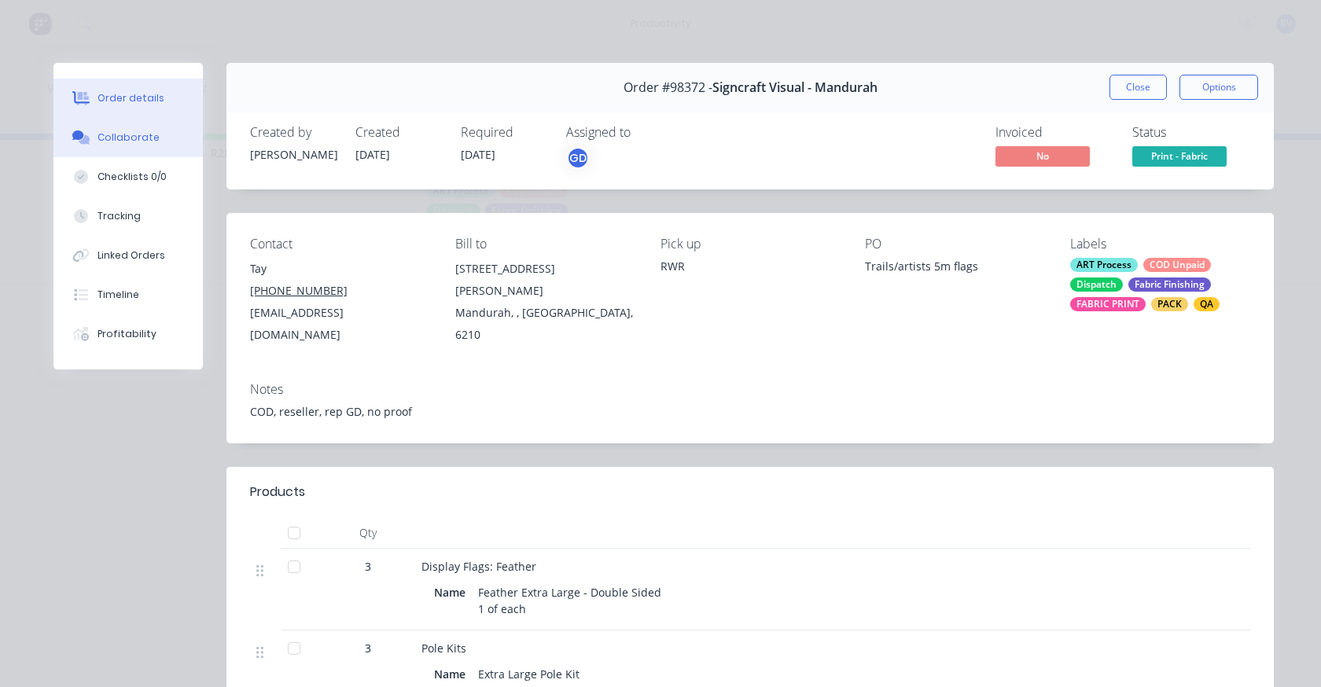
click at [129, 142] on div "Collaborate" at bounding box center [128, 137] width 62 height 14
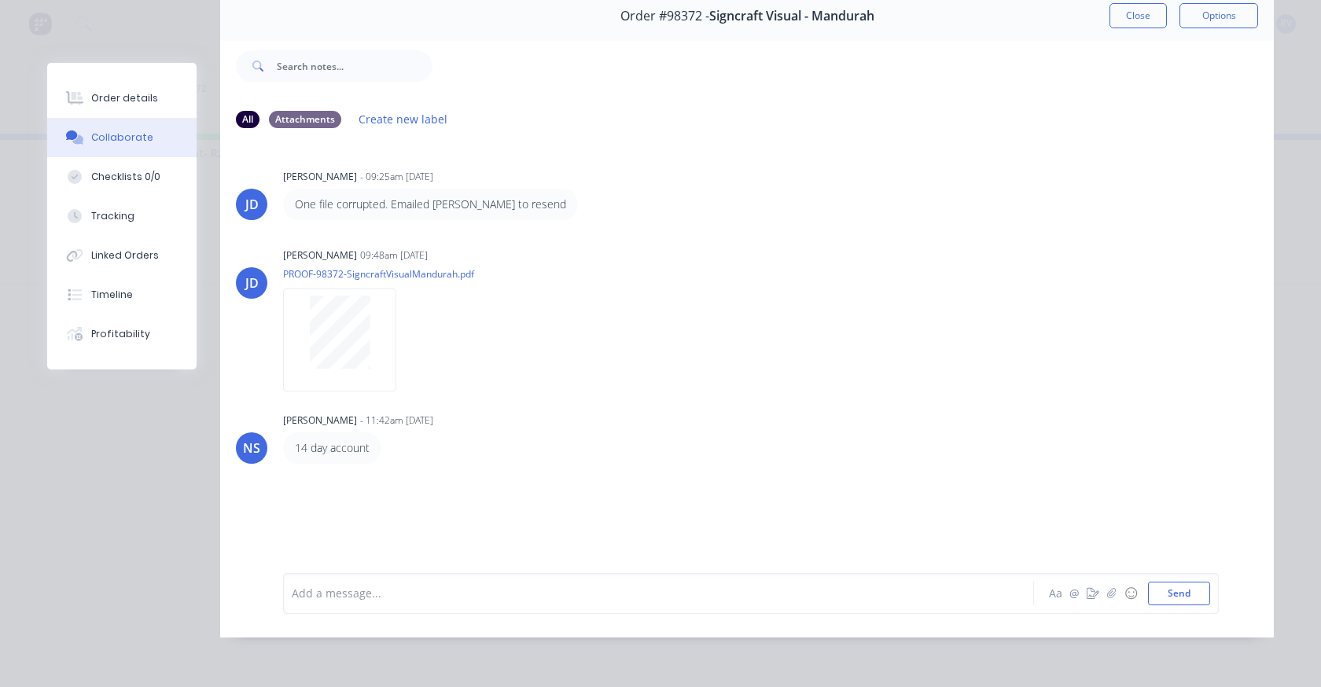
scroll to position [0, 0]
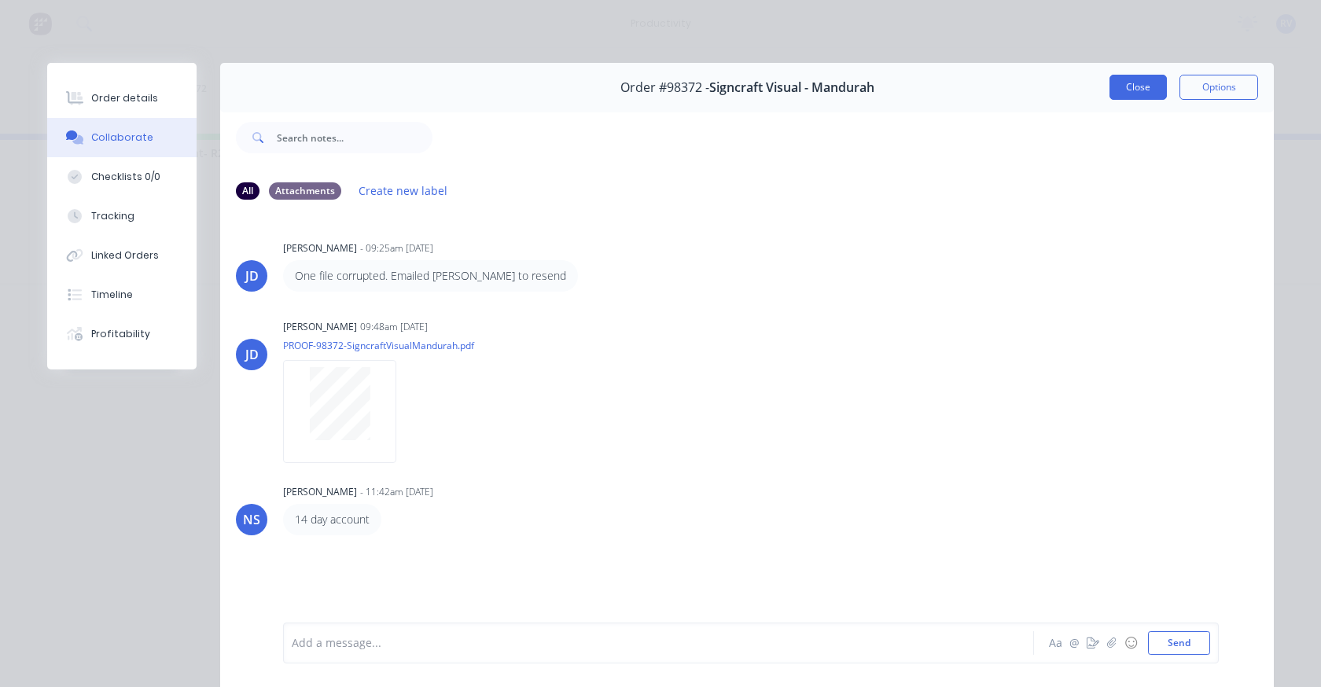
click at [1121, 83] on button "Close" at bounding box center [1137, 87] width 57 height 25
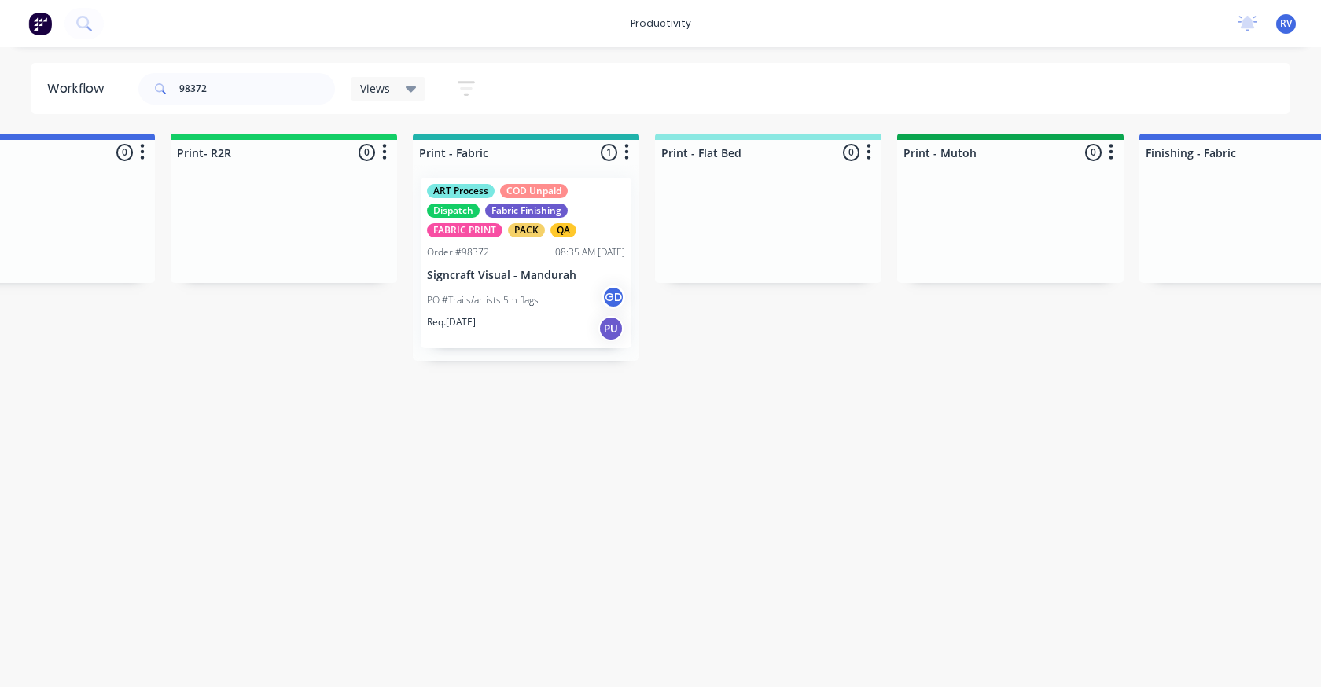
click at [471, 244] on div "ART Process COD Unpaid Dispatch Fabric Finishing FABRIC PRINT PACK QA Order #98…" at bounding box center [526, 263] width 211 height 171
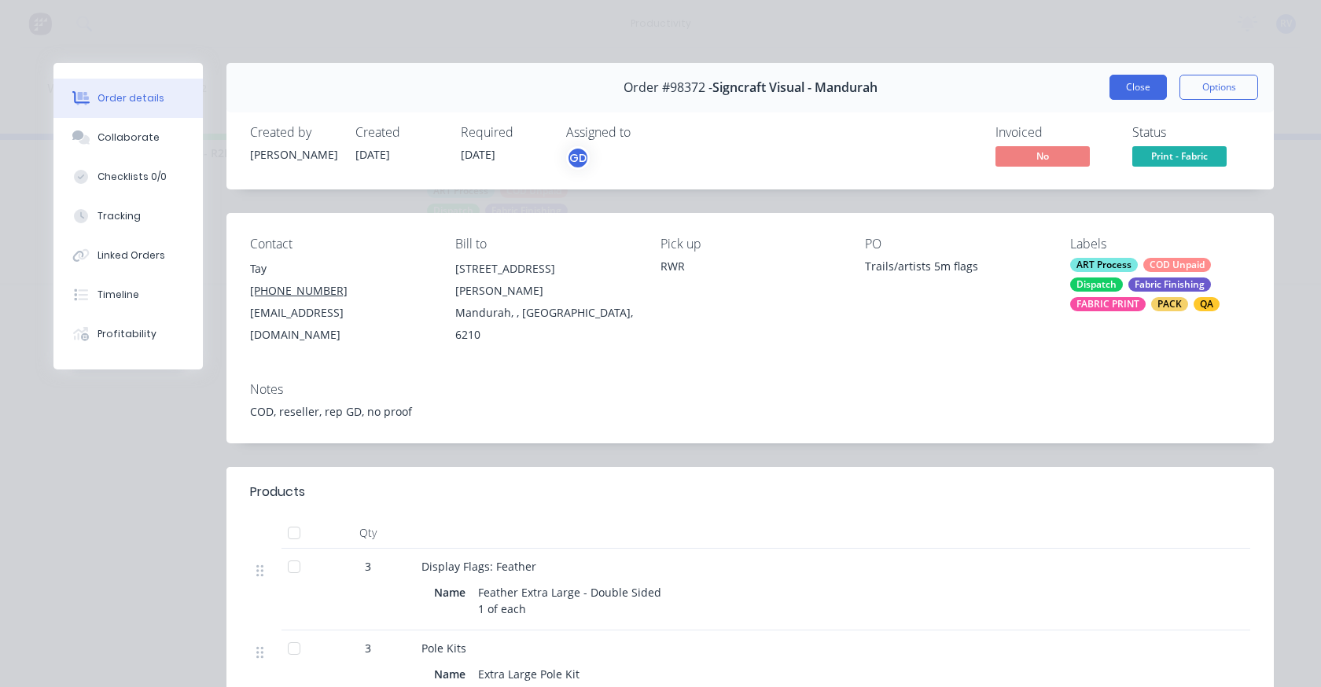
click at [1130, 91] on button "Close" at bounding box center [1137, 87] width 57 height 25
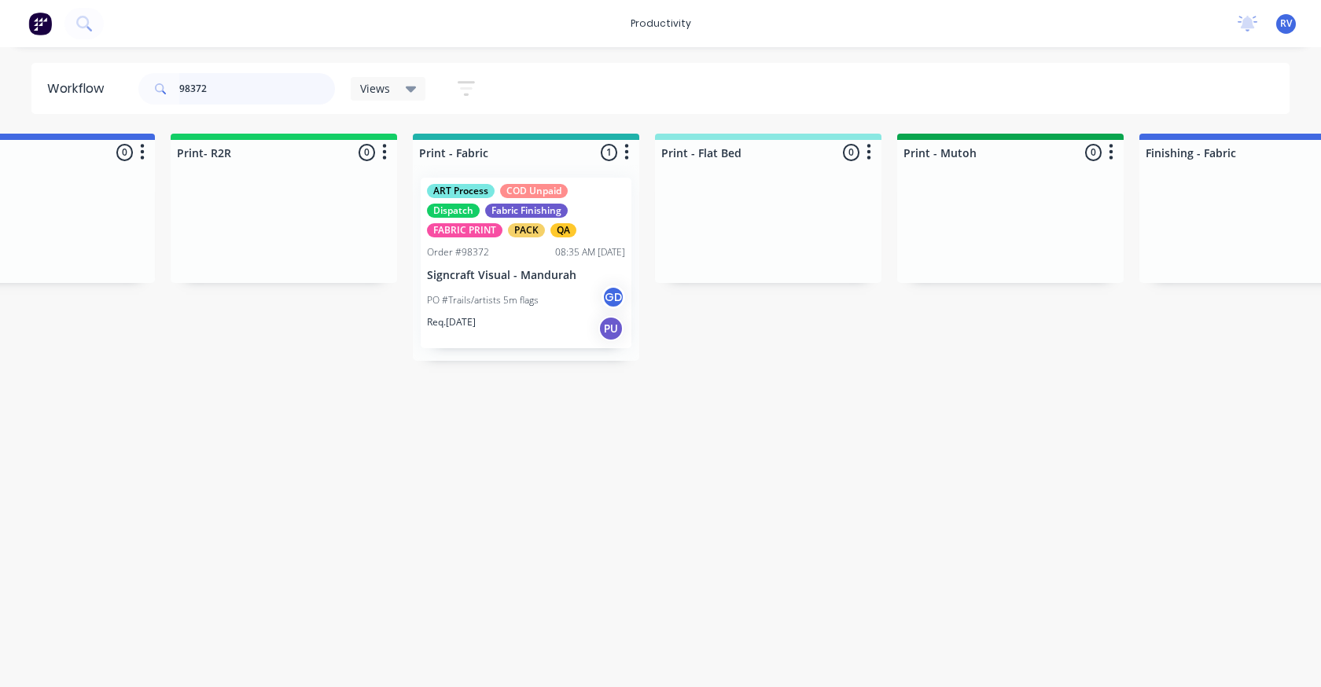
click at [286, 94] on input "98372" at bounding box center [257, 88] width 156 height 31
type input "9"
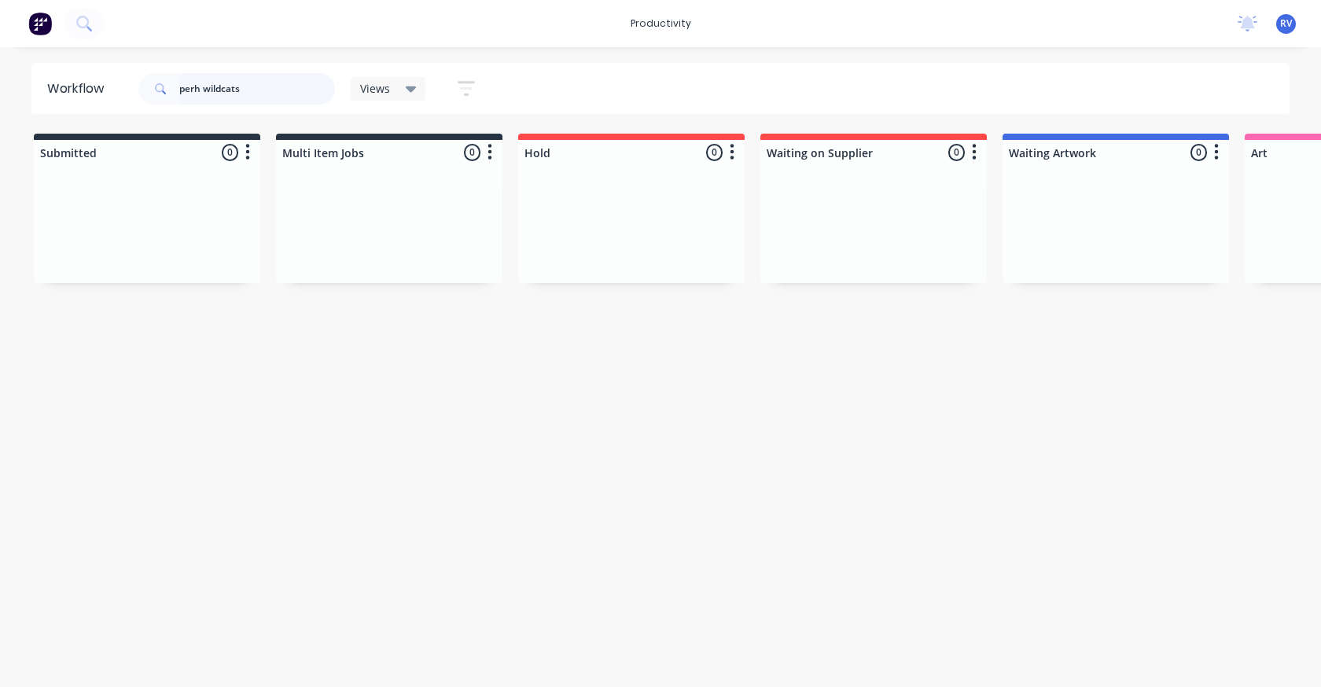
click at [192, 87] on input "perh wildcats" at bounding box center [257, 88] width 156 height 31
click at [194, 87] on input "perh wildcats" at bounding box center [257, 88] width 156 height 31
click at [269, 90] on input "perth wildcats" at bounding box center [257, 88] width 156 height 31
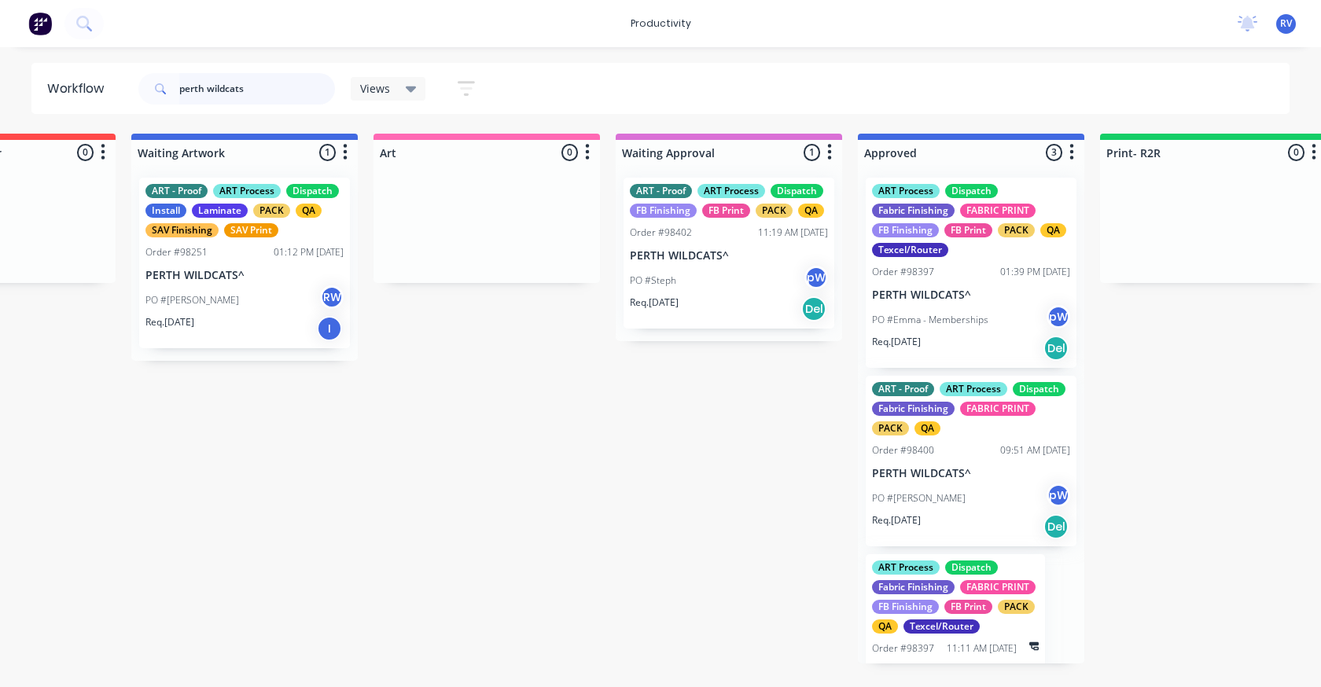
scroll to position [0, 694]
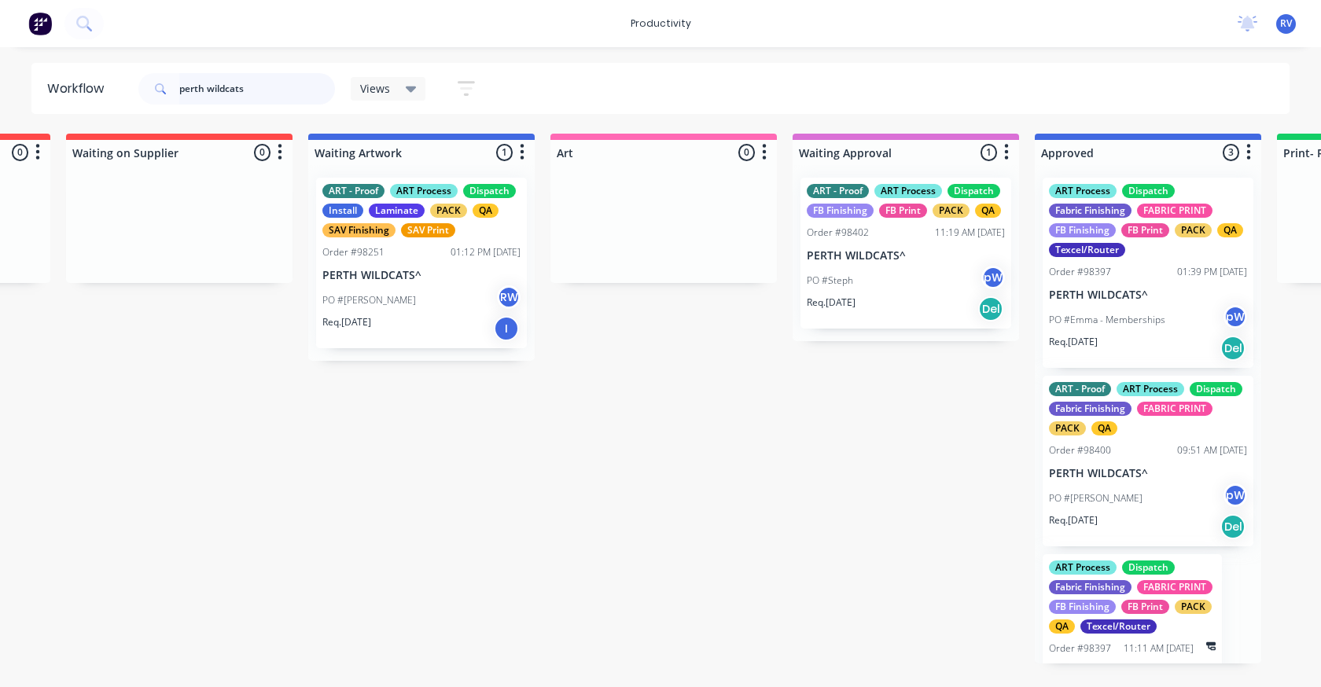
type input "perth wildcats"
click at [425, 268] on div "ART - Proof ART Process Dispatch Install Laminate PACK QA SAV Finishing SAV Pri…" at bounding box center [421, 263] width 211 height 171
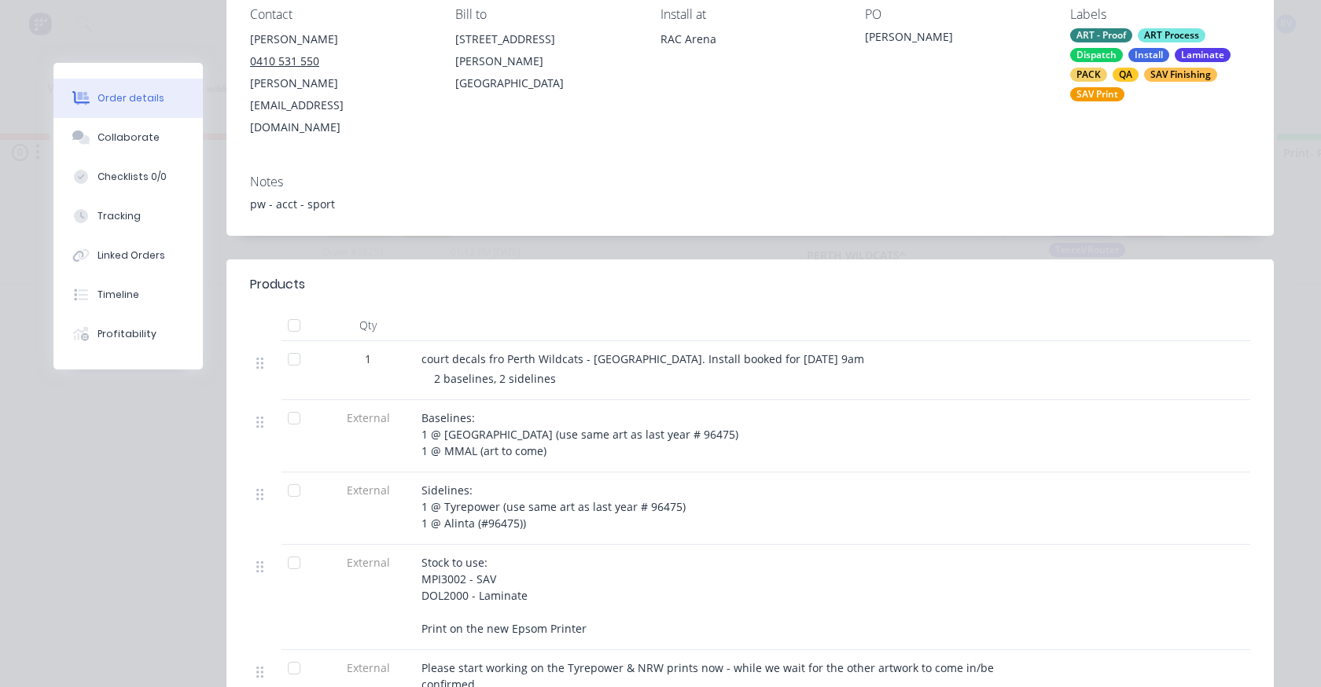
scroll to position [0, 0]
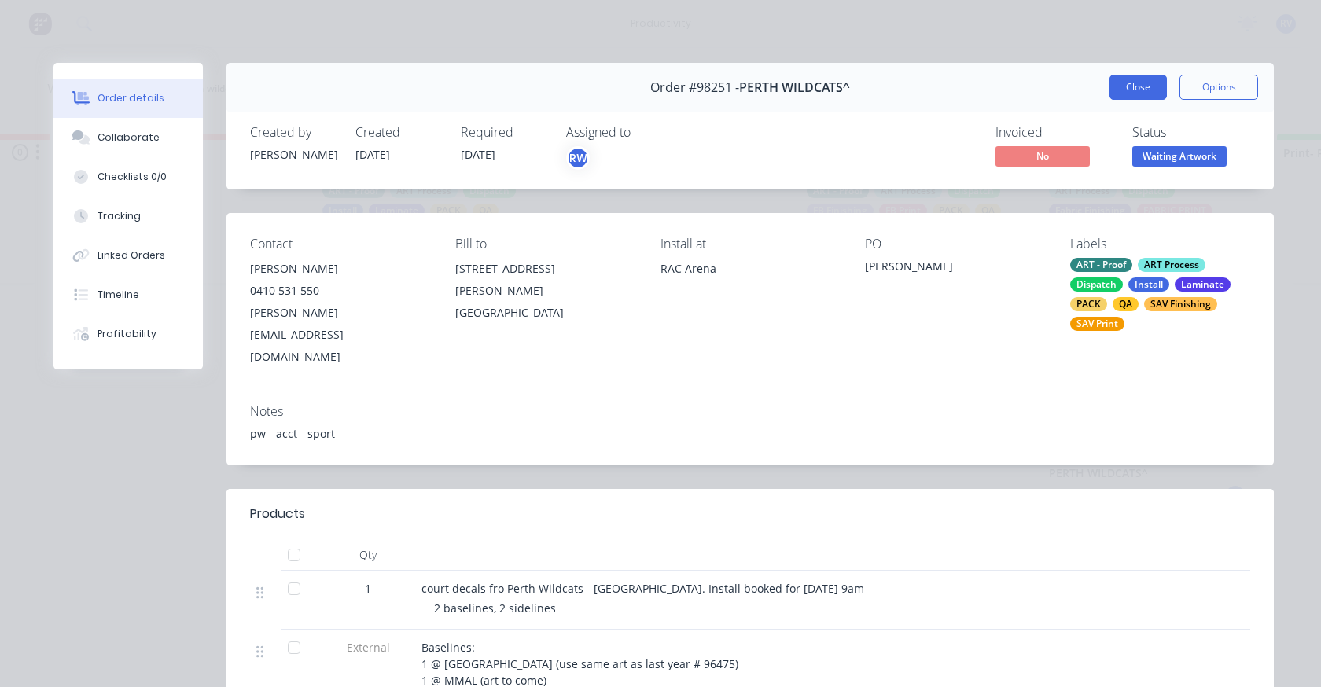
click at [1133, 92] on button "Close" at bounding box center [1137, 87] width 57 height 25
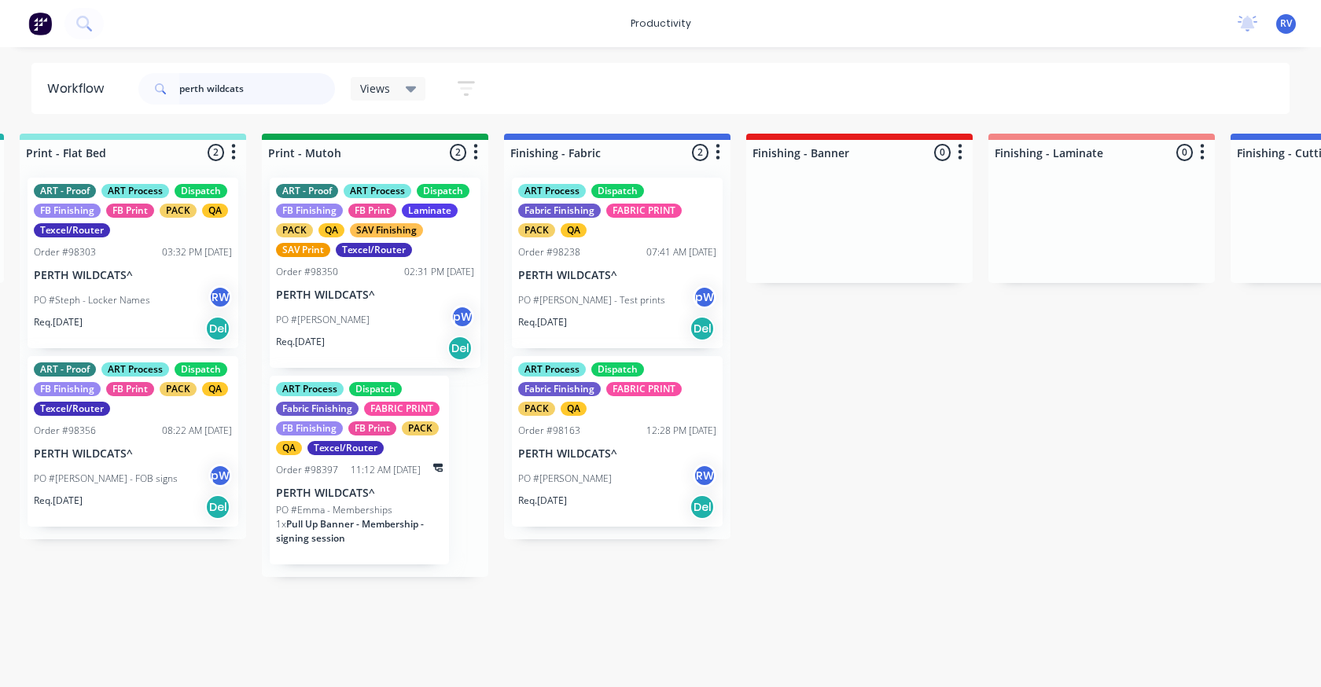
scroll to position [0, 2439]
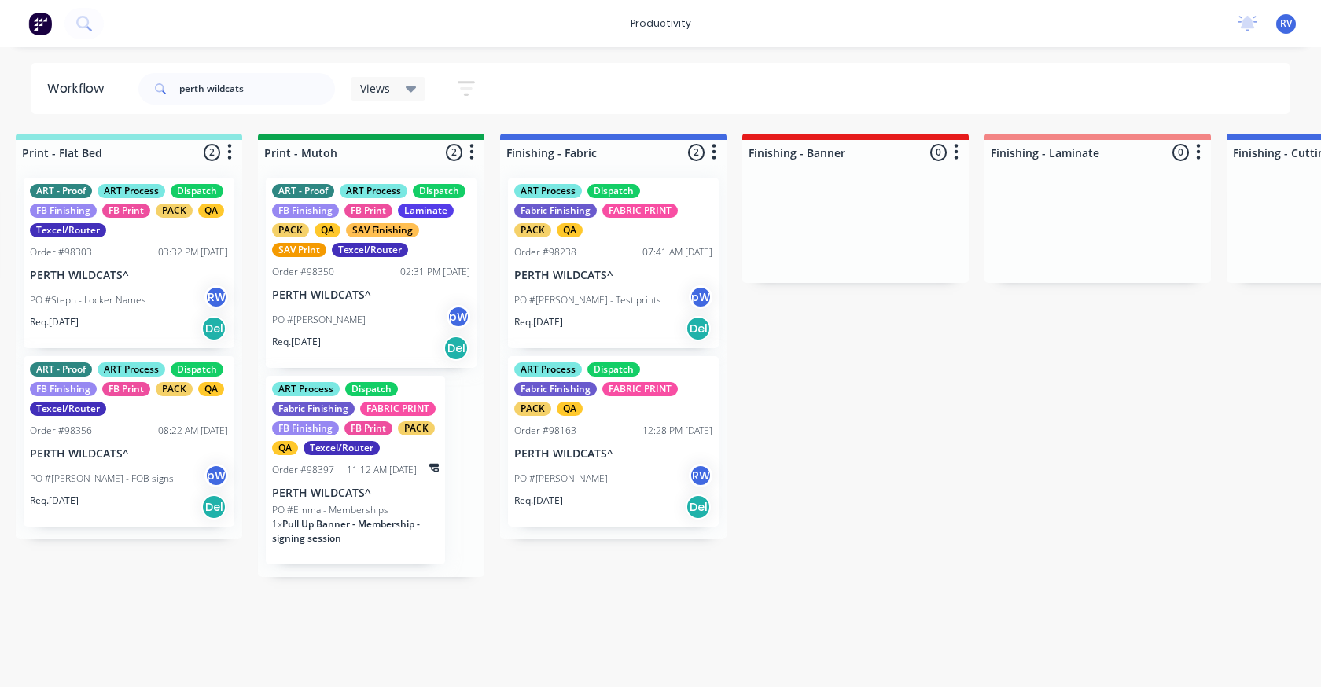
click at [377, 307] on div "PO #[PERSON_NAME]" at bounding box center [371, 320] width 198 height 30
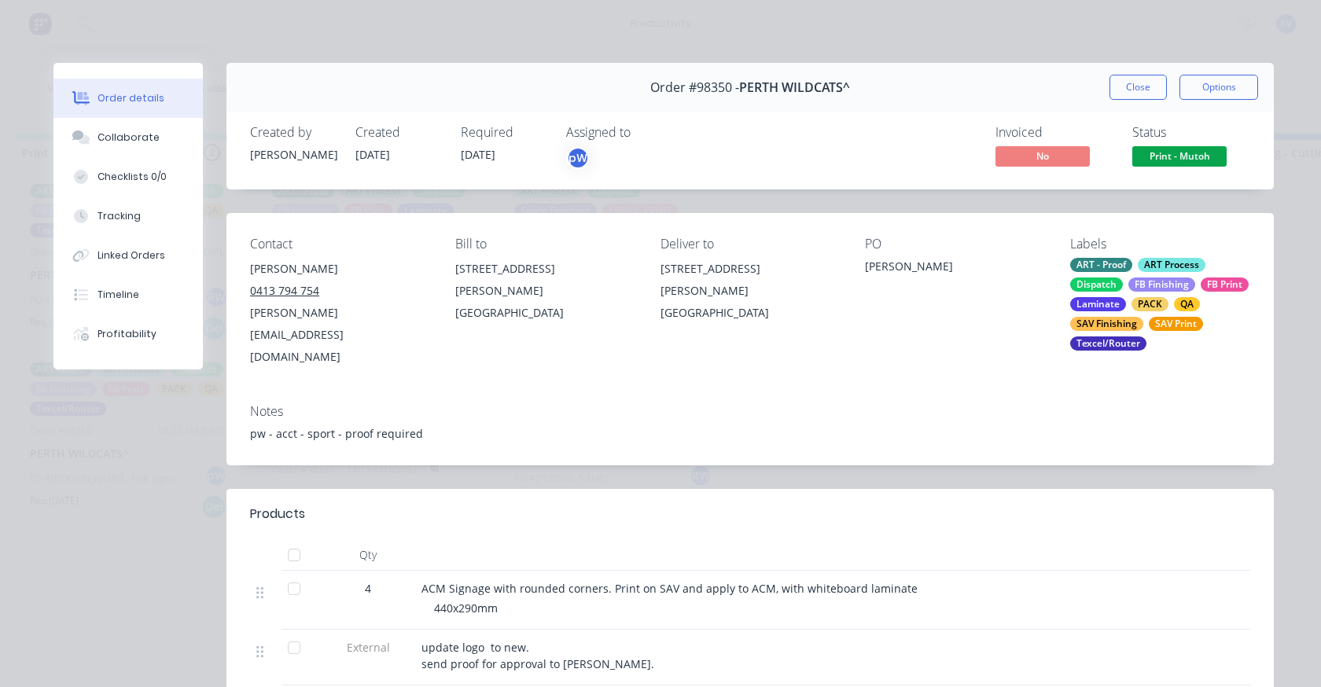
click at [1148, 87] on button "Close" at bounding box center [1137, 87] width 57 height 25
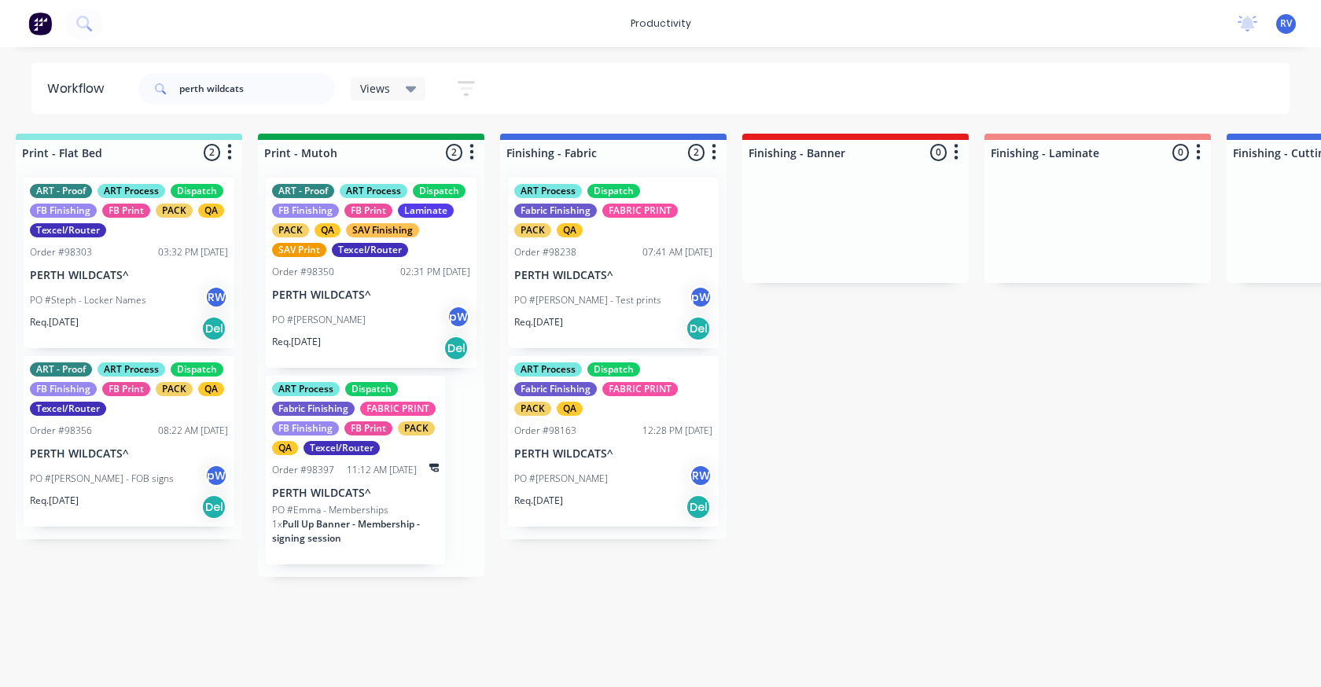
click at [376, 463] on div "11:12 AM [DATE]" at bounding box center [382, 470] width 70 height 14
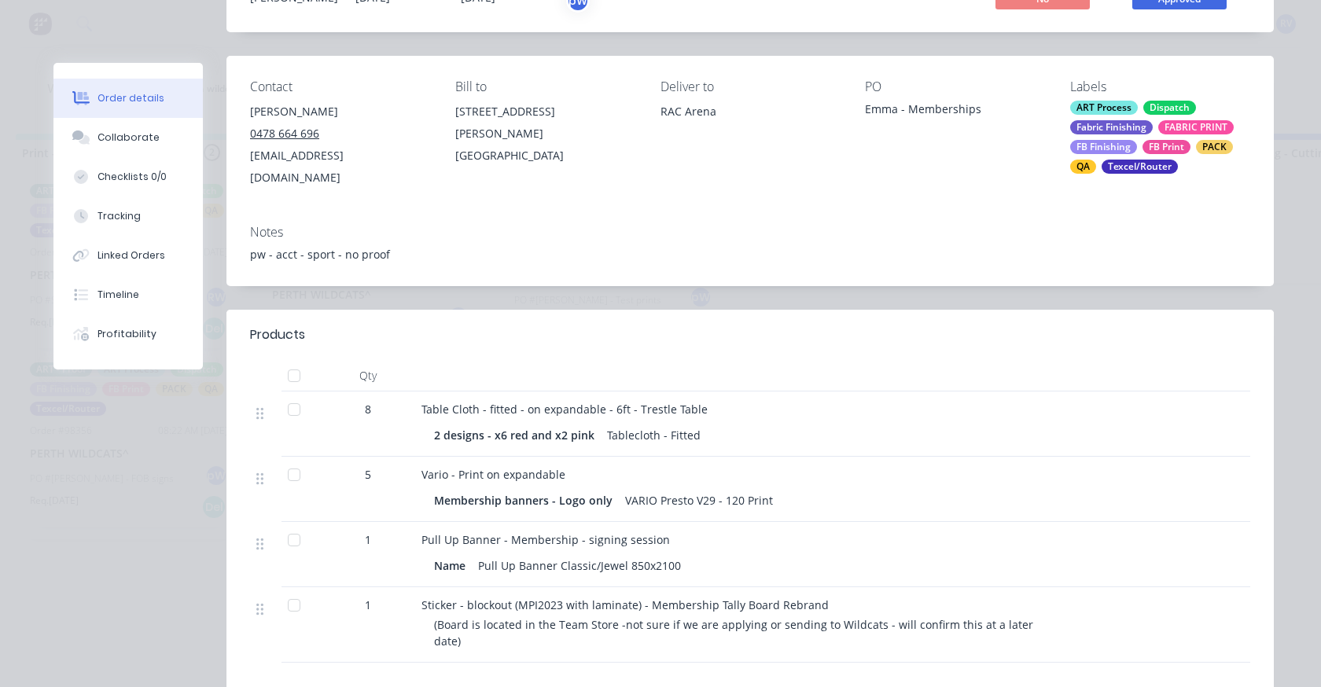
scroll to position [0, 0]
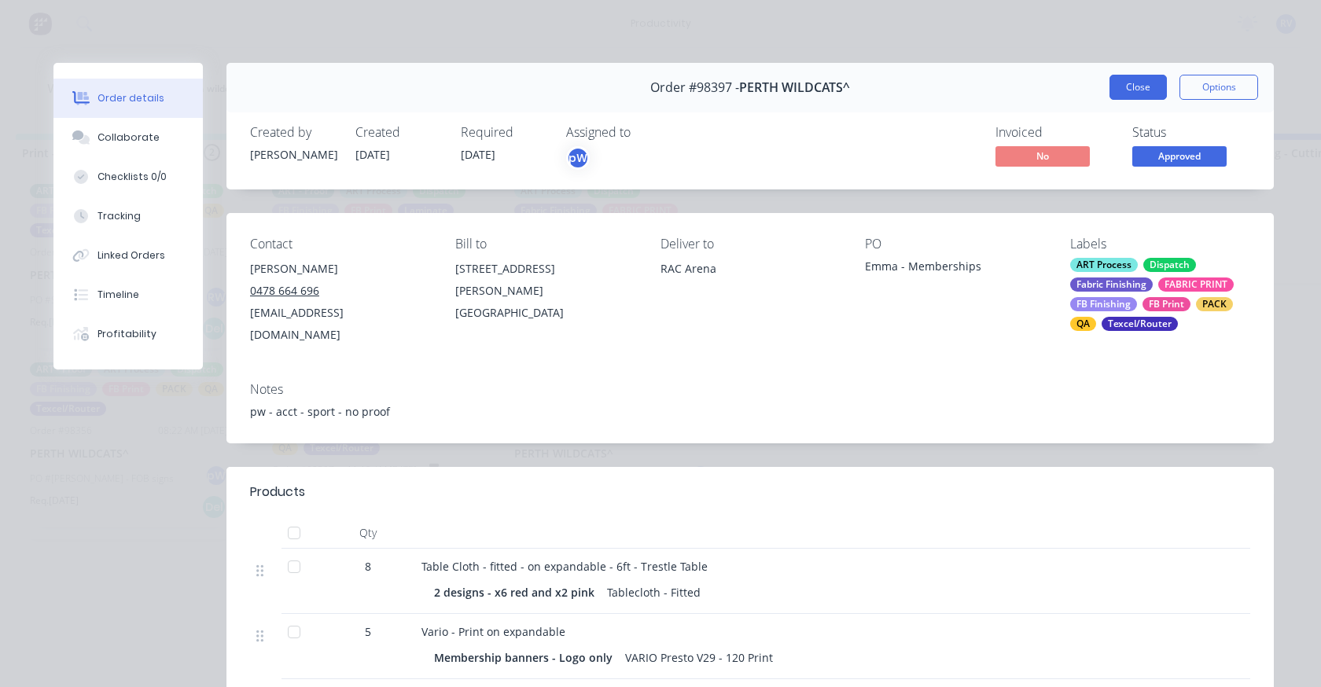
click at [1124, 92] on button "Close" at bounding box center [1137, 87] width 57 height 25
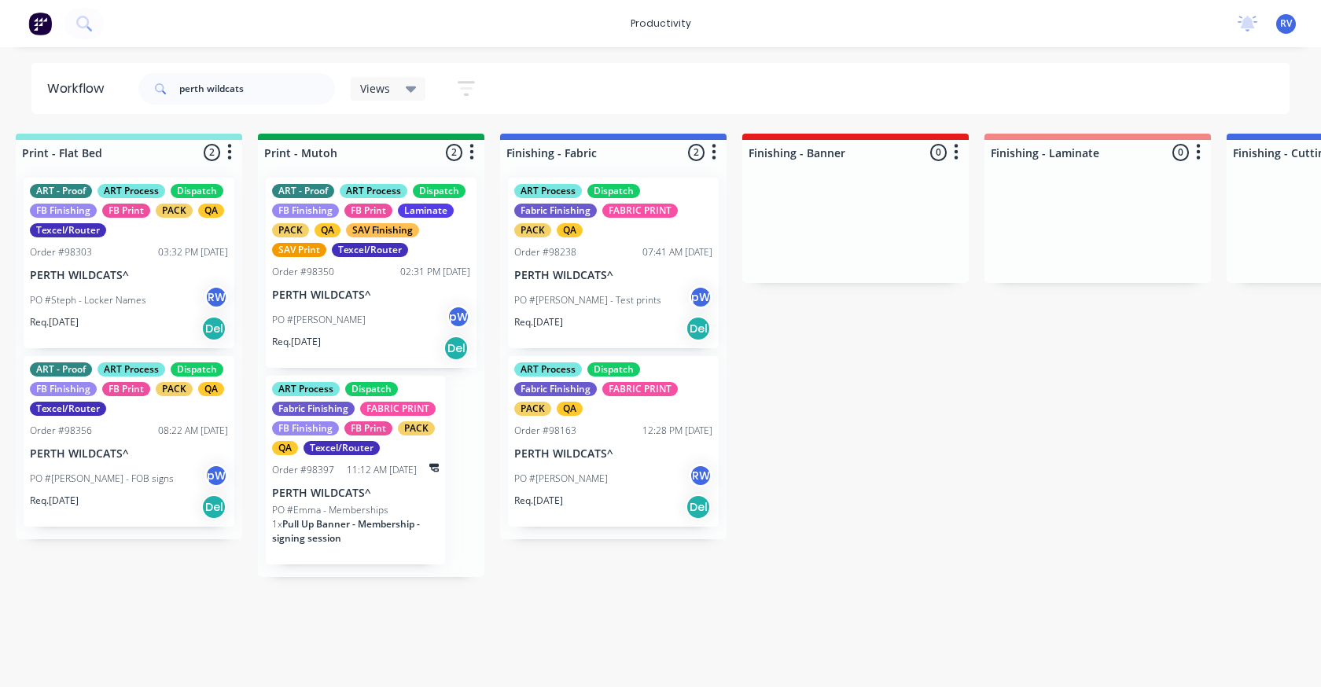
click at [378, 91] on span "Views" at bounding box center [375, 88] width 30 height 17
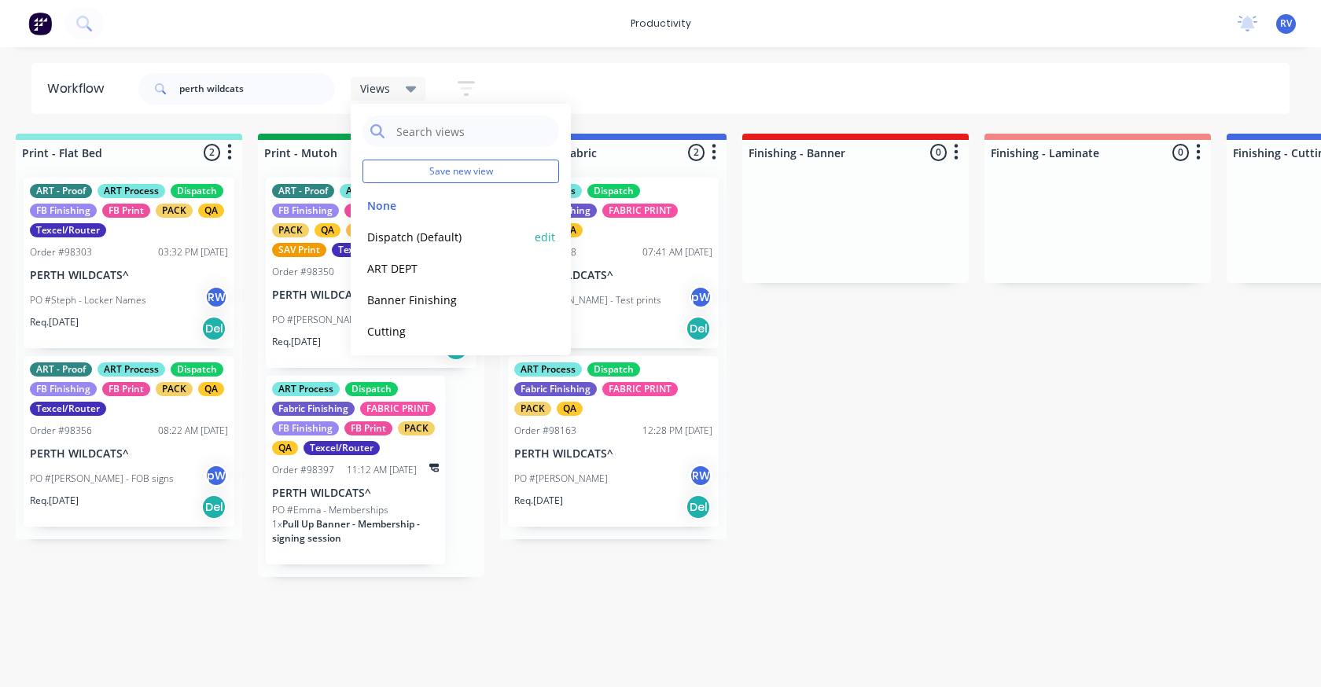
click at [416, 237] on button "Dispatch (Default)" at bounding box center [445, 237] width 167 height 18
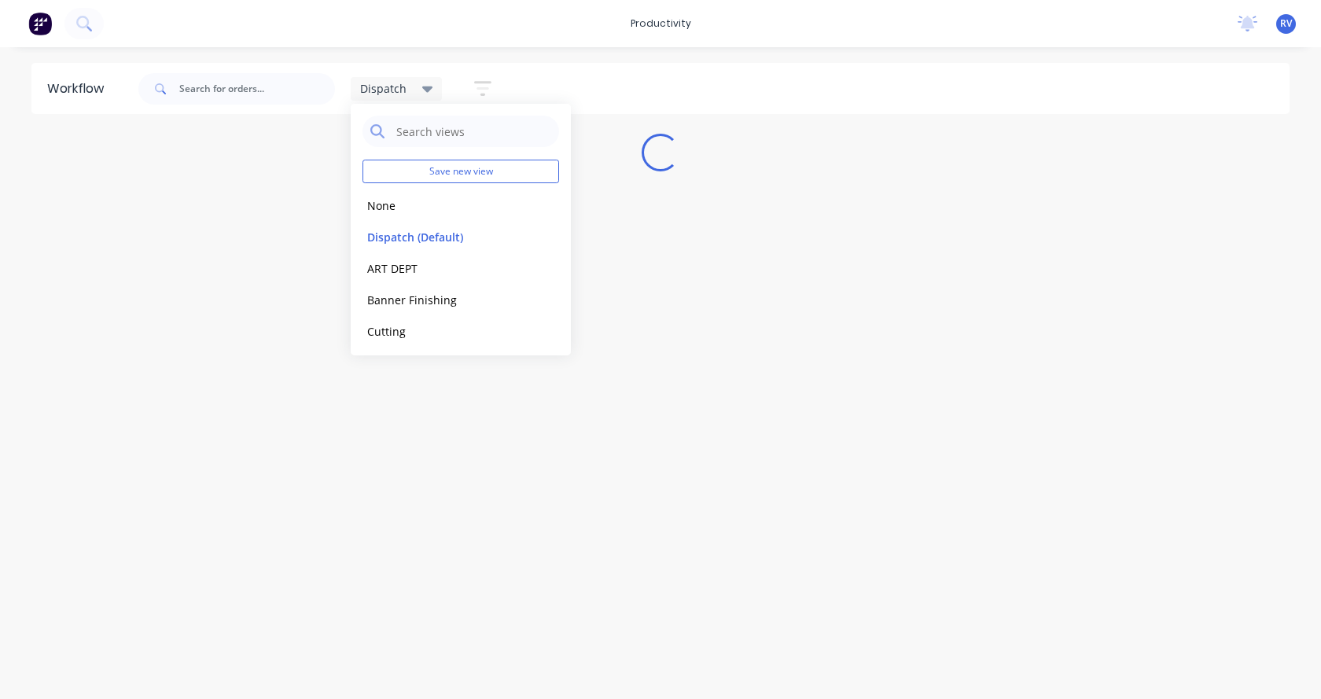
drag, startPoint x: 381, startPoint y: 557, endPoint x: 399, endPoint y: 554, distance: 18.4
click at [397, 556] on div "Workflow Dispatch Save new view None edit Dispatch (Default) edit ART DEPT edit…" at bounding box center [660, 365] width 1321 height 604
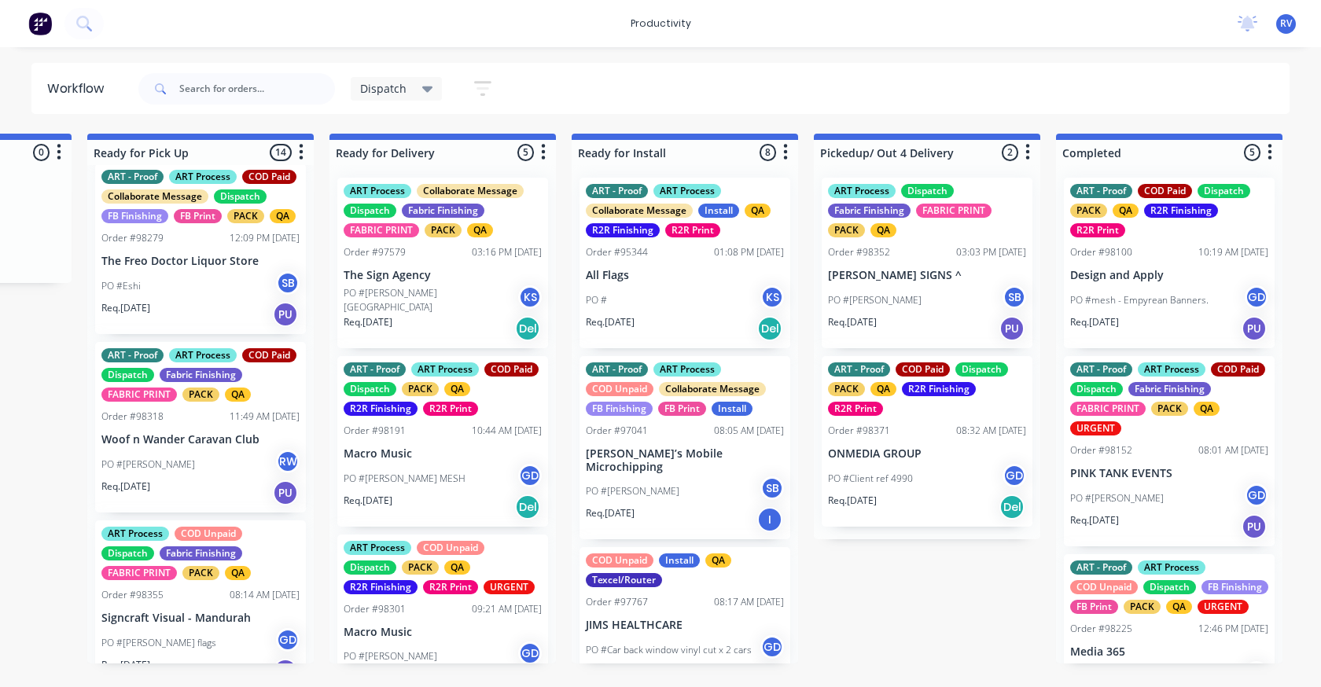
scroll to position [865, 0]
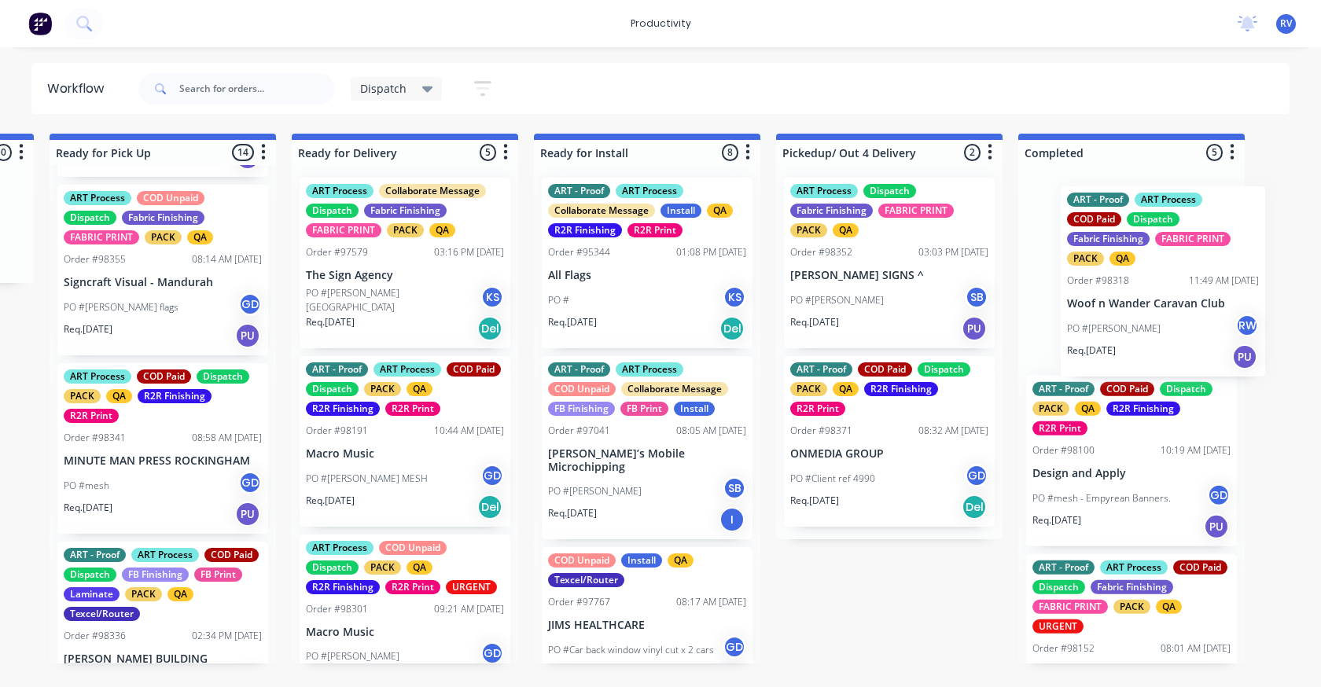
drag, startPoint x: 186, startPoint y: 378, endPoint x: 1138, endPoint y: 306, distance: 954.6
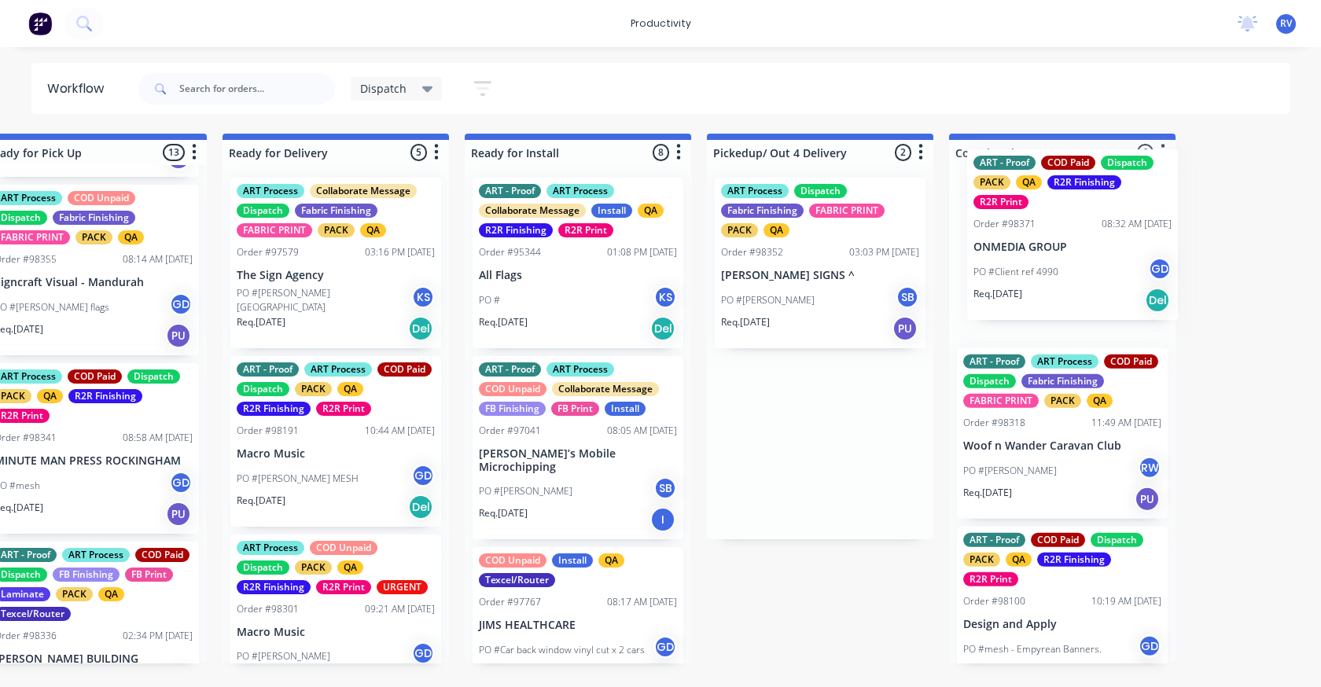
drag, startPoint x: 848, startPoint y: 442, endPoint x: 1047, endPoint y: 235, distance: 286.9
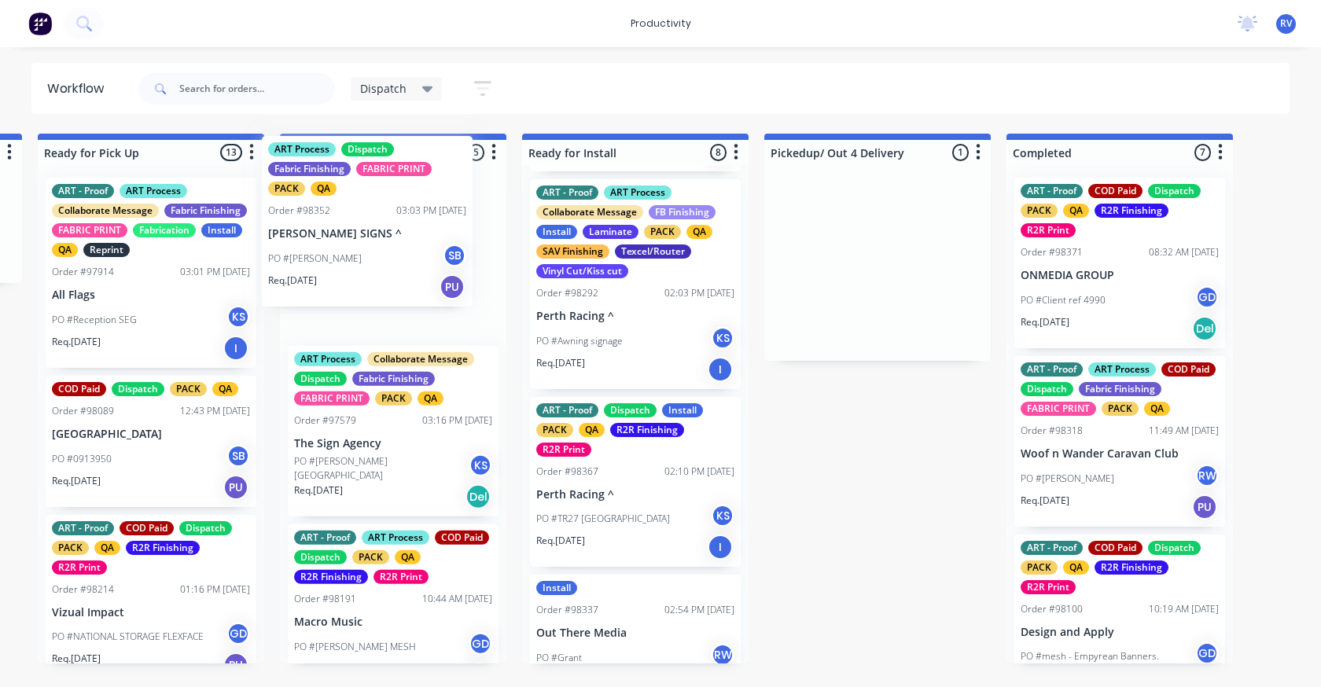
scroll to position [0, 1]
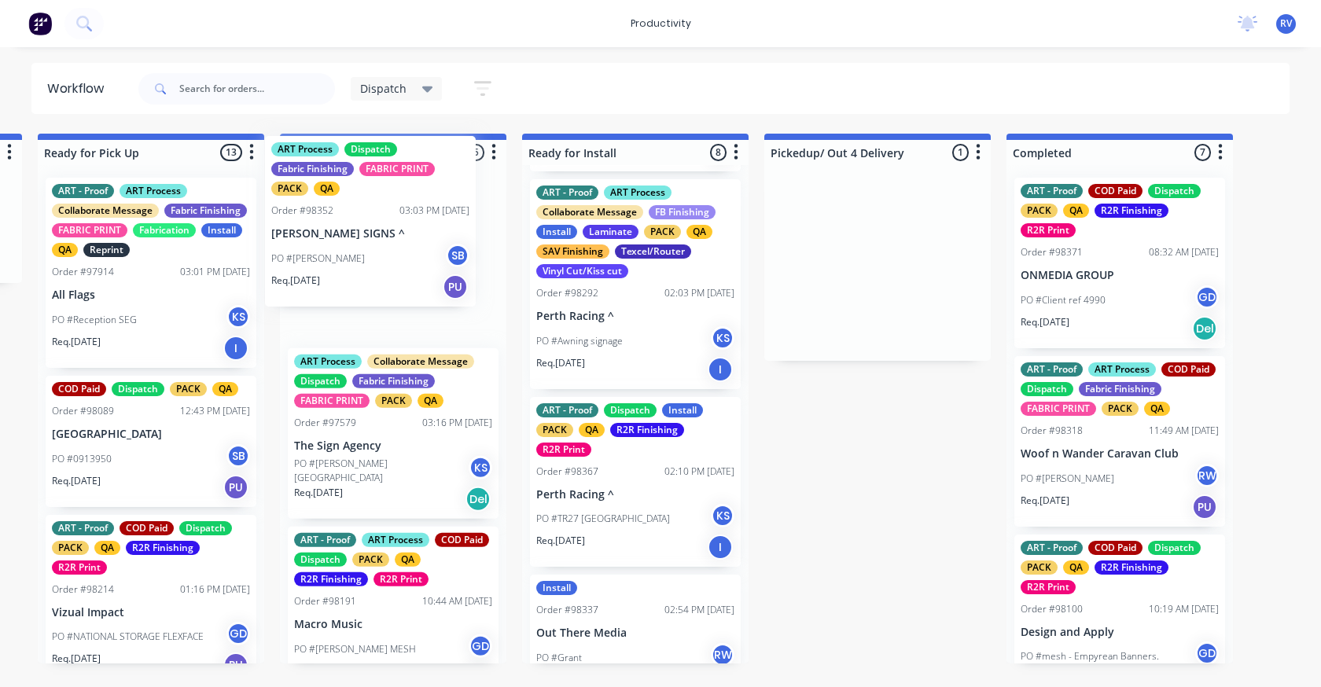
drag, startPoint x: 820, startPoint y: 313, endPoint x: 314, endPoint y: 273, distance: 507.0
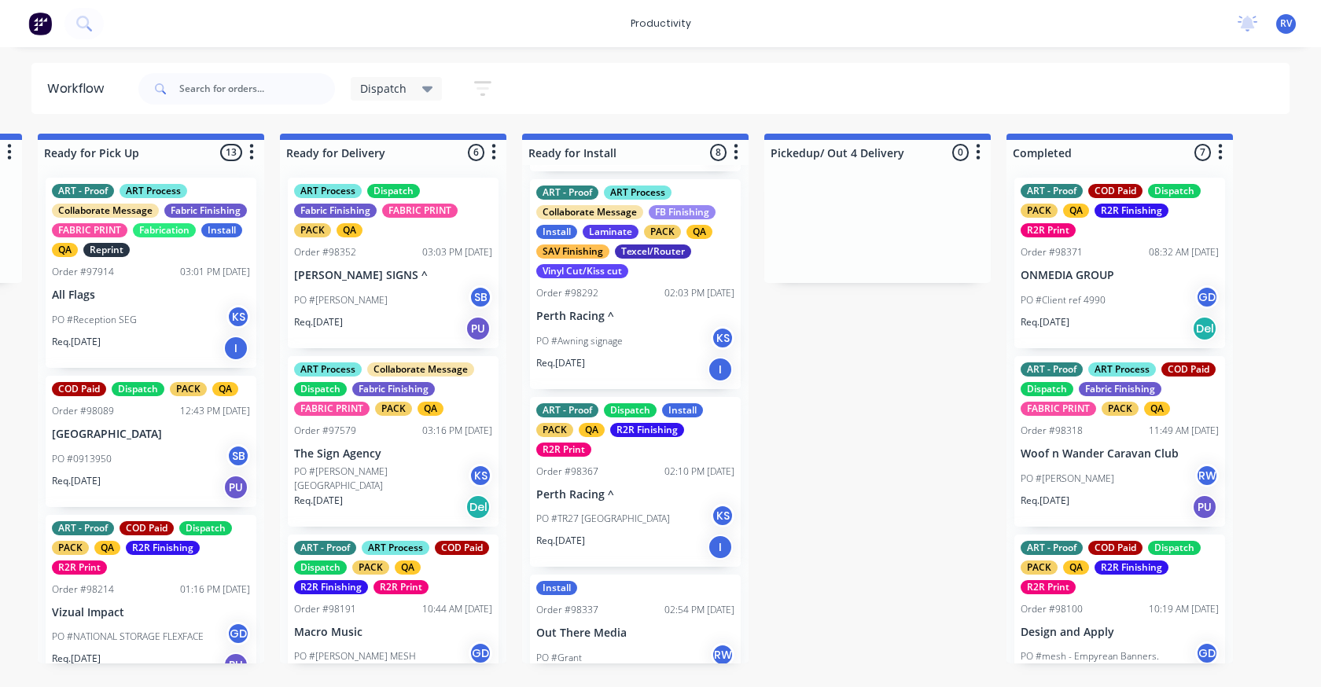
scroll to position [0, 0]
click at [231, 86] on input "text" at bounding box center [257, 88] width 156 height 31
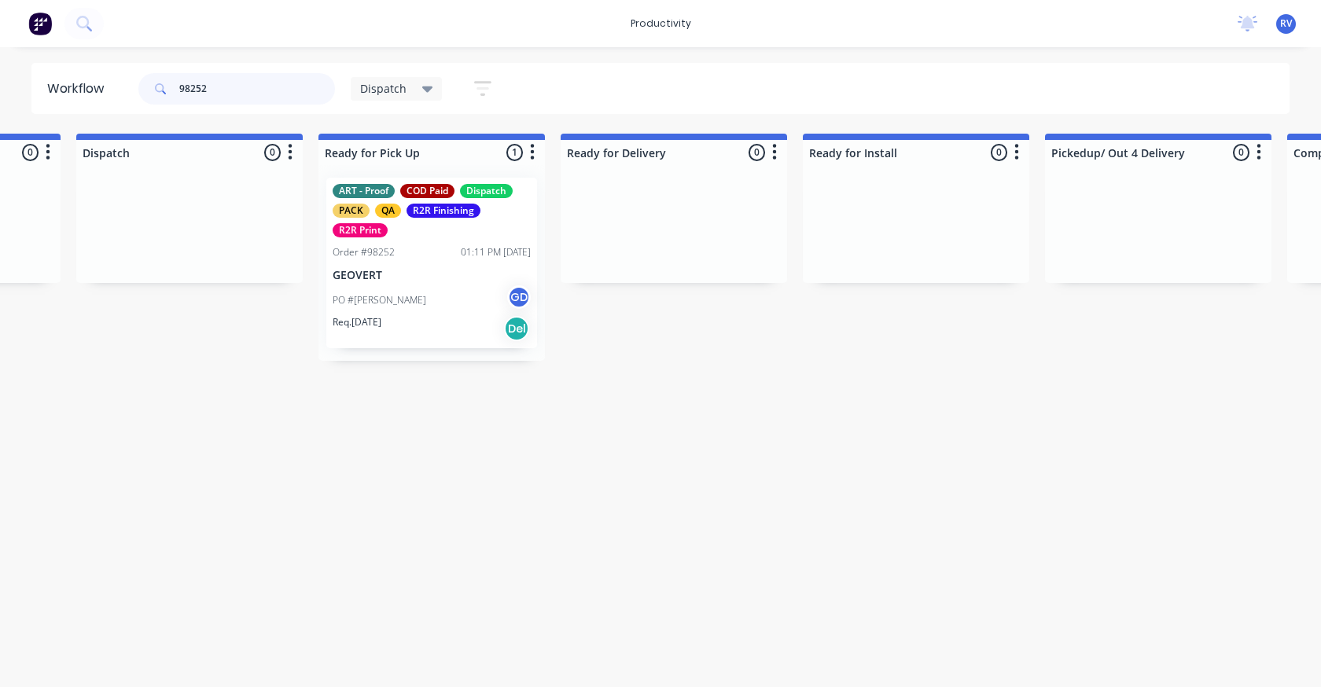
scroll to position [0, 1190]
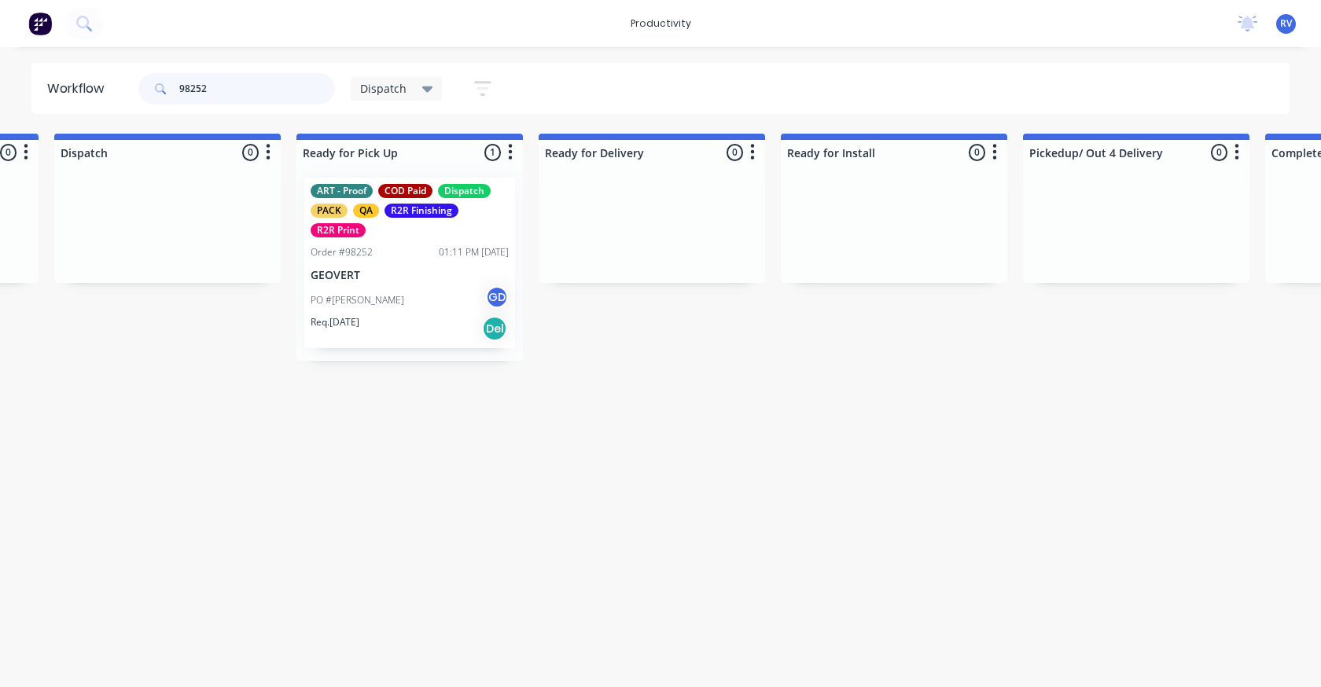
type input "98252"
click at [414, 321] on div "Req. [DATE] Del" at bounding box center [409, 328] width 198 height 27
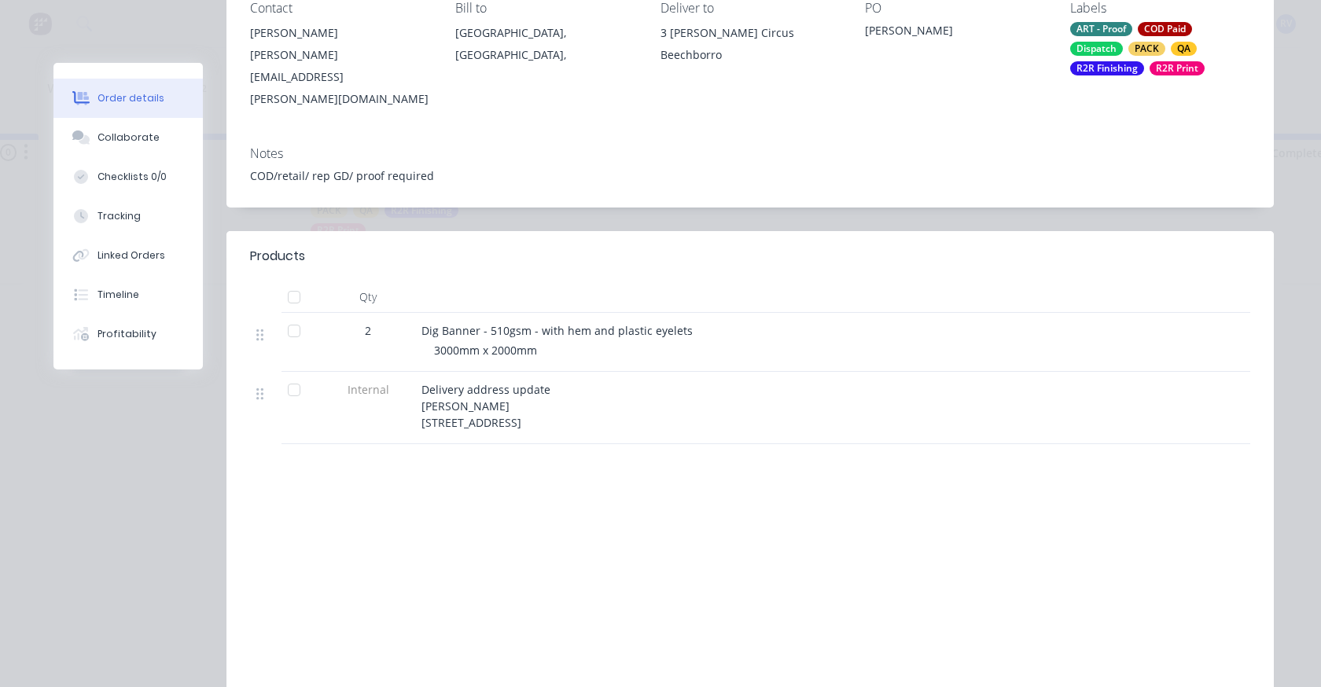
scroll to position [157, 0]
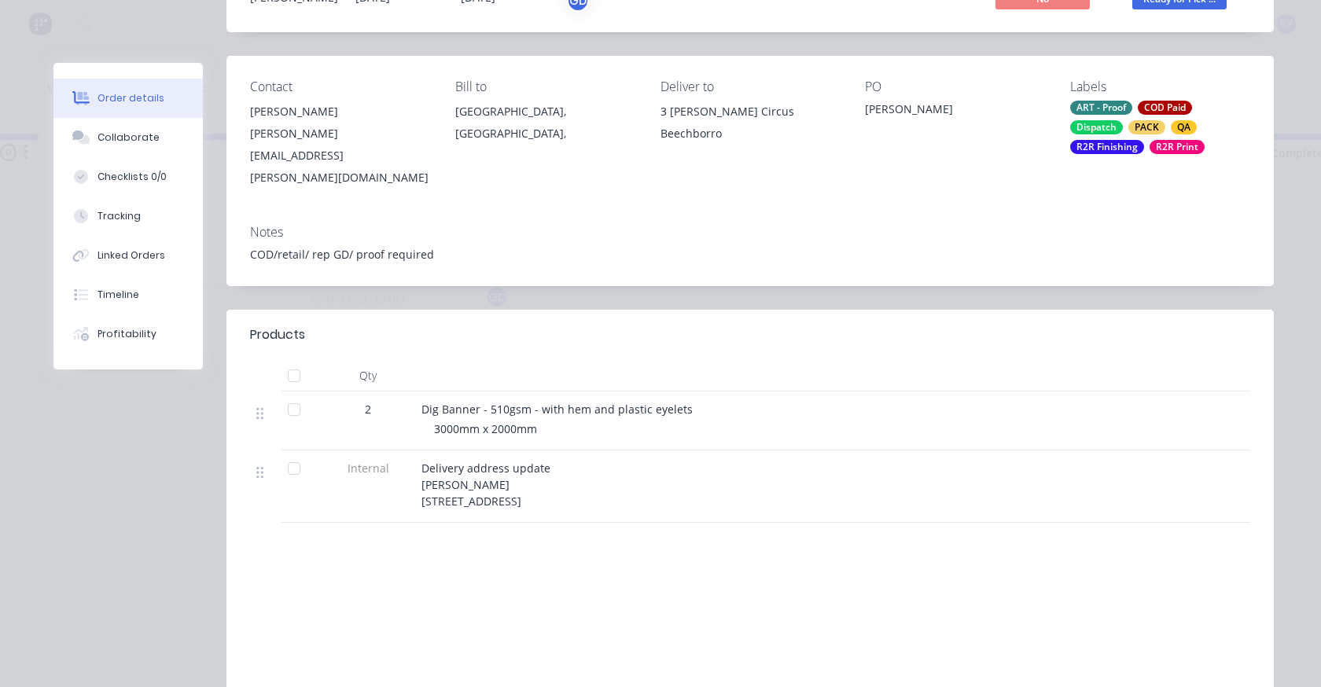
drag, startPoint x: 413, startPoint y: 468, endPoint x: 618, endPoint y: 470, distance: 204.4
click at [618, 470] on div "Delivery address update [PERSON_NAME] [STREET_ADDRESS]" at bounding box center [729, 486] width 629 height 72
copy span "[STREET_ADDRESS]"
